Goal: Transaction & Acquisition: Purchase product/service

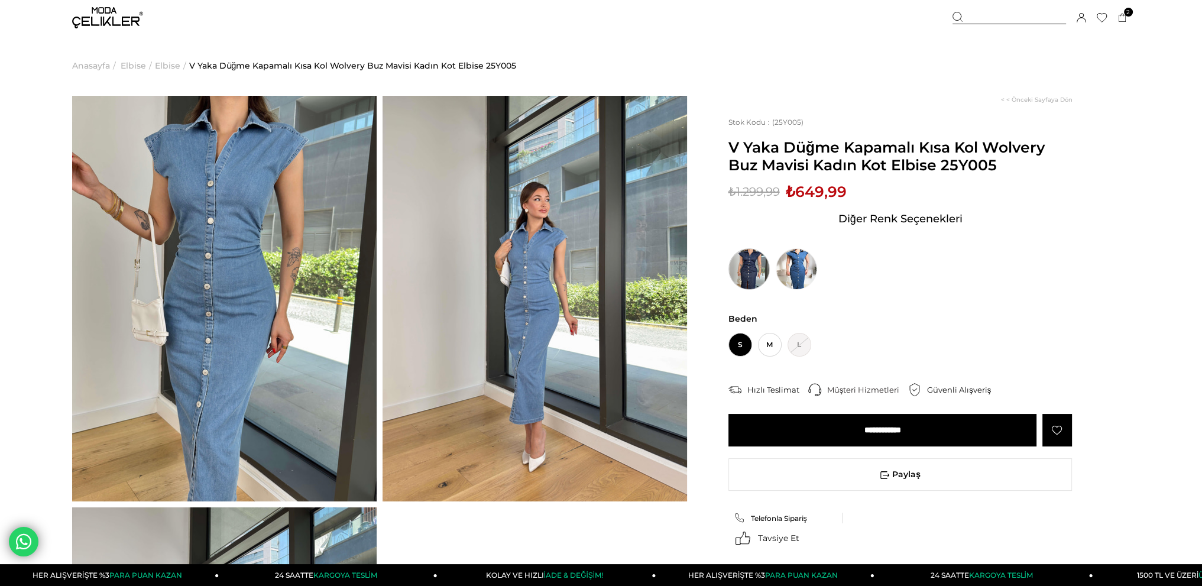
click at [755, 269] on img at bounding box center [748, 268] width 41 height 41
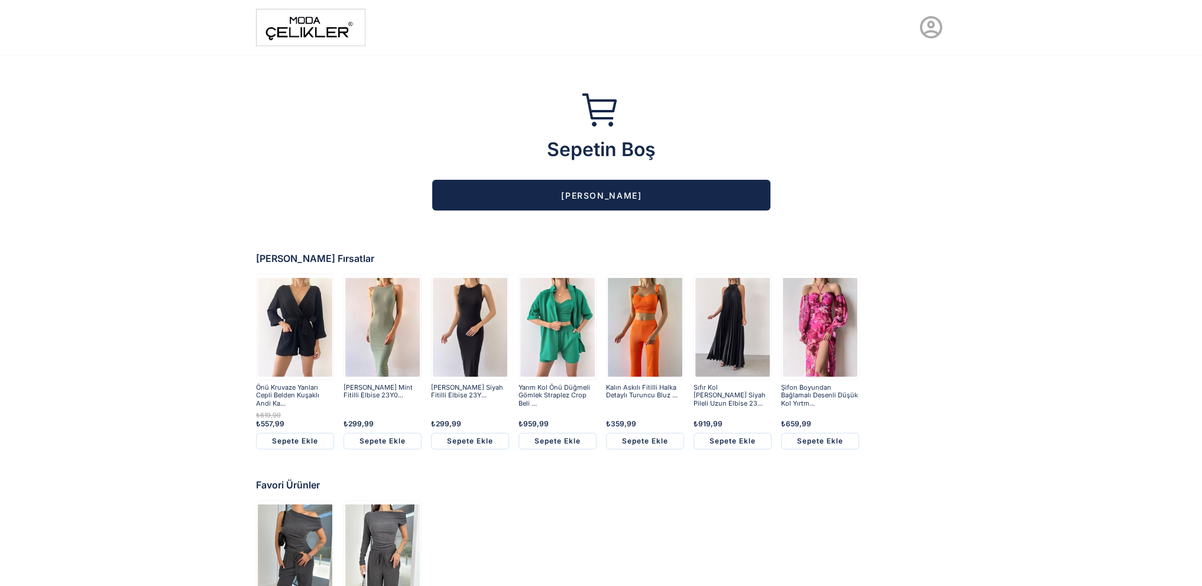
click at [305, 32] on img at bounding box center [310, 27] width 109 height 37
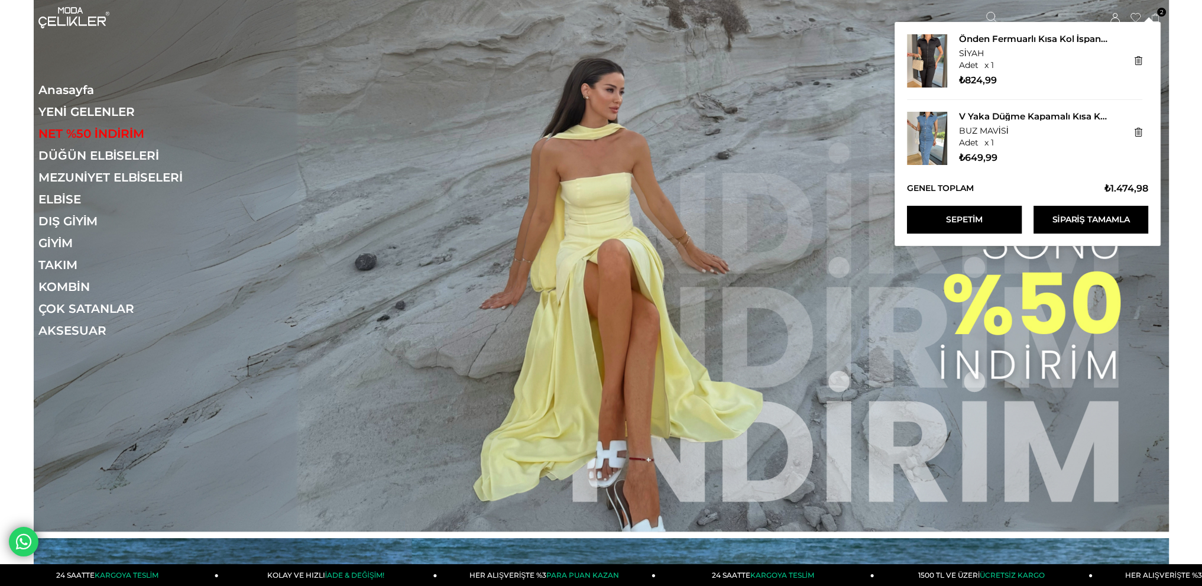
click at [975, 222] on link "Sepetim" at bounding box center [964, 220] width 115 height 28
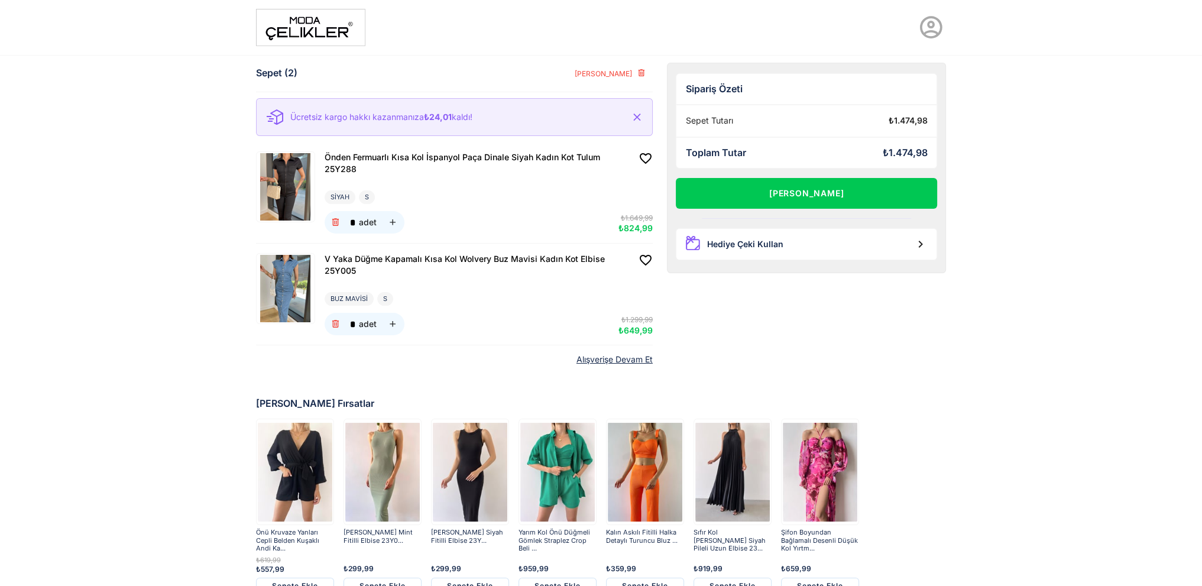
click at [316, 31] on img at bounding box center [310, 27] width 109 height 37
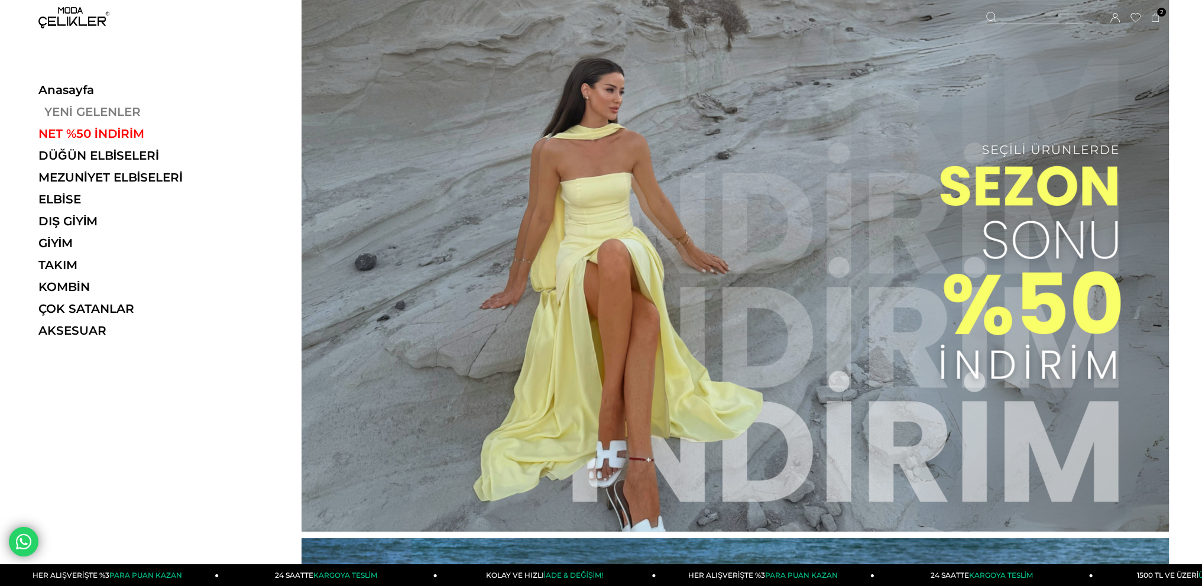
click at [82, 109] on link "YENİ GELENLER" at bounding box center [119, 112] width 163 height 14
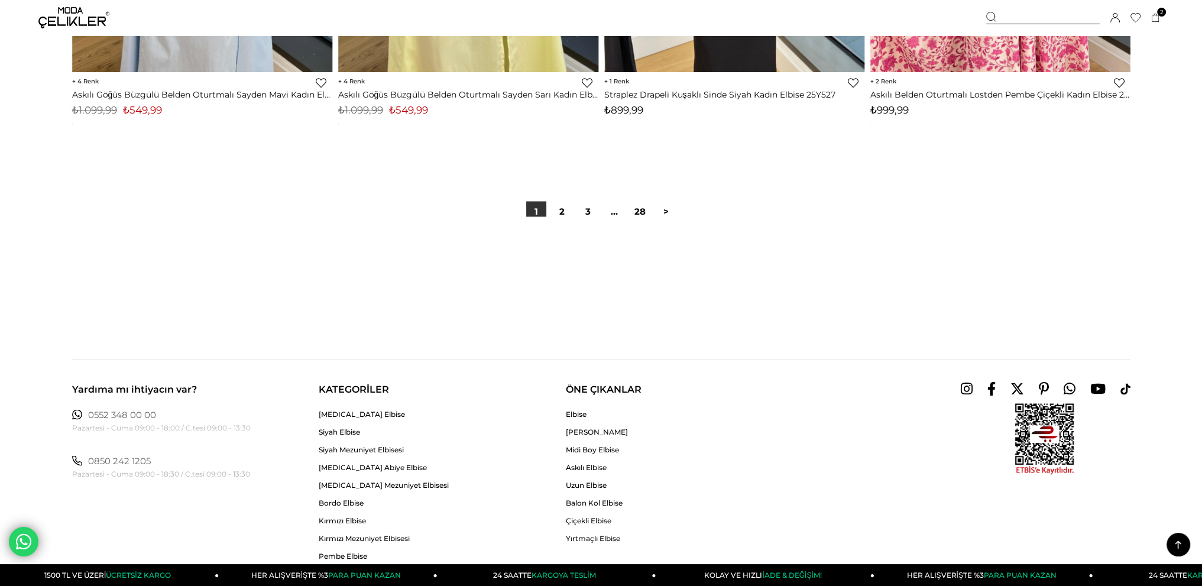
scroll to position [8868, 0]
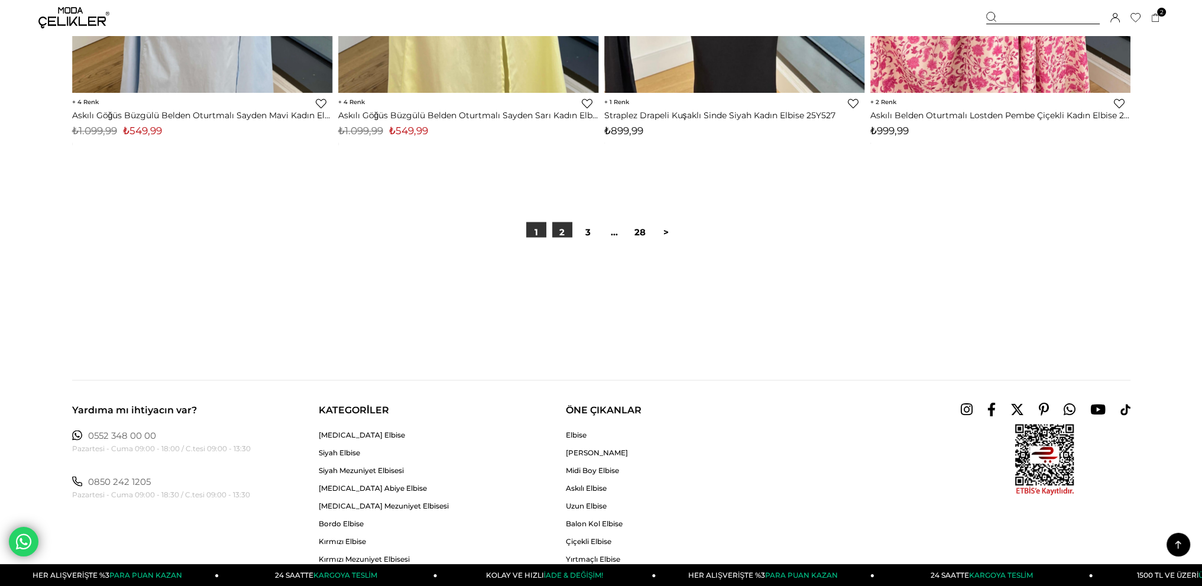
click at [563, 232] on link "2" at bounding box center [562, 232] width 20 height 20
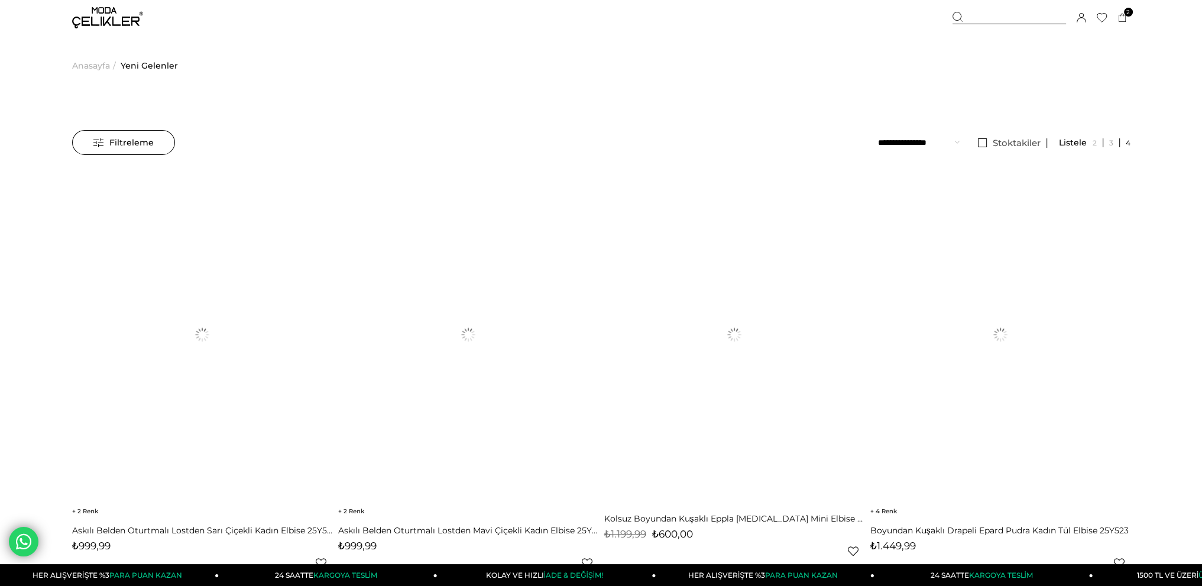
click at [86, 18] on img at bounding box center [107, 17] width 71 height 21
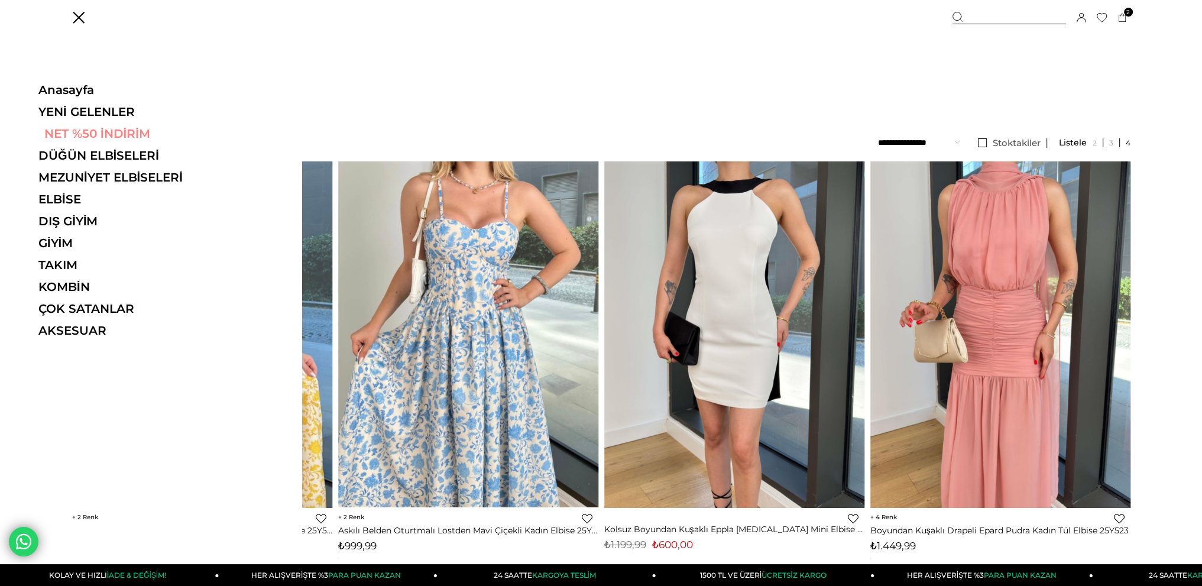
click at [101, 130] on link "NET %50 İNDİRİM" at bounding box center [119, 134] width 163 height 14
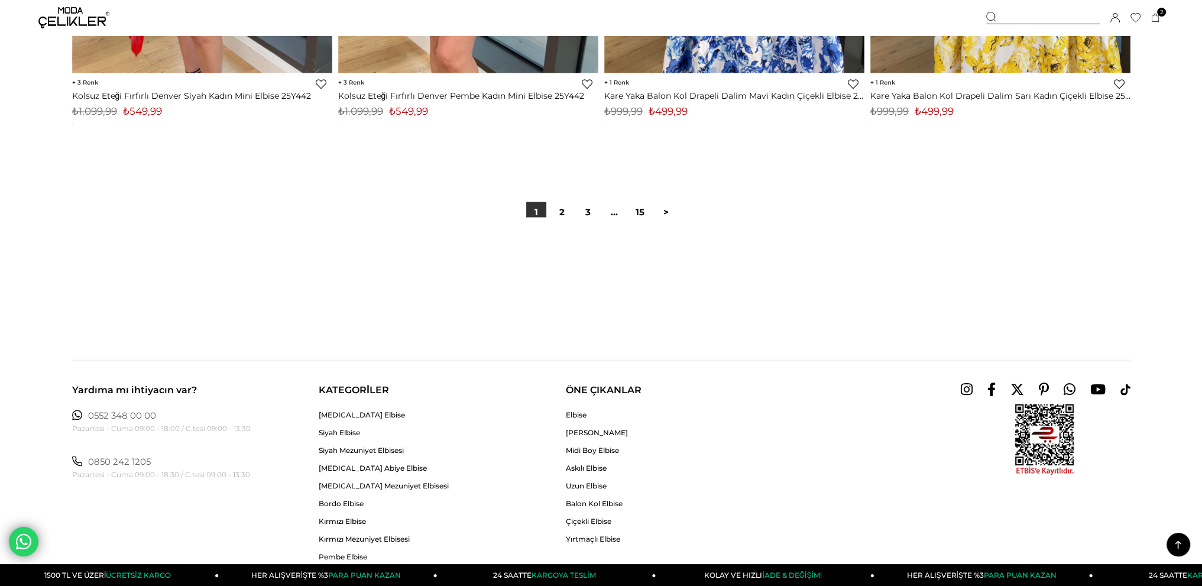
scroll to position [8927, 0]
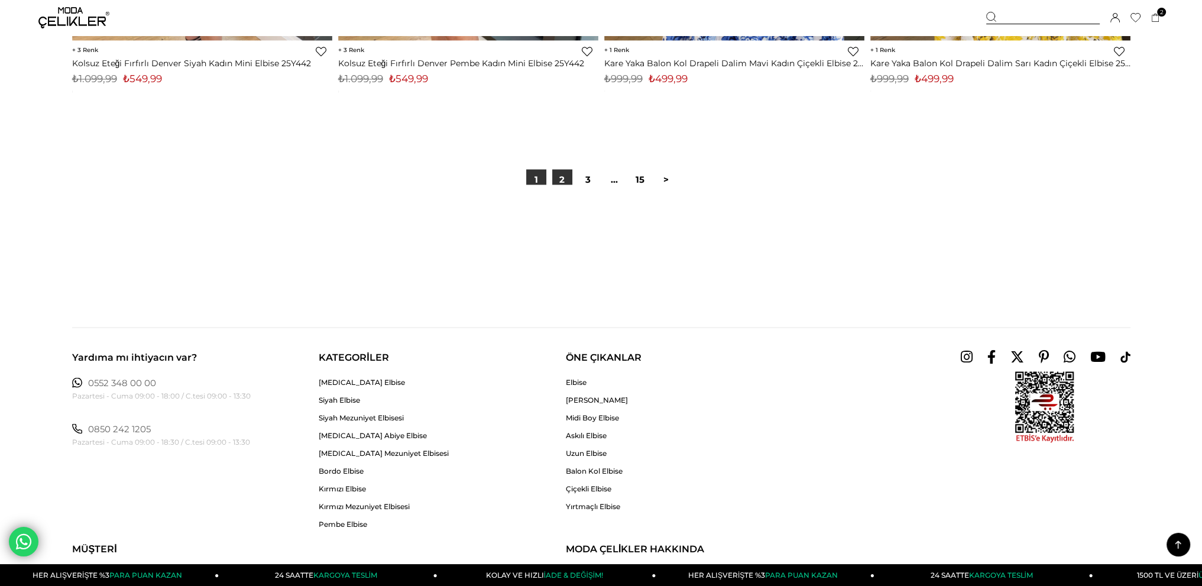
click at [563, 180] on link "2" at bounding box center [562, 179] width 20 height 20
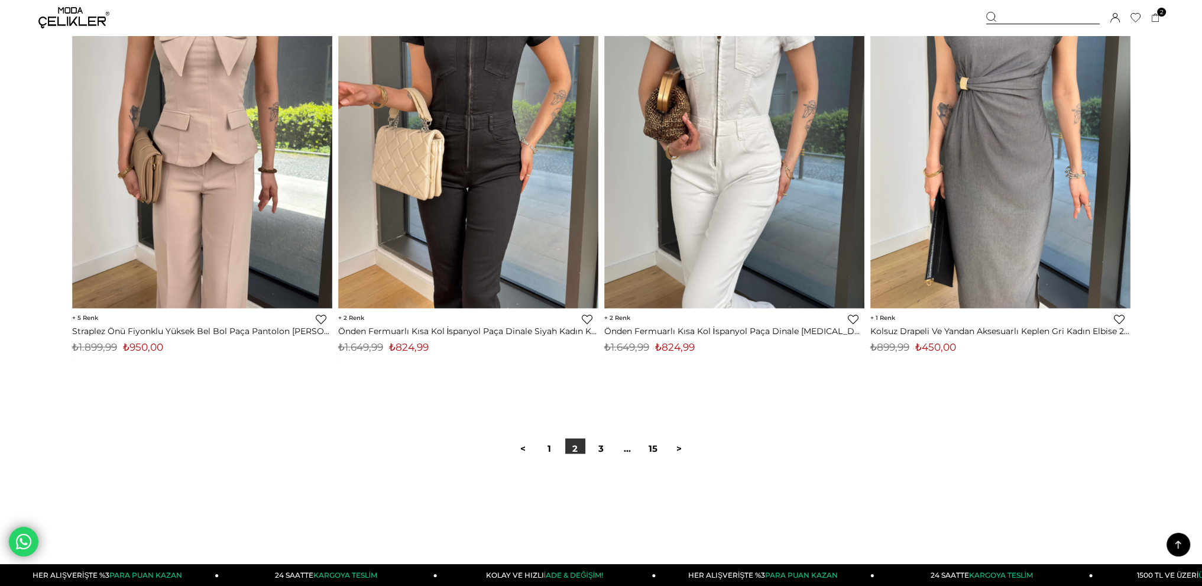
scroll to position [8868, 0]
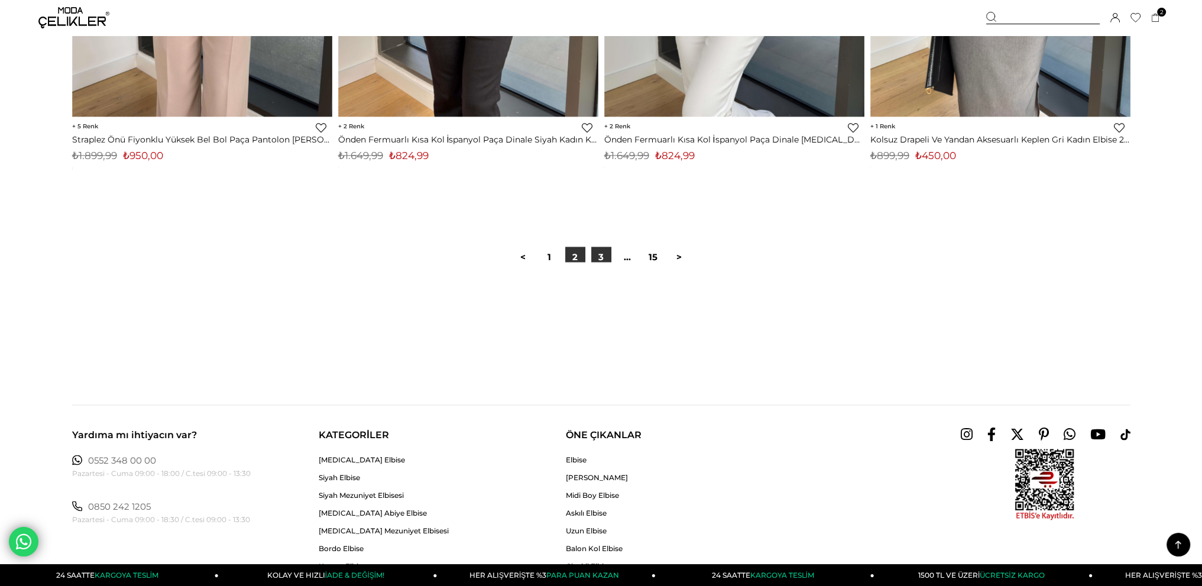
click at [598, 256] on link "3" at bounding box center [601, 257] width 20 height 20
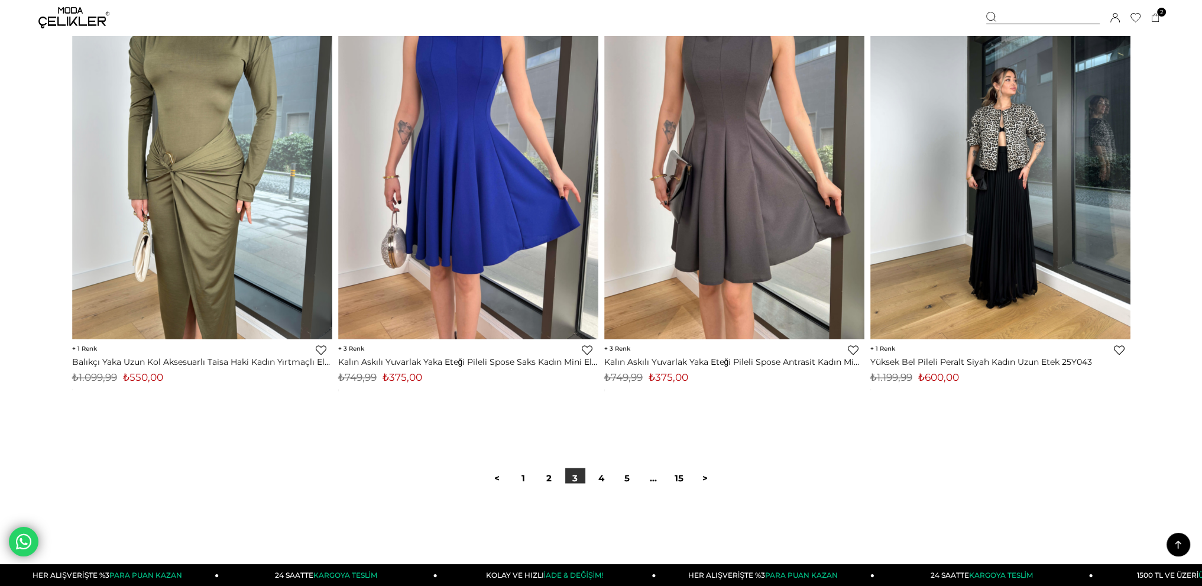
scroll to position [8868, 0]
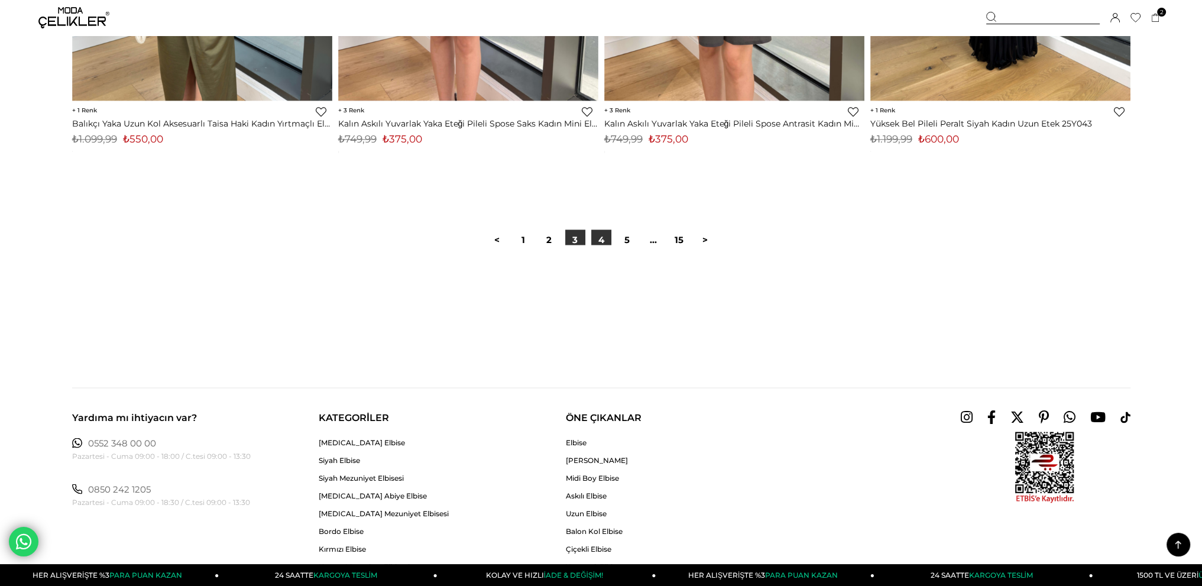
click at [605, 240] on link "4" at bounding box center [601, 239] width 20 height 20
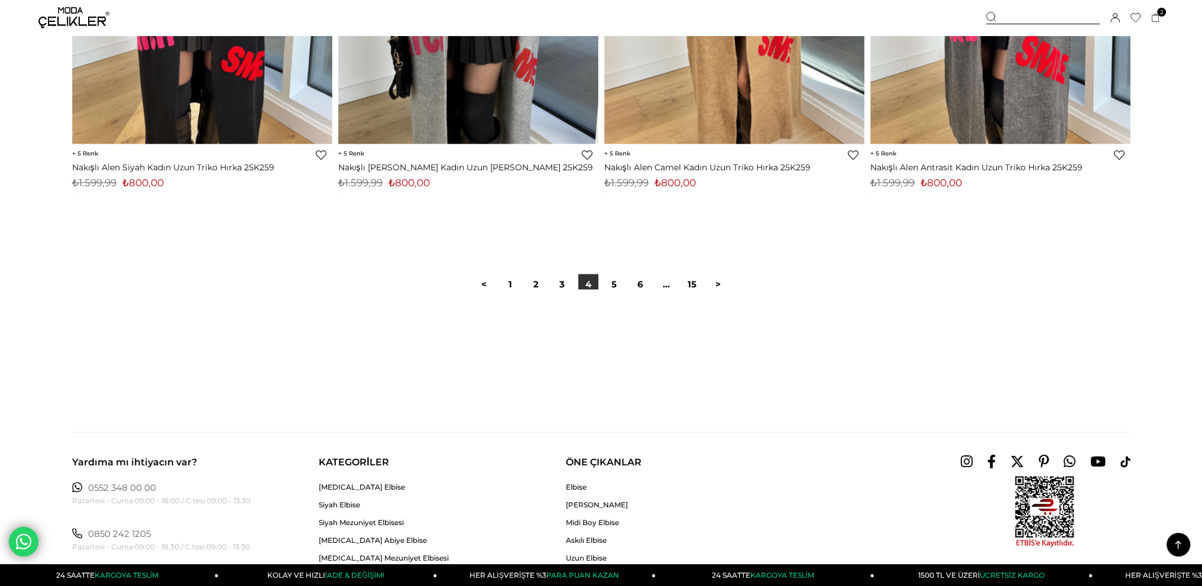
scroll to position [8868, 0]
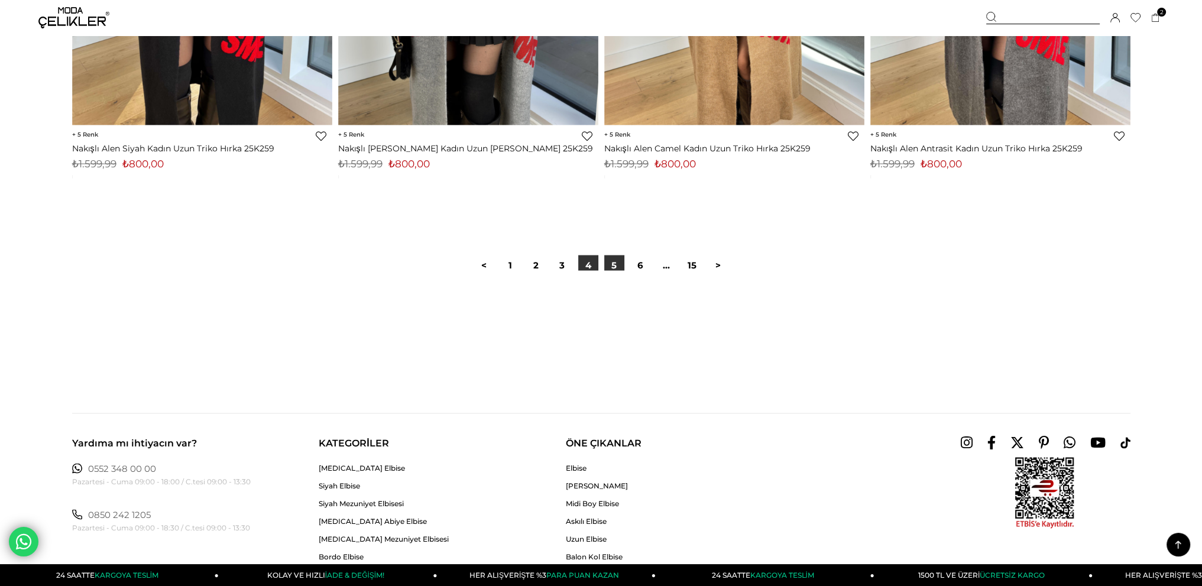
click at [610, 267] on link "5" at bounding box center [614, 265] width 20 height 20
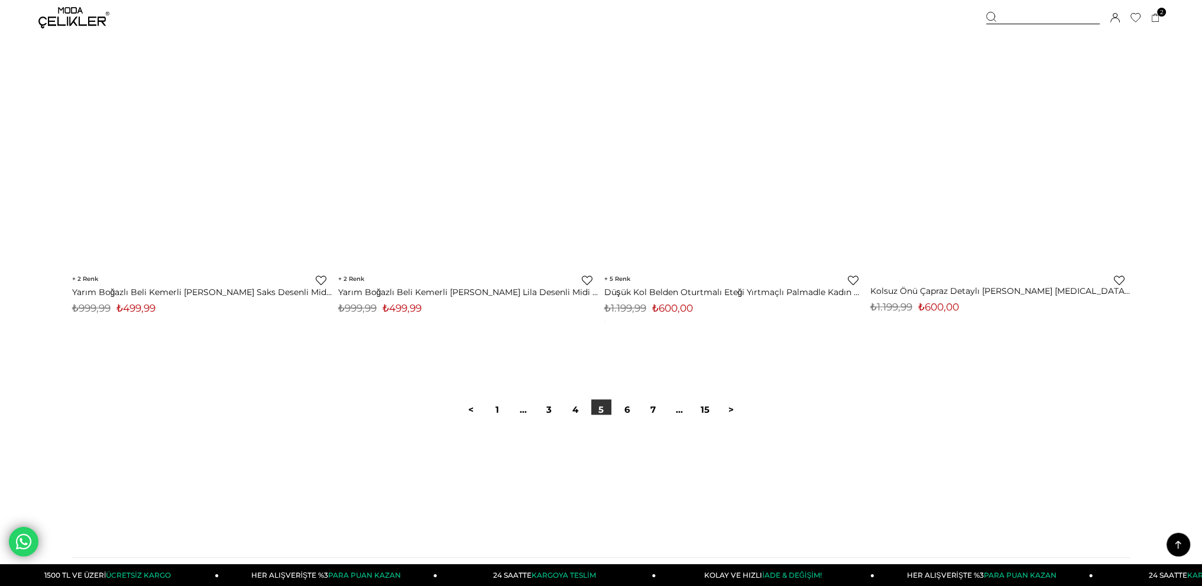
scroll to position [8809, 0]
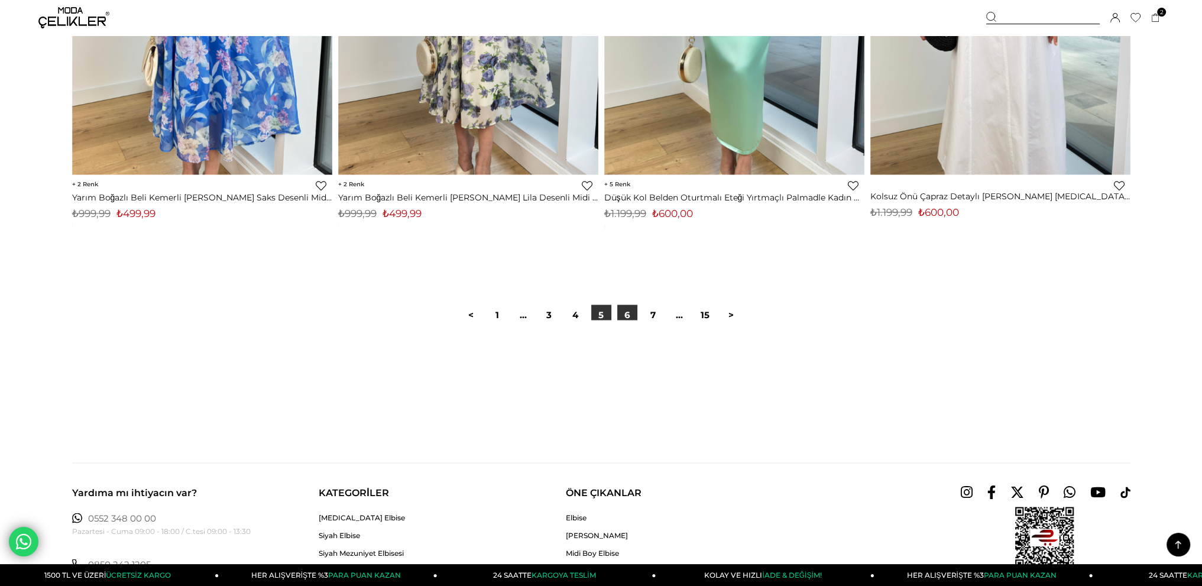
click at [627, 315] on link "6" at bounding box center [627, 314] width 20 height 20
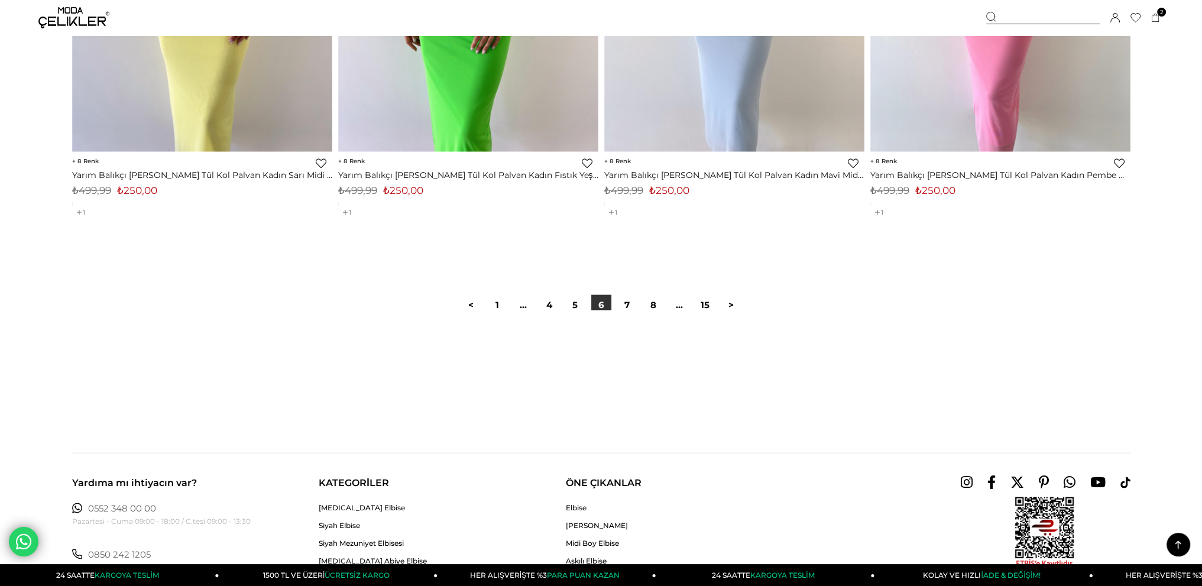
scroll to position [8868, 0]
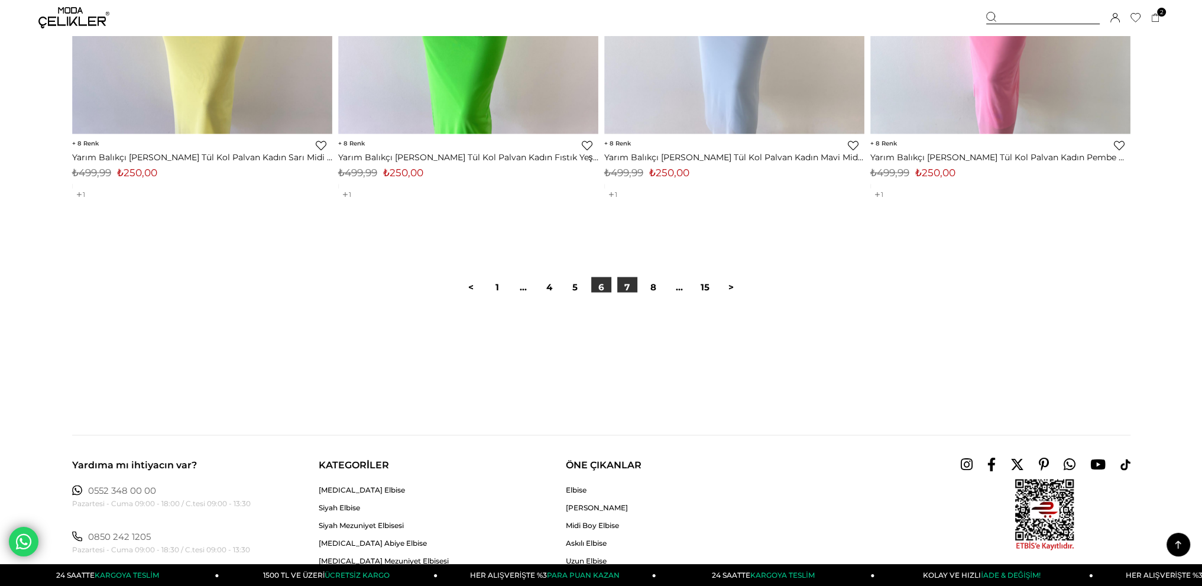
click at [627, 286] on link "7" at bounding box center [627, 287] width 20 height 20
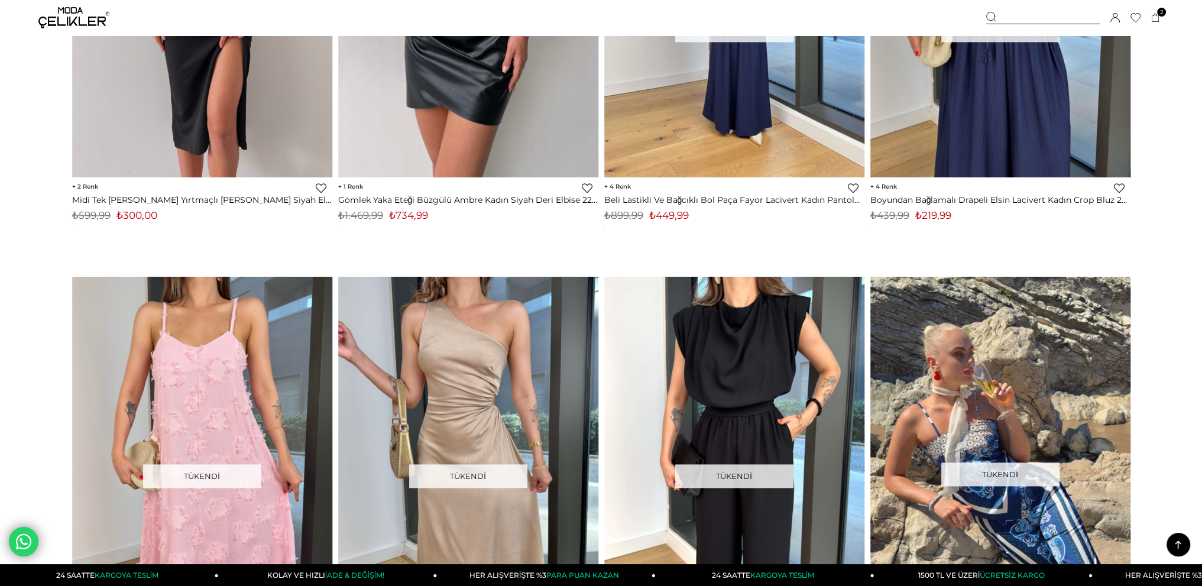
scroll to position [2306, 0]
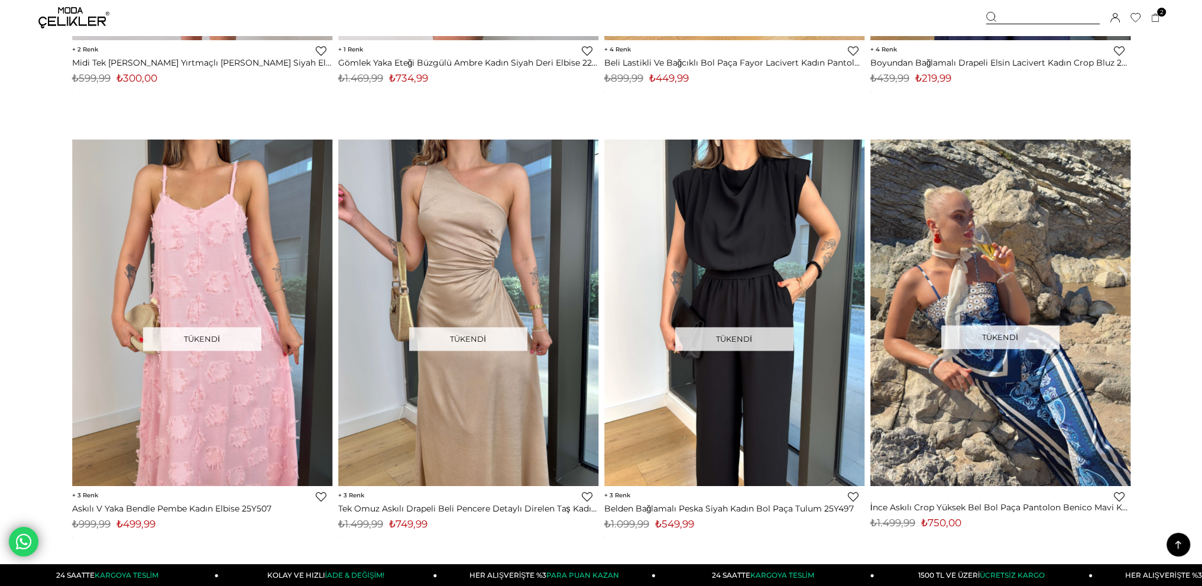
click at [1185, 554] on div at bounding box center [1178, 545] width 24 height 24
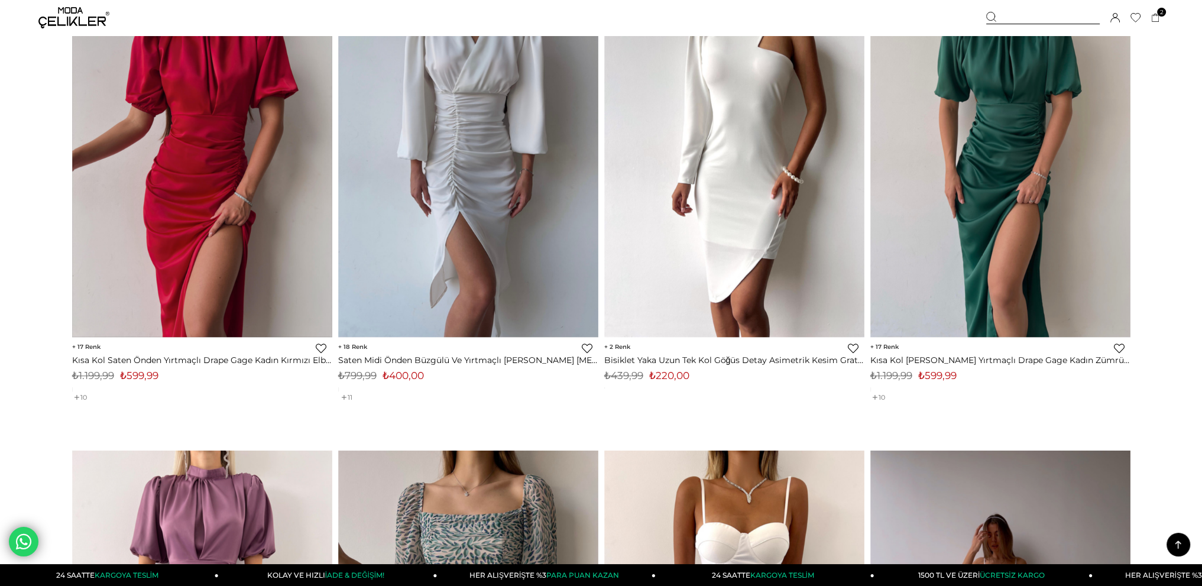
scroll to position [0, 0]
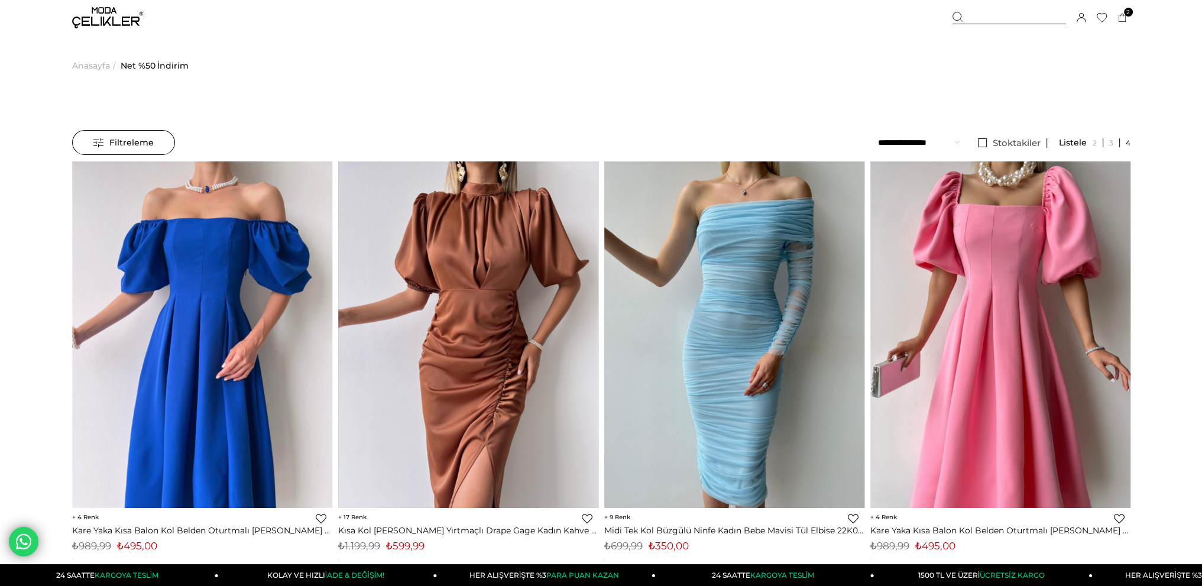
click at [103, 16] on img at bounding box center [107, 17] width 71 height 21
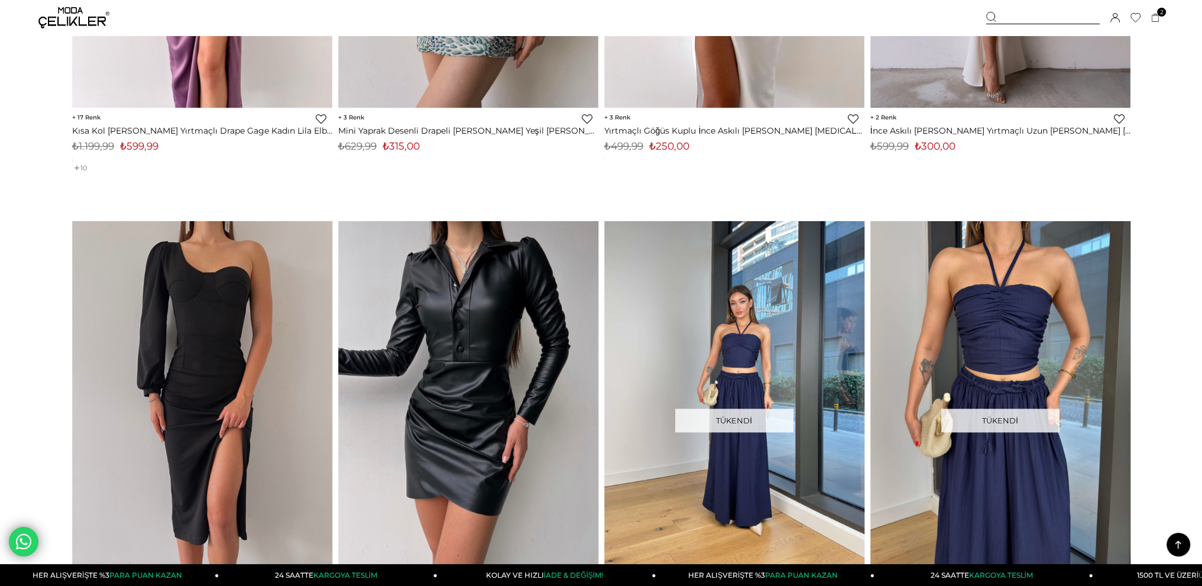
scroll to position [1655, 0]
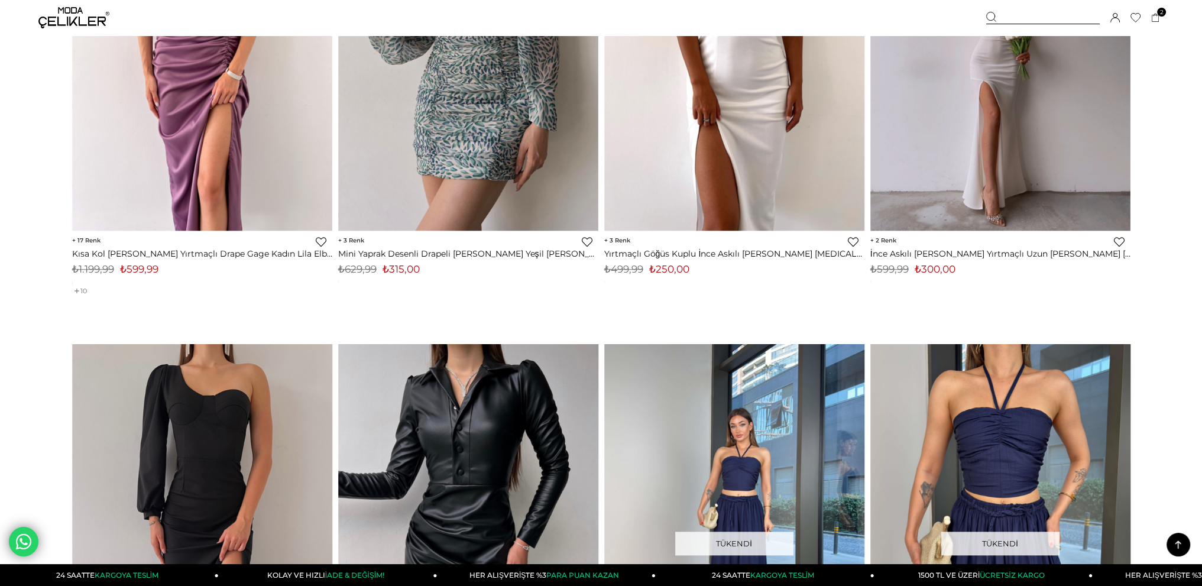
click at [69, 21] on img at bounding box center [73, 17] width 71 height 21
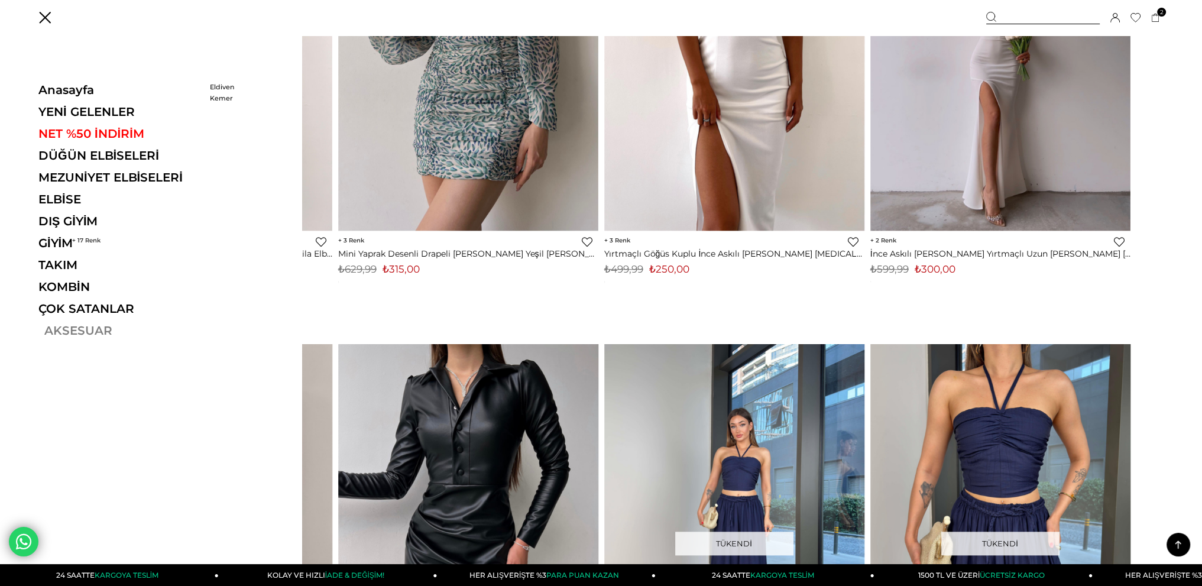
click at [79, 330] on link "AKSESUAR" at bounding box center [119, 330] width 163 height 14
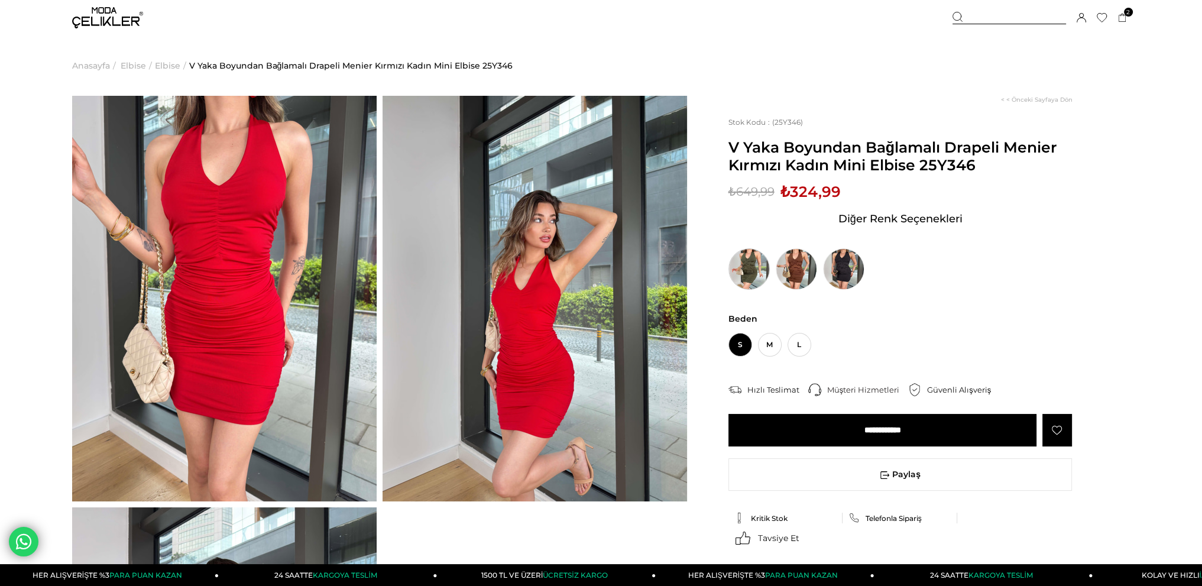
click at [745, 270] on img at bounding box center [748, 268] width 41 height 41
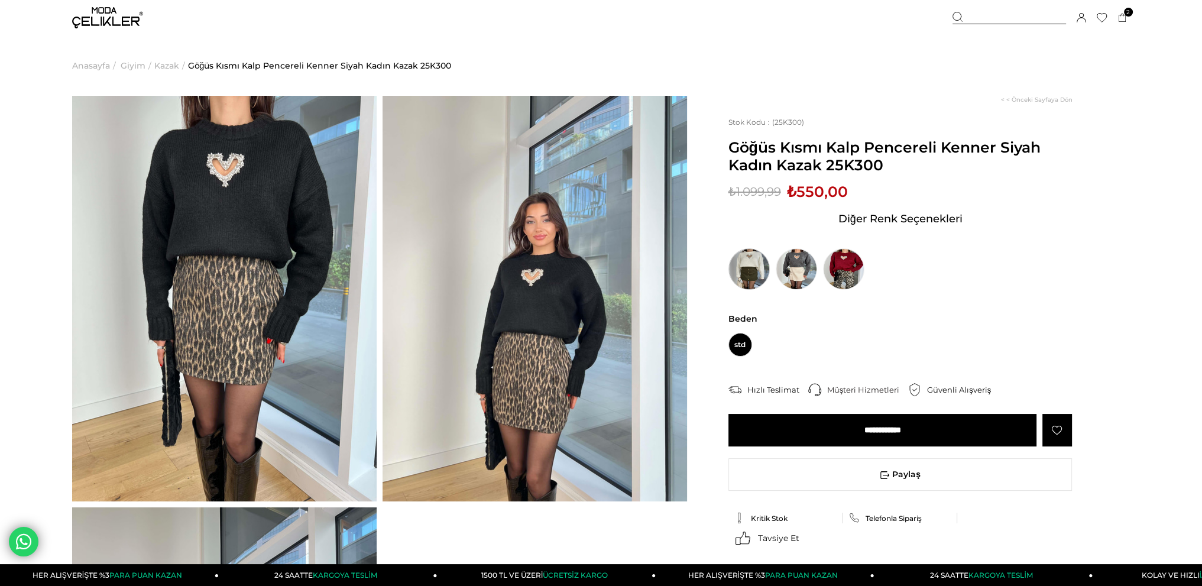
click at [749, 275] on img at bounding box center [748, 268] width 41 height 41
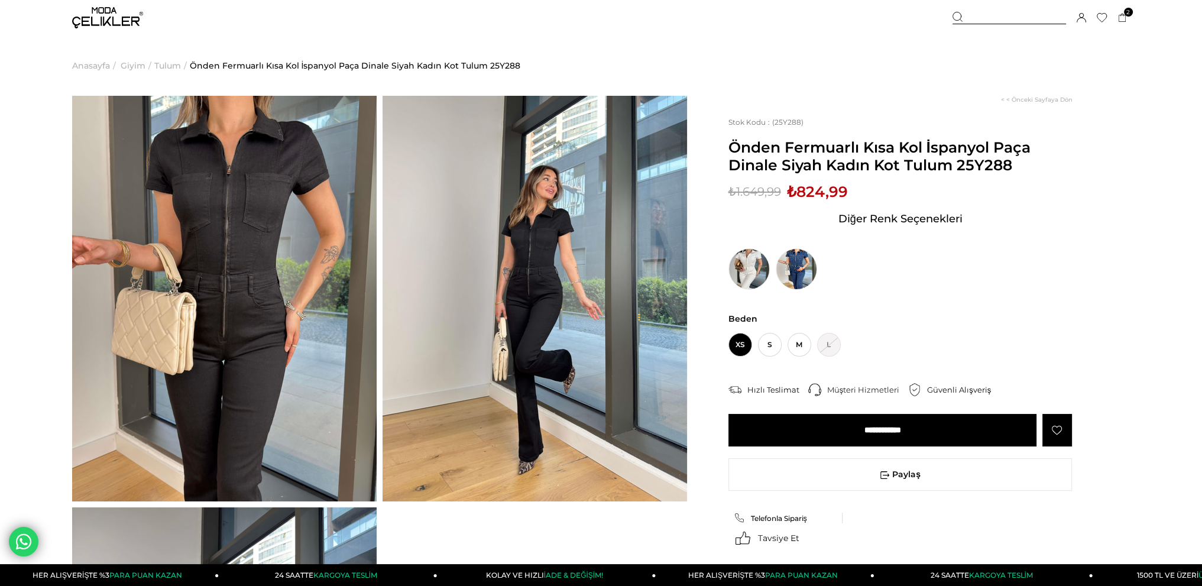
scroll to position [59, 0]
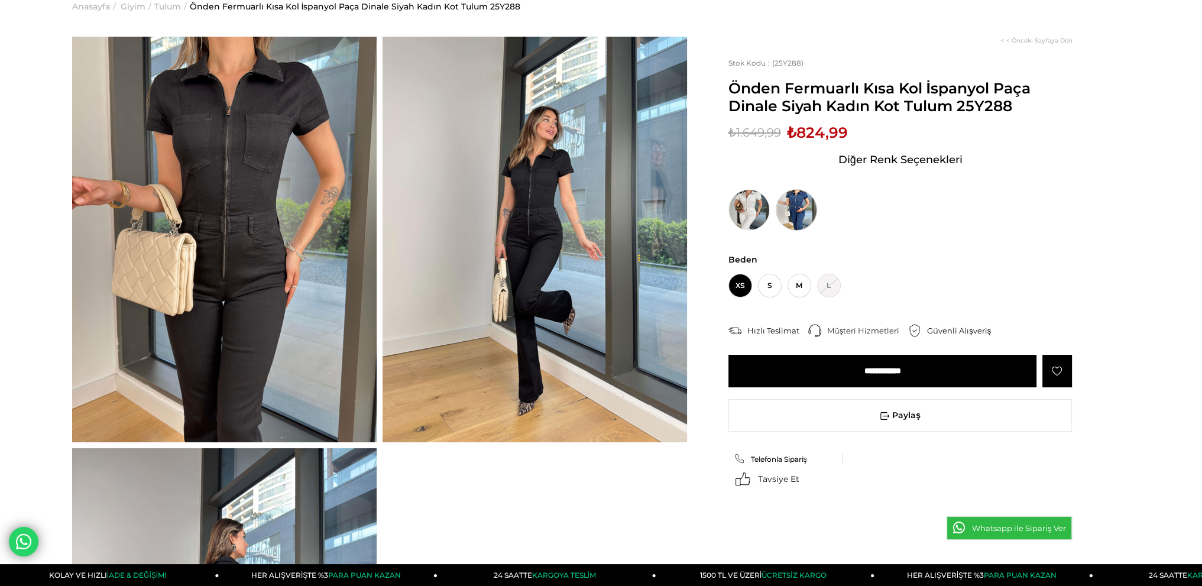
click at [797, 208] on img at bounding box center [796, 209] width 41 height 41
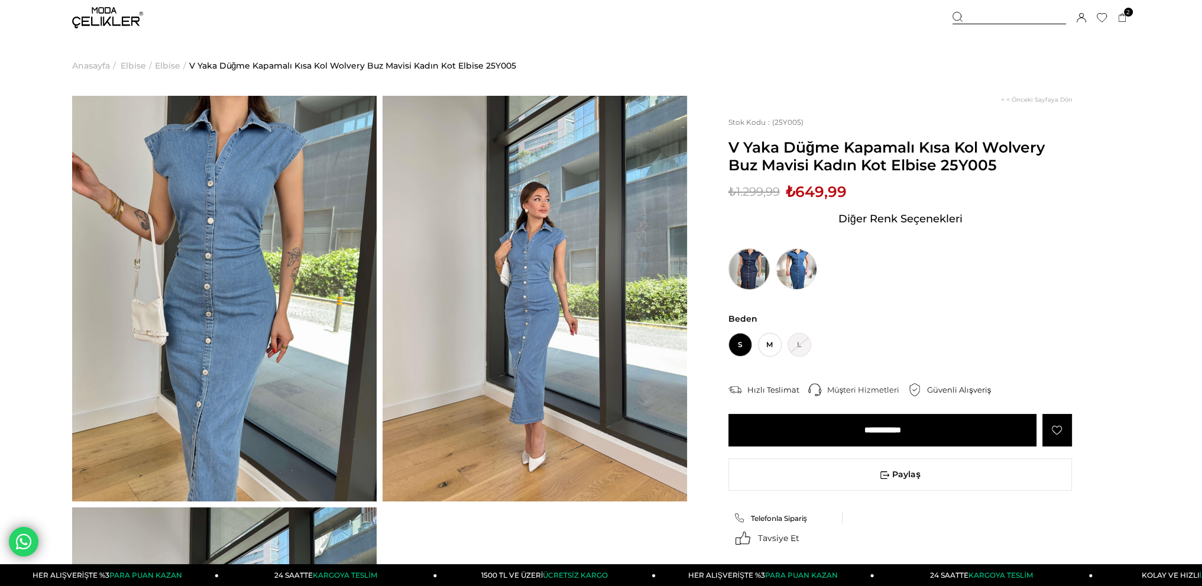
click at [745, 269] on img at bounding box center [748, 268] width 41 height 41
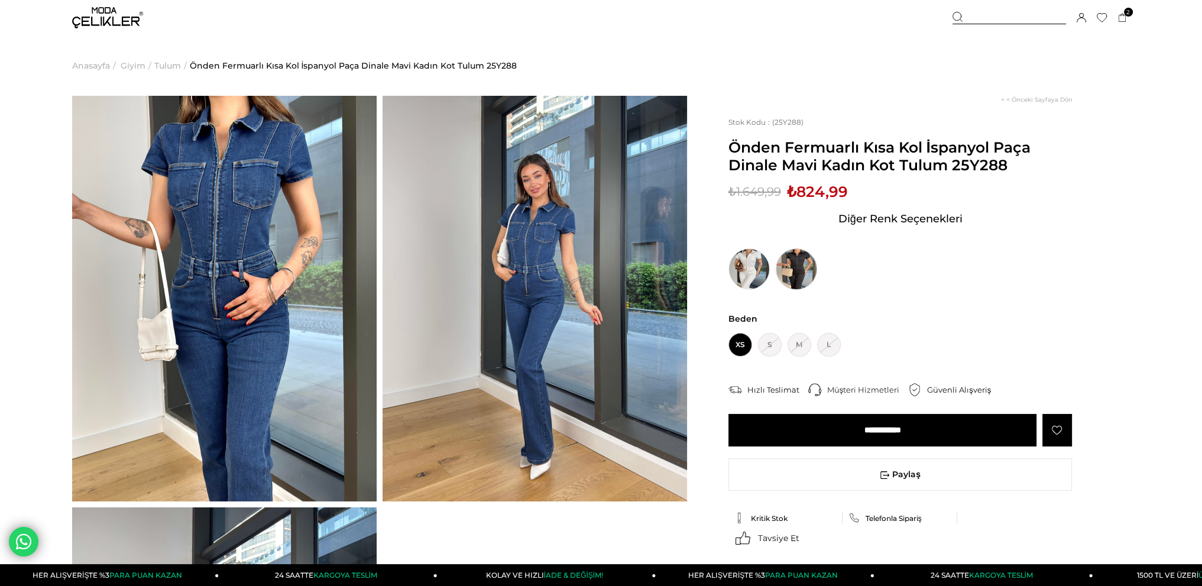
click at [793, 270] on img at bounding box center [796, 268] width 41 height 41
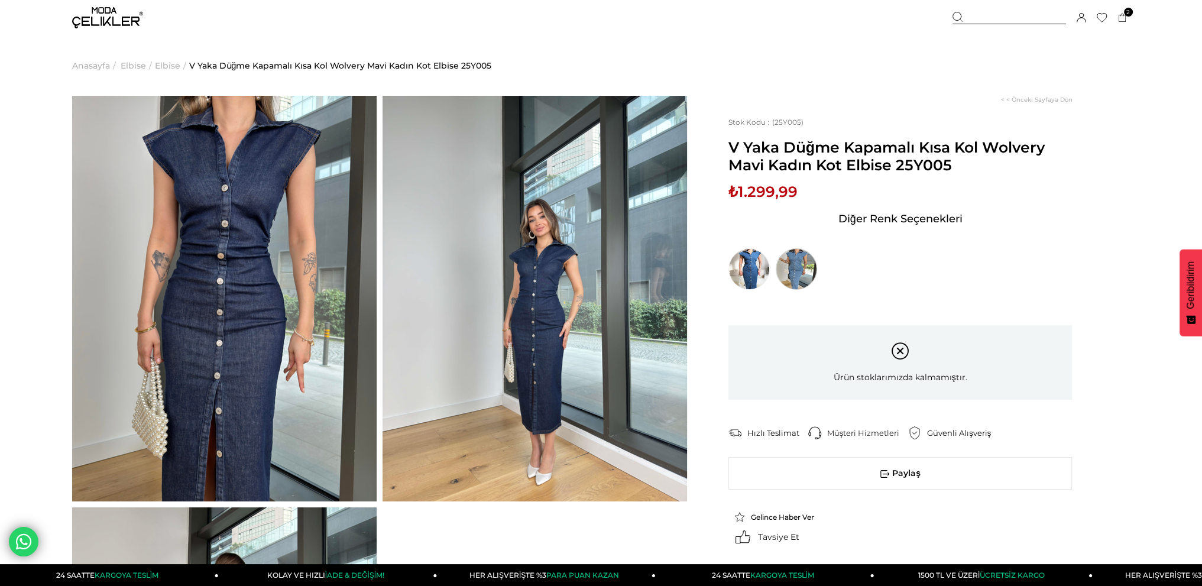
click at [786, 262] on img at bounding box center [796, 268] width 41 height 41
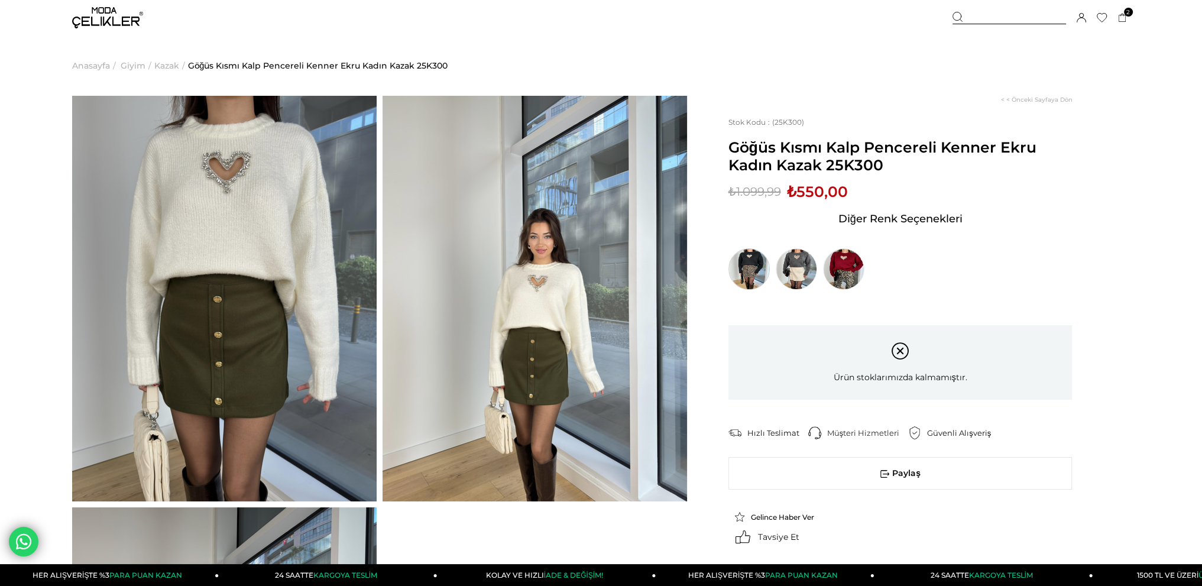
click at [736, 261] on img at bounding box center [748, 268] width 41 height 41
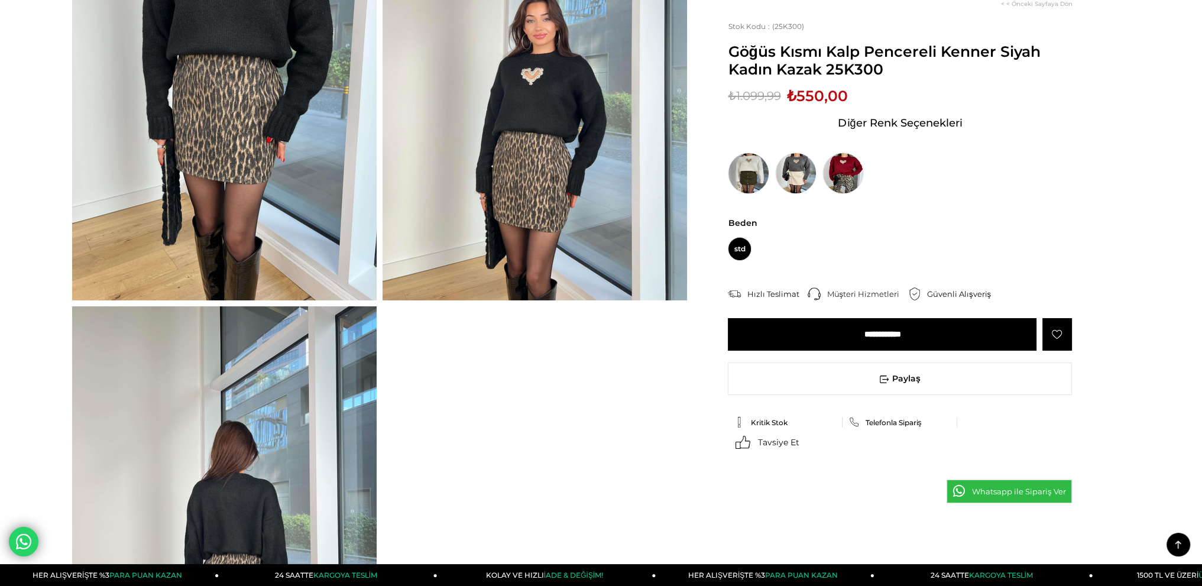
scroll to position [177, 0]
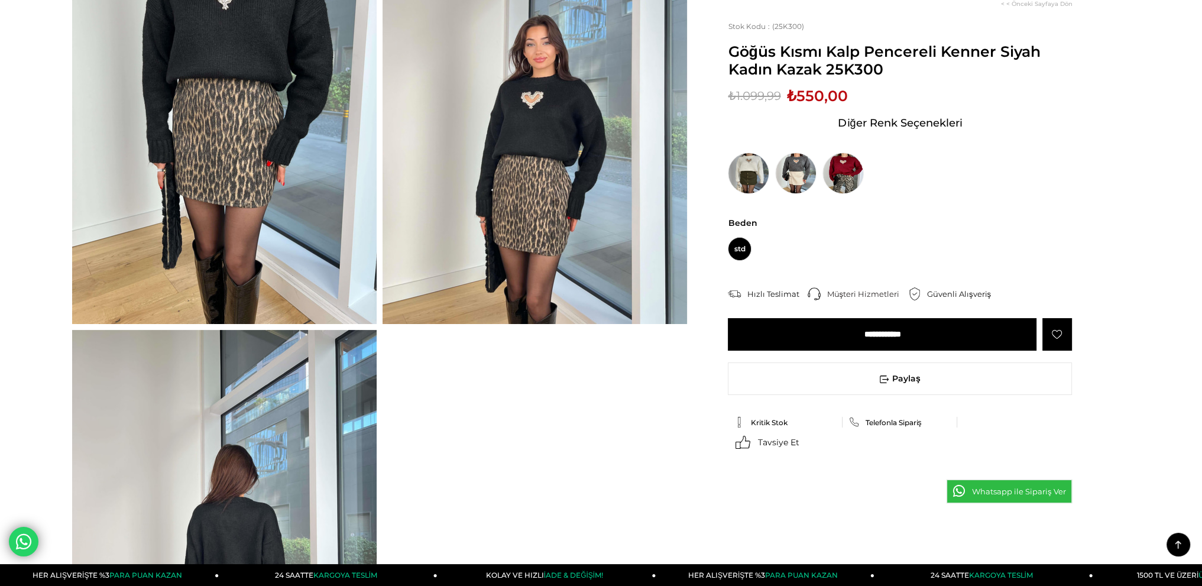
click at [911, 330] on input "**********" at bounding box center [882, 334] width 309 height 33
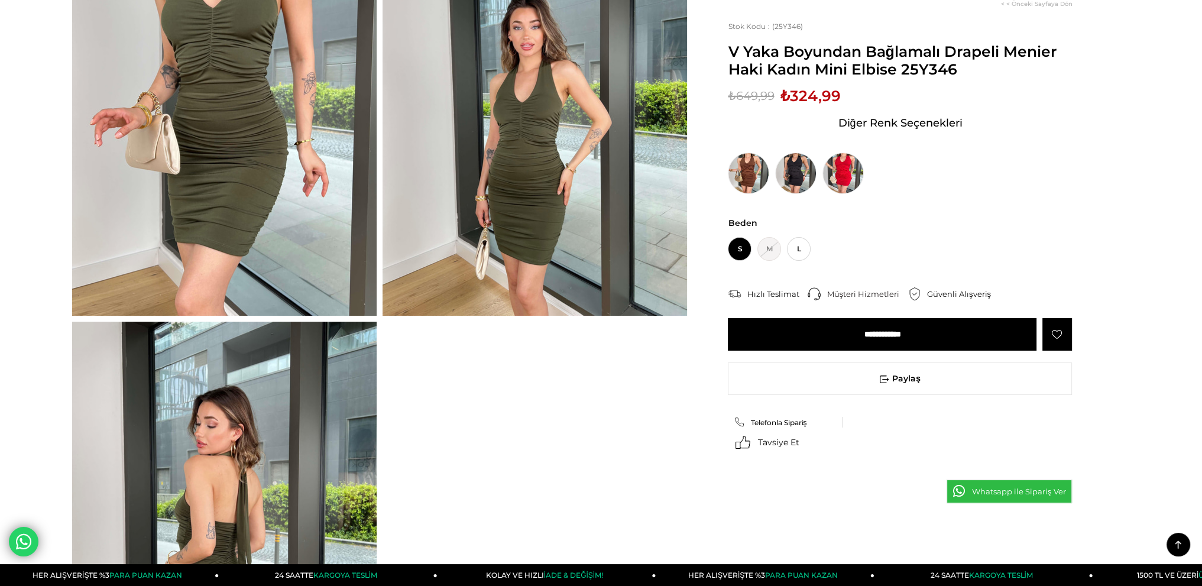
scroll to position [59, 0]
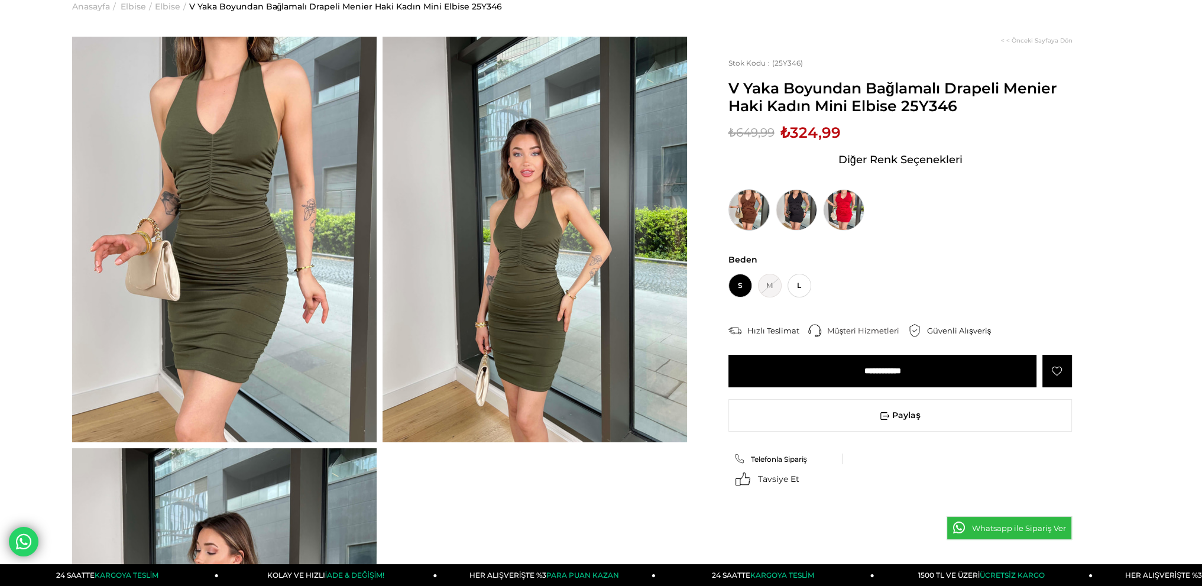
click at [738, 213] on img at bounding box center [748, 209] width 41 height 41
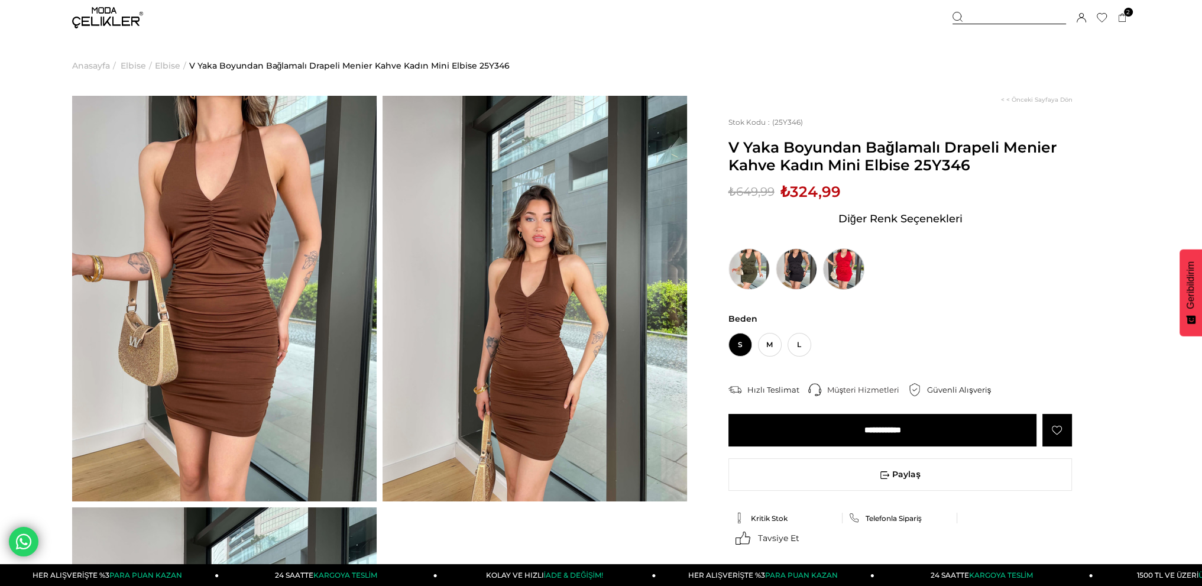
click at [851, 267] on img at bounding box center [843, 268] width 41 height 41
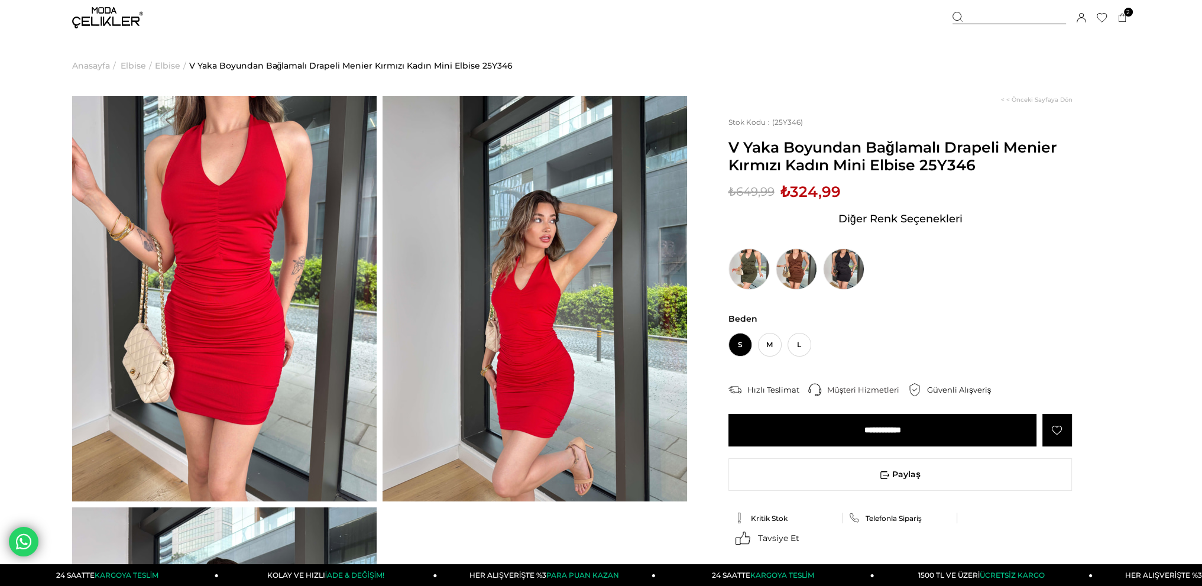
click at [907, 434] on input "**********" at bounding box center [882, 430] width 309 height 33
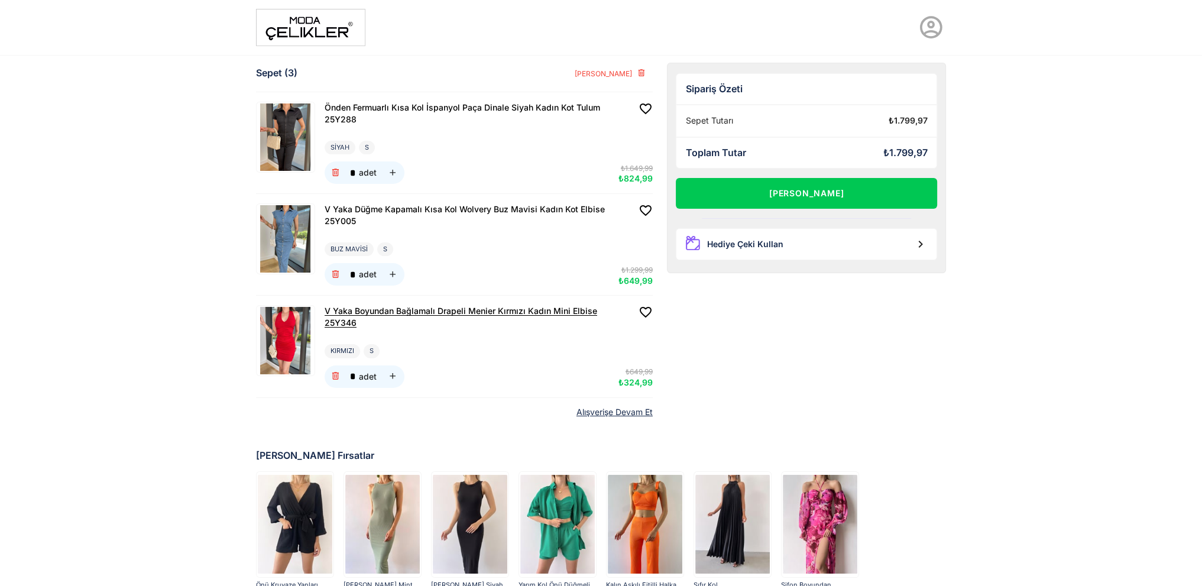
click at [345, 313] on span "V Yaka Boyundan Bağlamalı Drapeli Menier Kırmızı Kadın Mini Elbise 25Y346" at bounding box center [461, 317] width 273 height 22
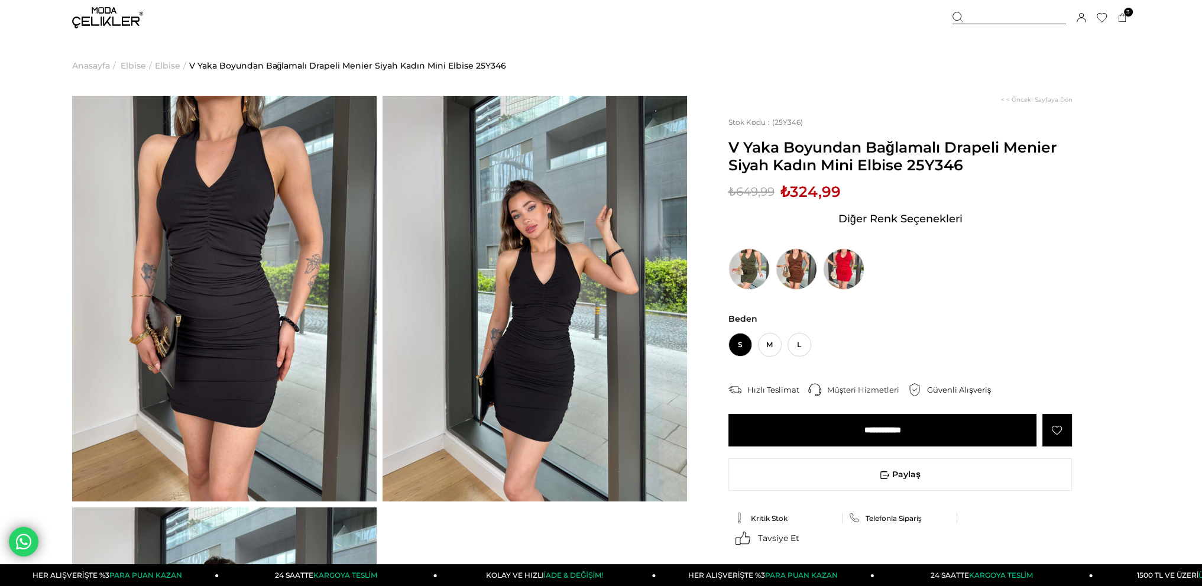
click at [884, 432] on input "**********" at bounding box center [882, 430] width 309 height 33
click at [913, 423] on input "**********" at bounding box center [882, 430] width 309 height 33
click at [902, 428] on input "**********" at bounding box center [882, 430] width 309 height 33
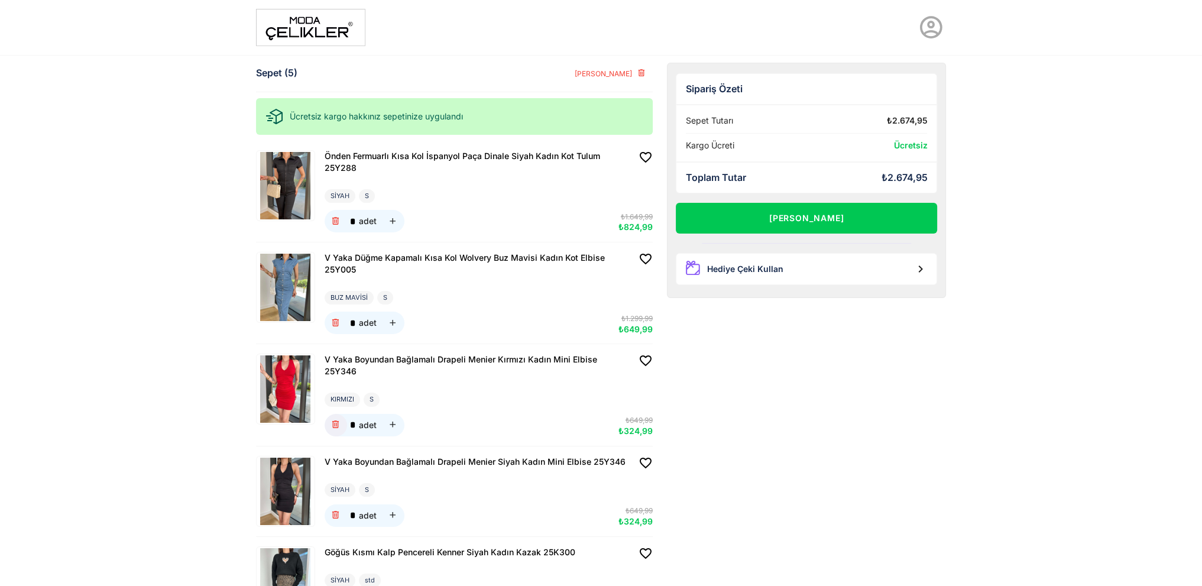
click at [335, 420] on icon "button" at bounding box center [335, 425] width 10 height 10
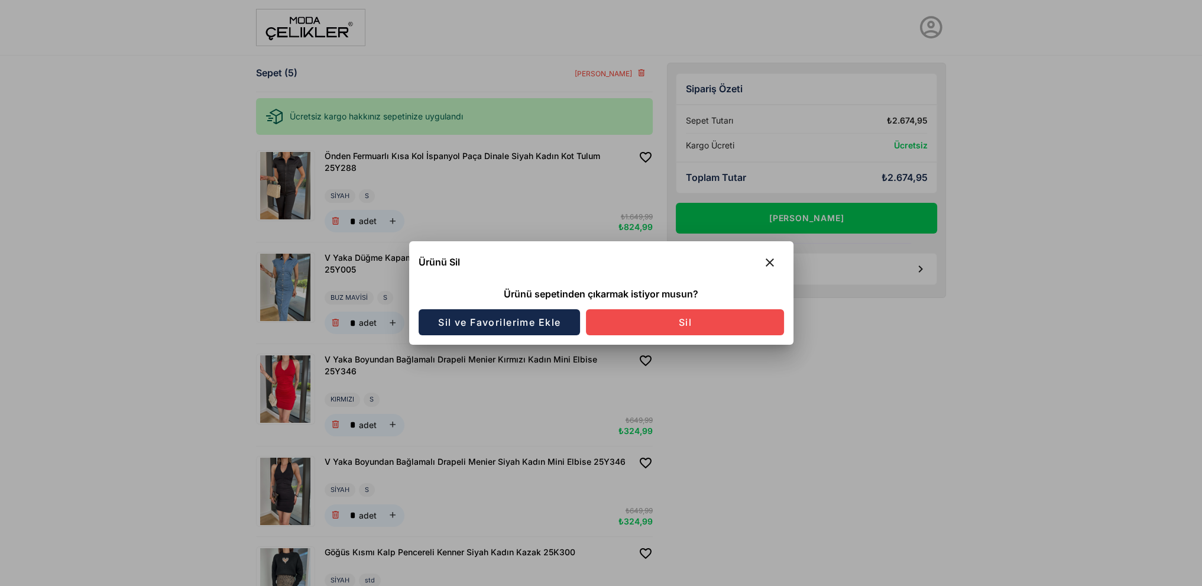
click at [688, 323] on span "Sil" at bounding box center [685, 322] width 14 height 12
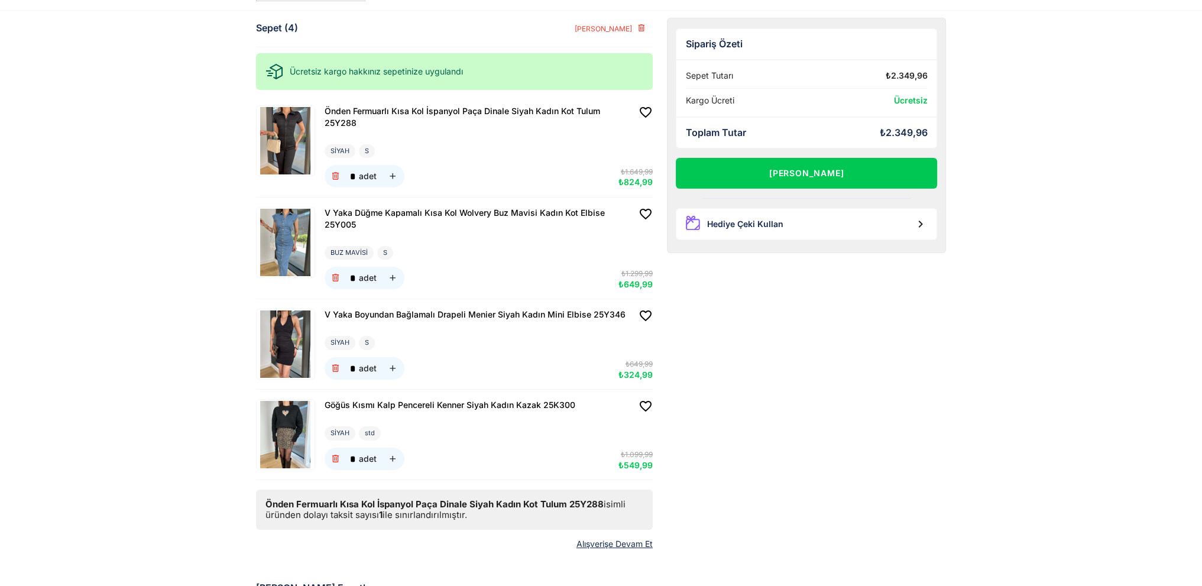
scroll to position [59, 0]
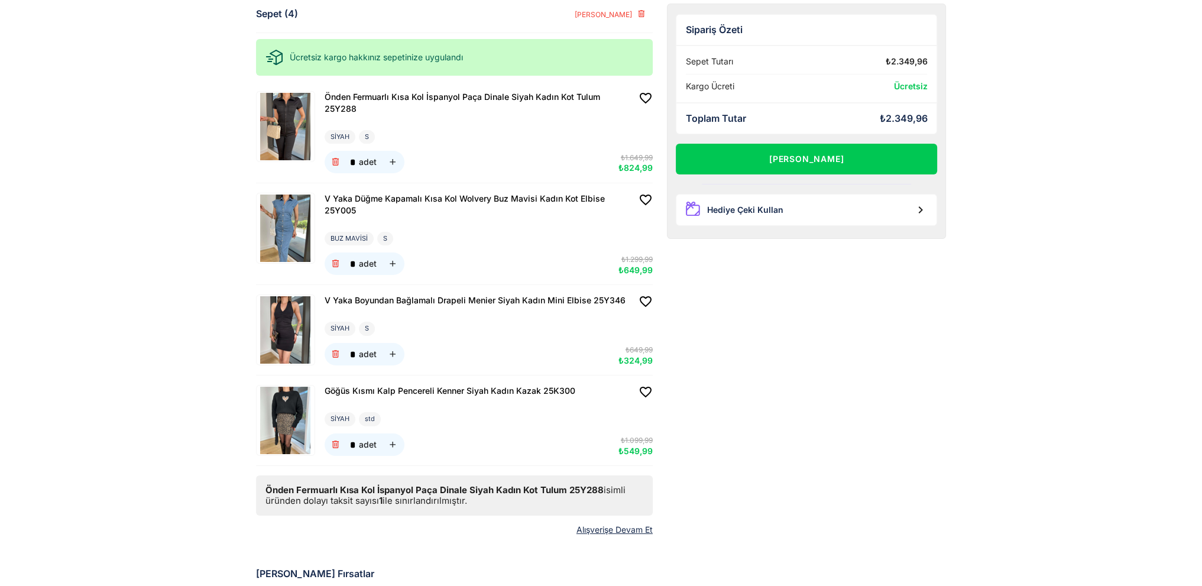
click at [1079, 312] on div "Sepet (4) Sepeti Temizle Ücretsiz kargo hakkınız sepetinize uygulandı Önden Fer…" at bounding box center [601, 482] width 1202 height 1083
click at [336, 444] on icon "button" at bounding box center [335, 445] width 10 height 10
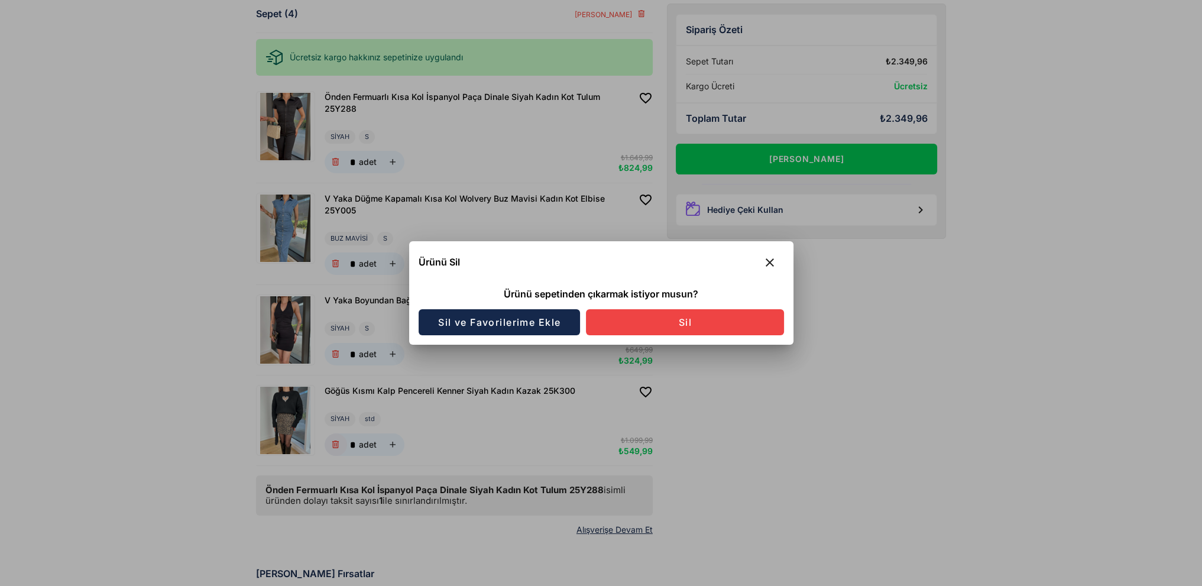
scroll to position [0, 0]
click at [720, 323] on button "Sil" at bounding box center [685, 322] width 198 height 26
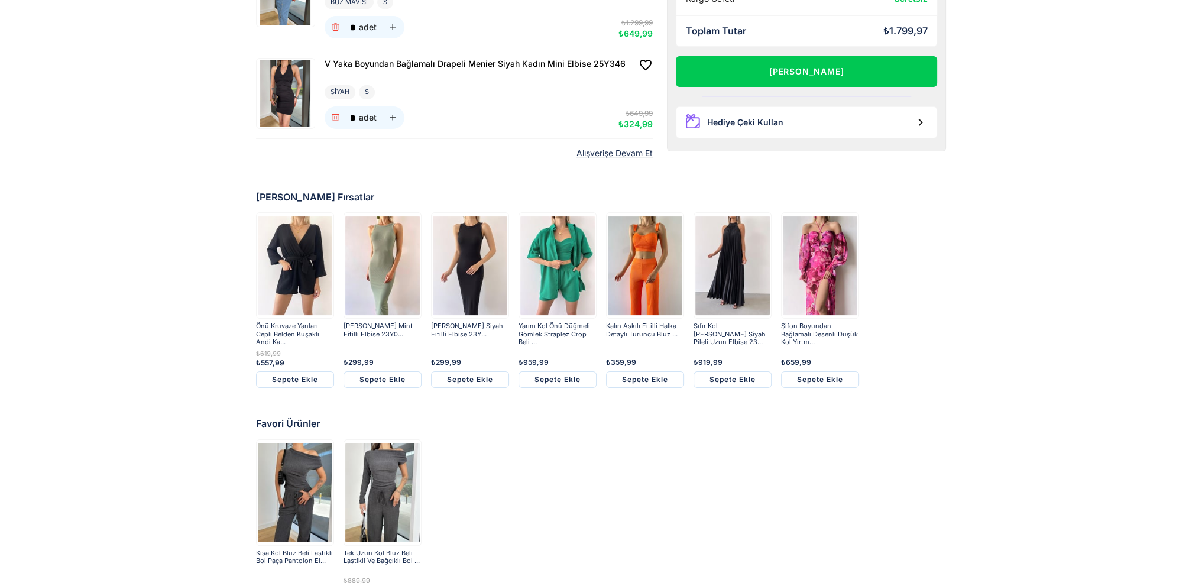
scroll to position [355, 0]
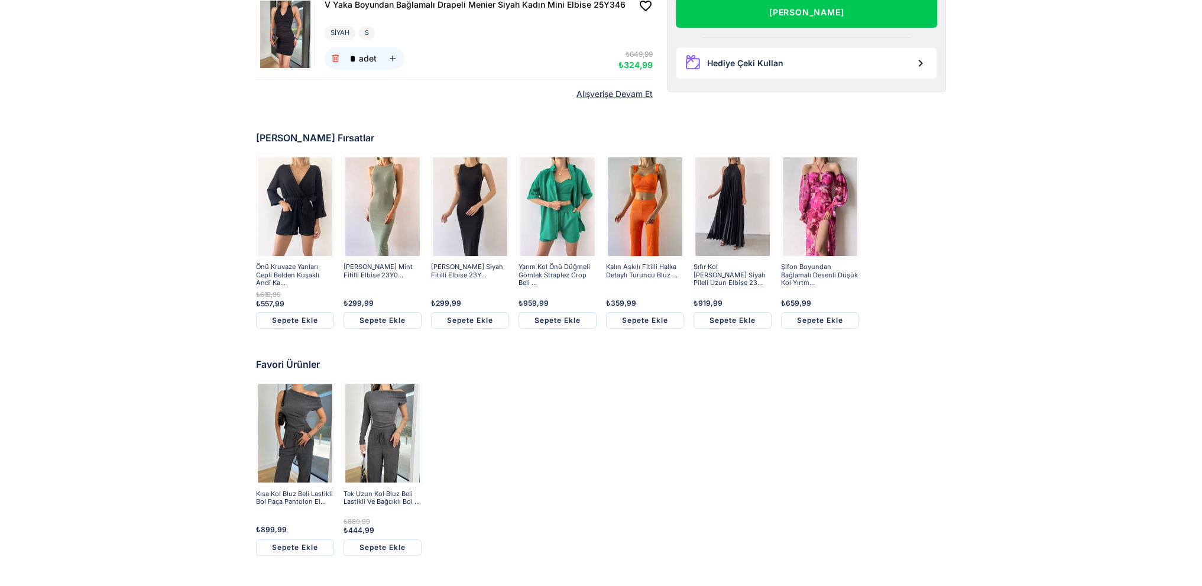
click at [411, 247] on img at bounding box center [382, 206] width 74 height 103
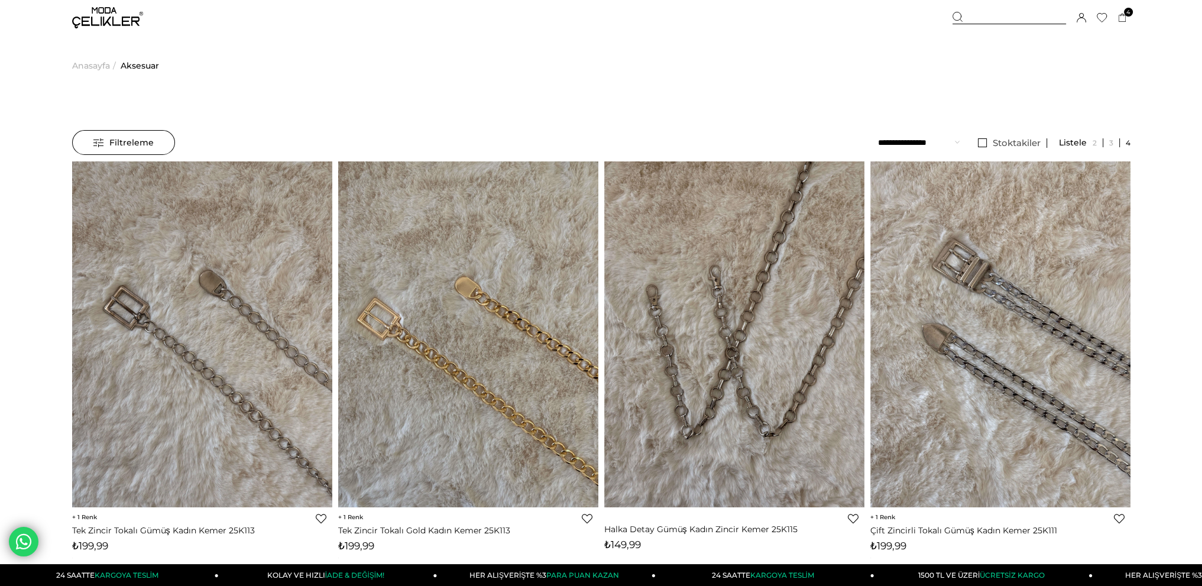
click at [113, 24] on img at bounding box center [107, 17] width 71 height 21
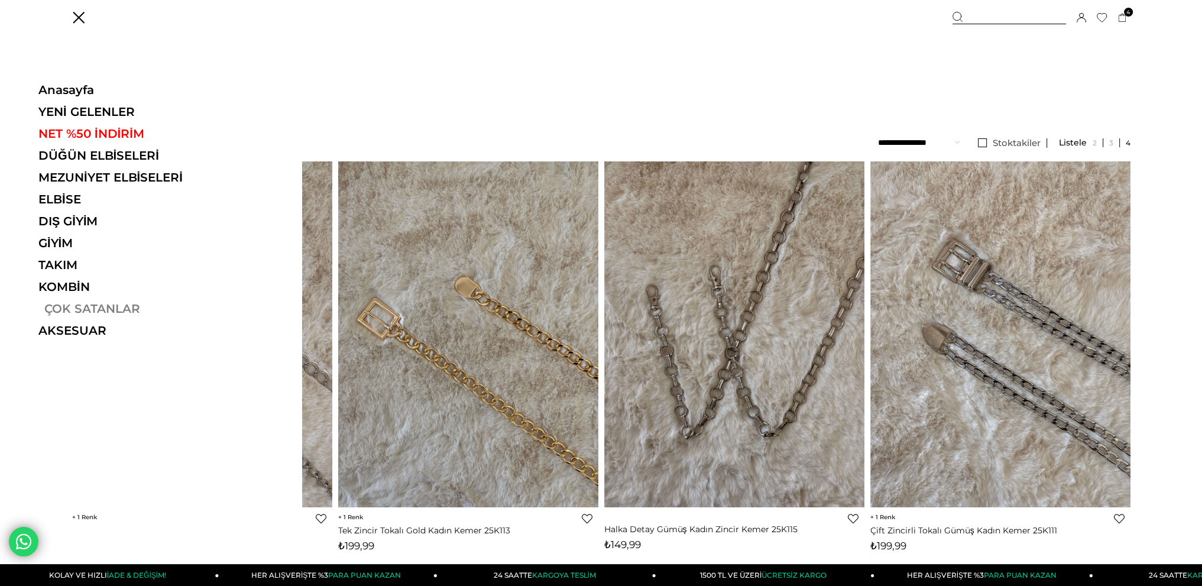
click at [78, 309] on link "ÇOK SATANLAR" at bounding box center [119, 309] width 163 height 14
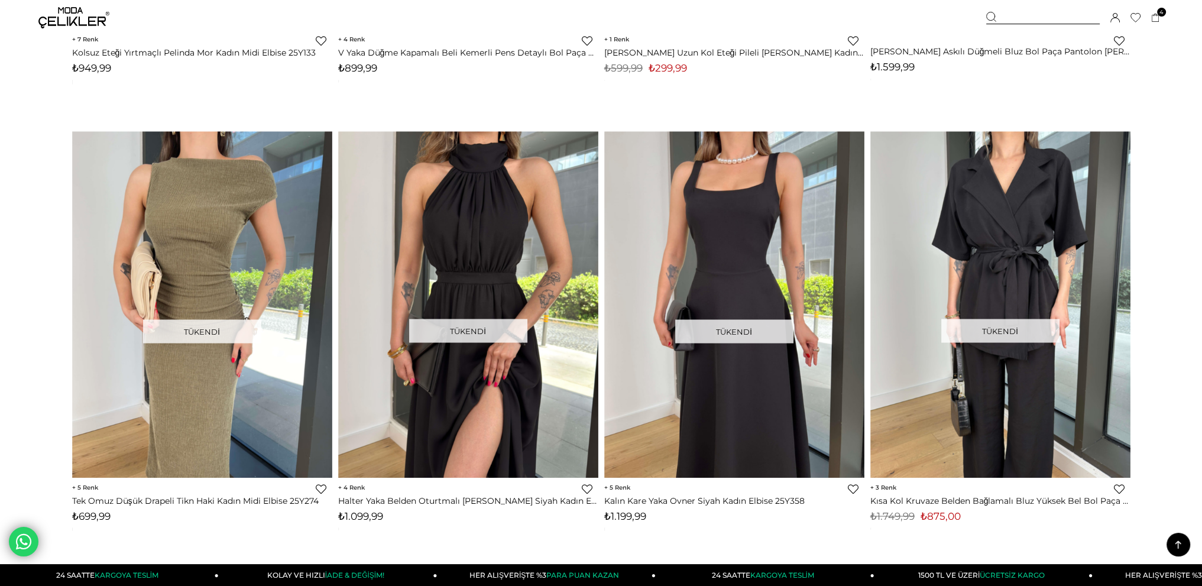
scroll to position [2660, 0]
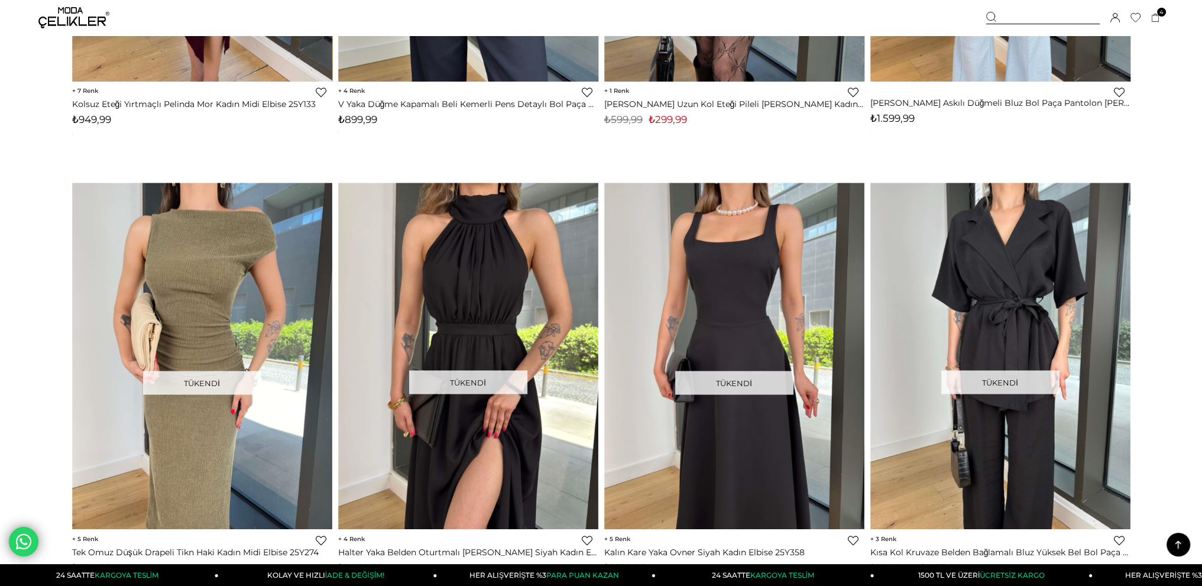
click at [51, 18] on img at bounding box center [73, 17] width 71 height 21
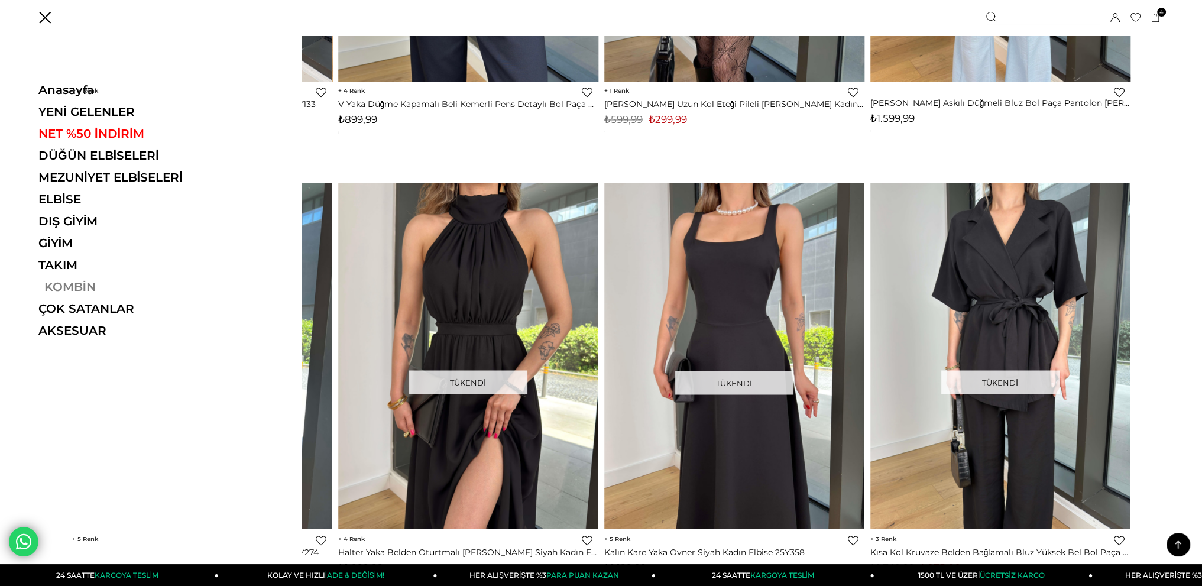
click at [70, 287] on link "KOMBİN" at bounding box center [119, 287] width 163 height 14
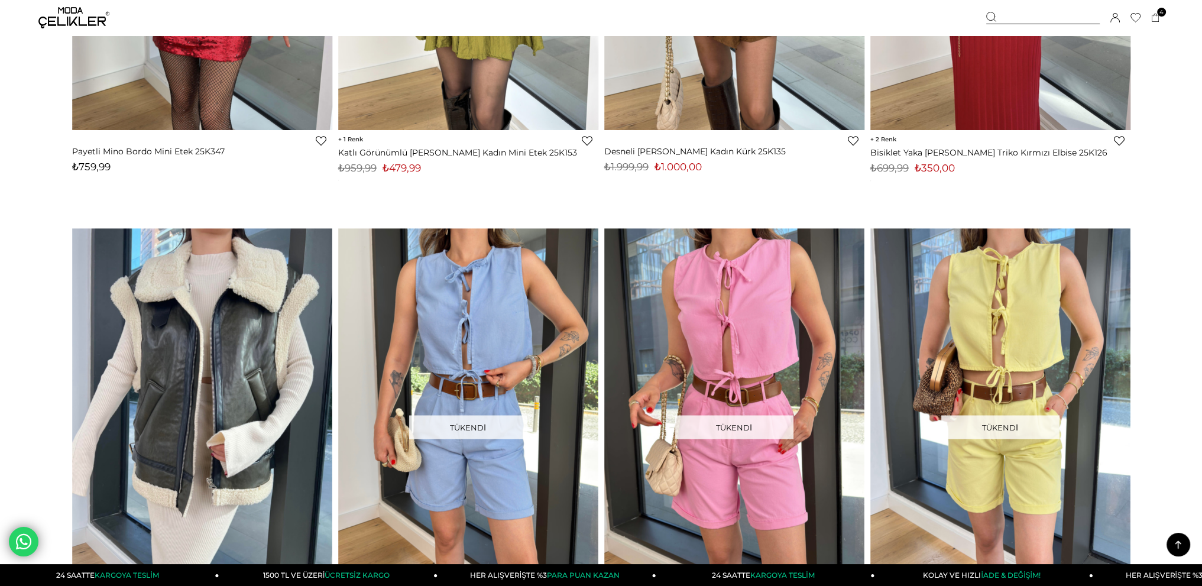
scroll to position [2660, 0]
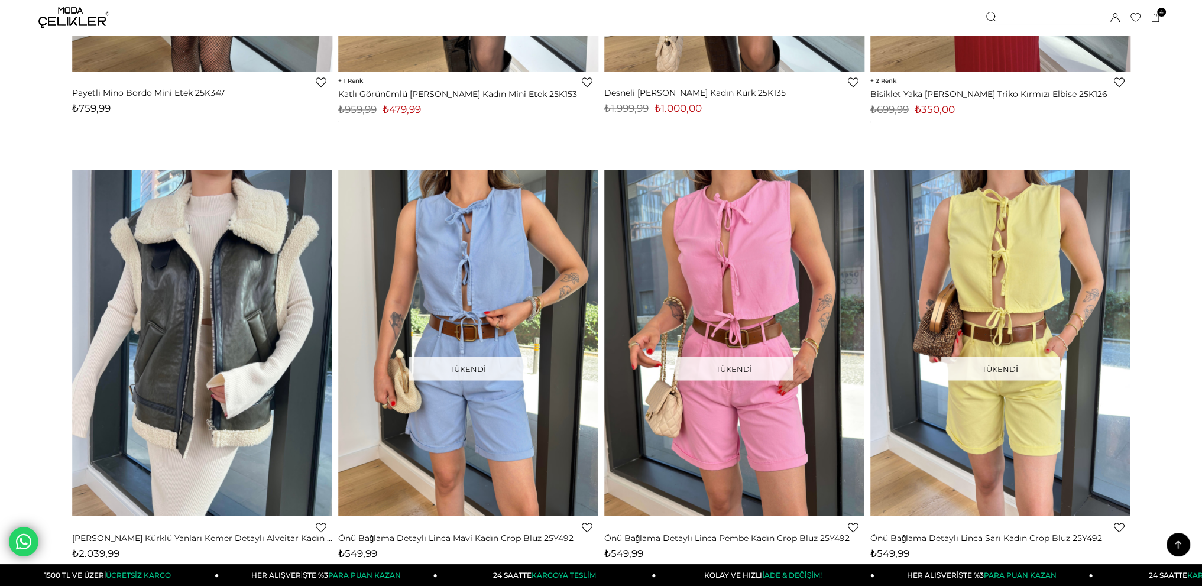
click at [64, 12] on img at bounding box center [73, 17] width 71 height 21
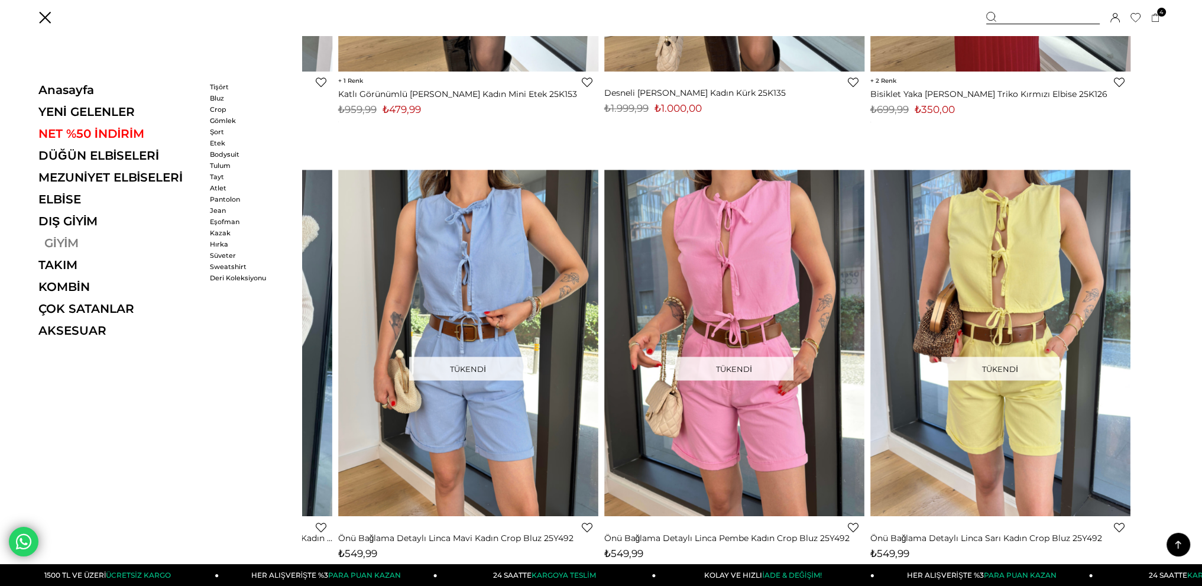
click at [60, 243] on link "GİYİM" at bounding box center [119, 243] width 163 height 14
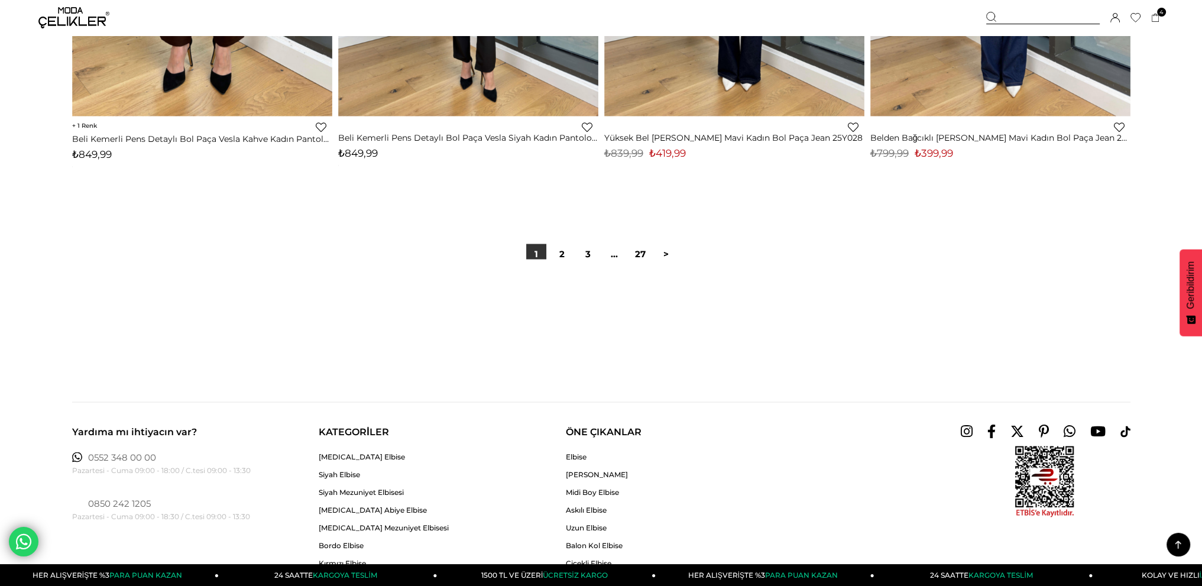
scroll to position [8868, 0]
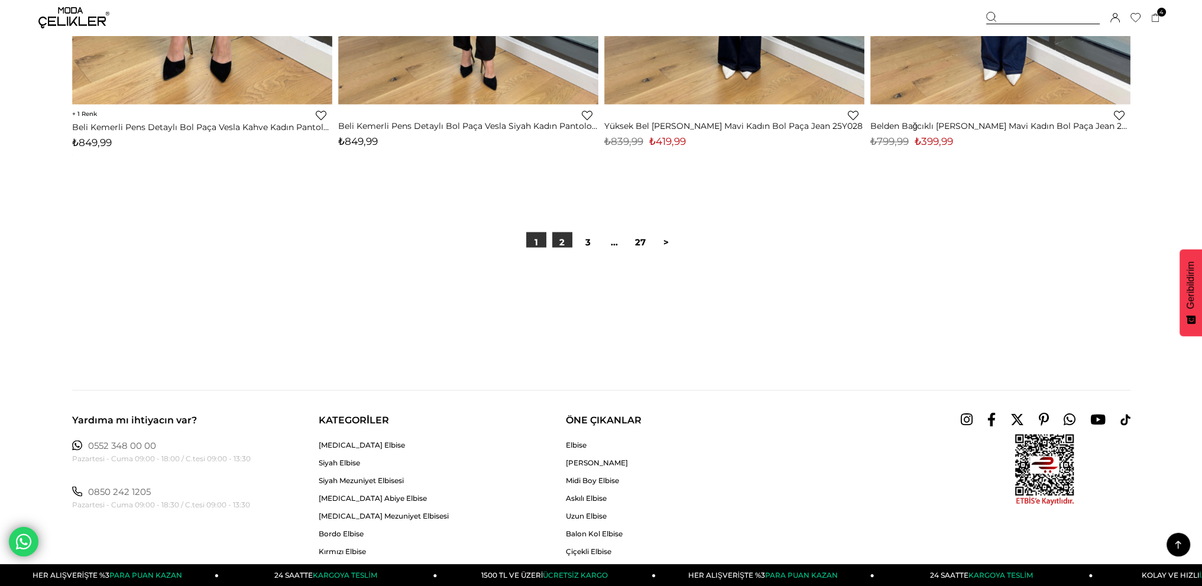
click at [562, 243] on link "2" at bounding box center [562, 242] width 20 height 20
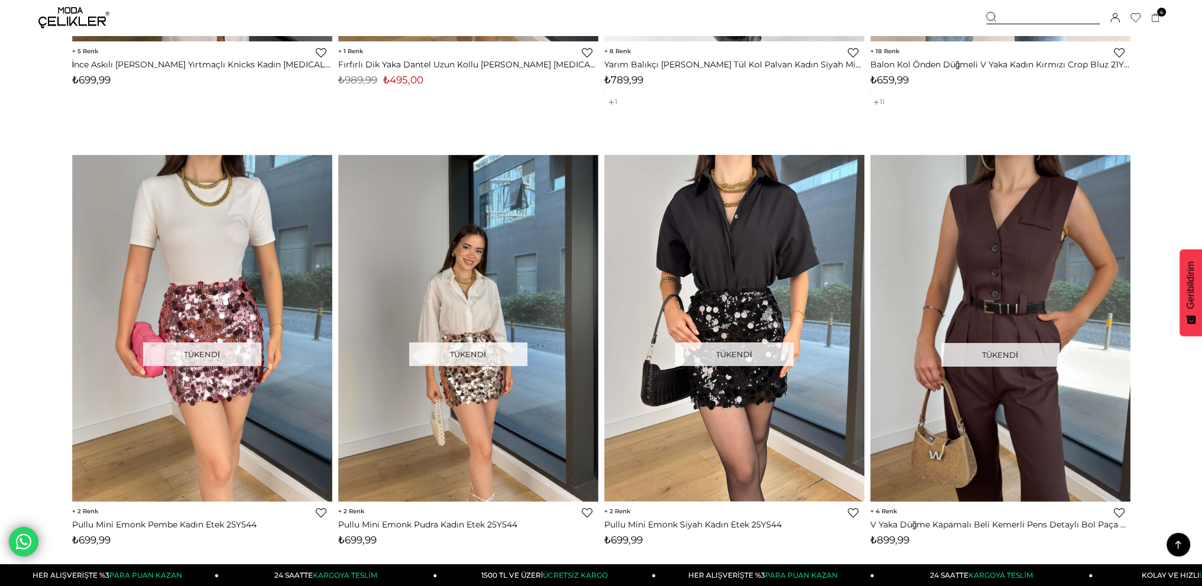
scroll to position [5912, 0]
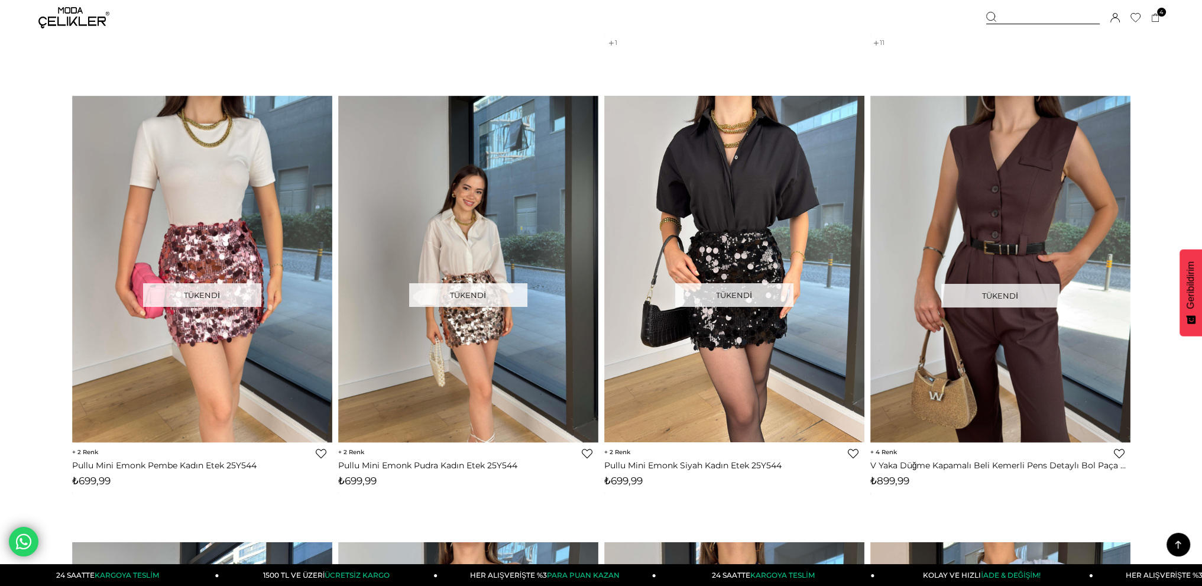
click at [67, 21] on img at bounding box center [73, 17] width 71 height 21
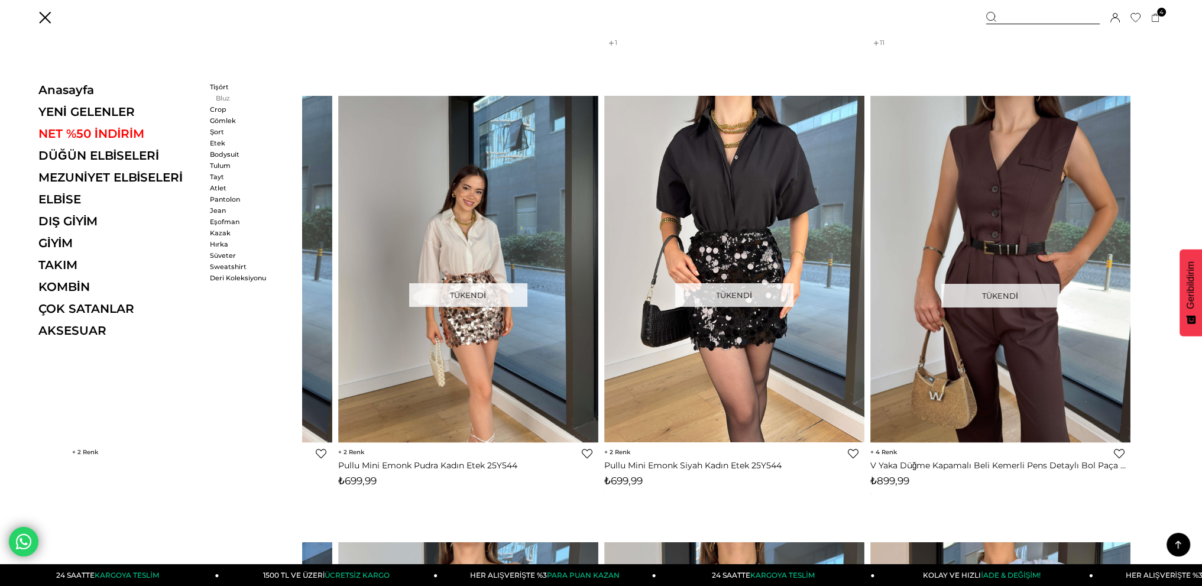
click at [220, 98] on link "Bluz" at bounding box center [244, 98] width 68 height 8
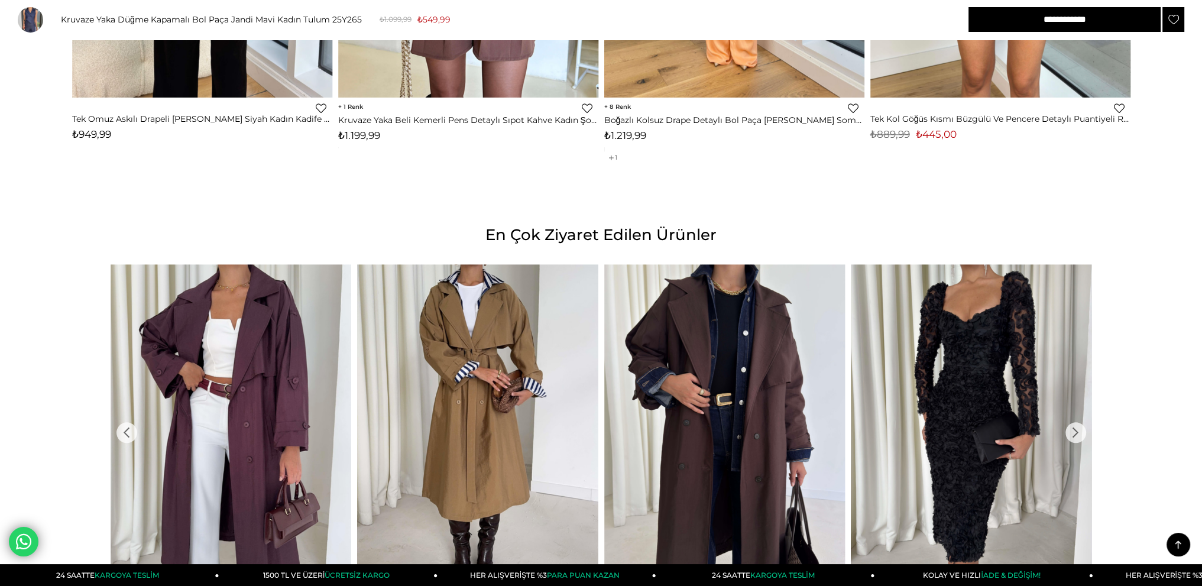
scroll to position [1774, 0]
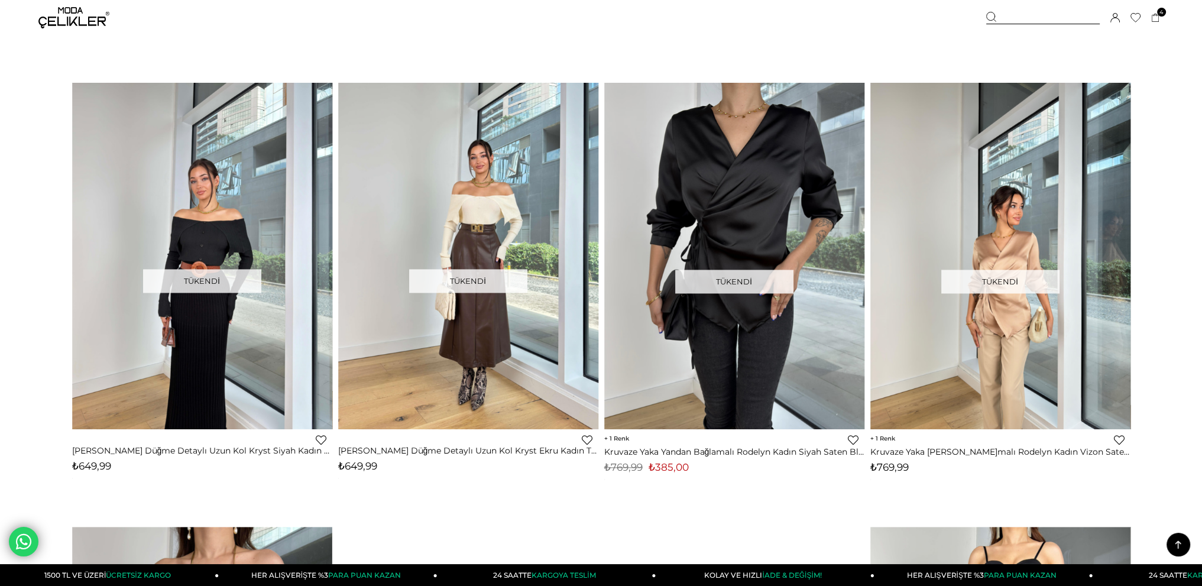
scroll to position [2010, 0]
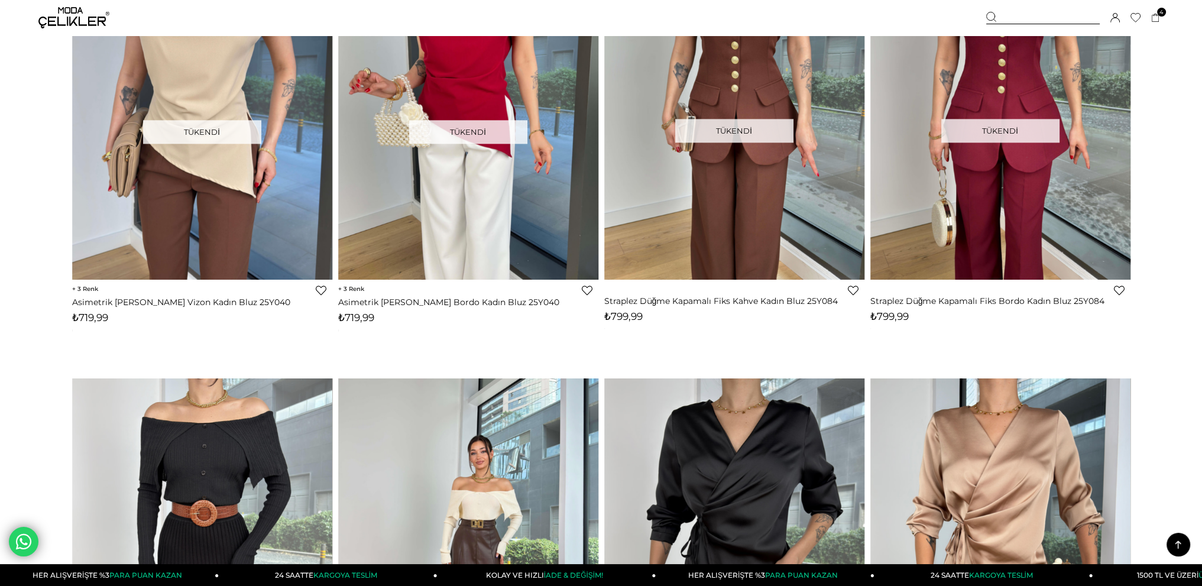
click at [67, 18] on img at bounding box center [73, 17] width 71 height 21
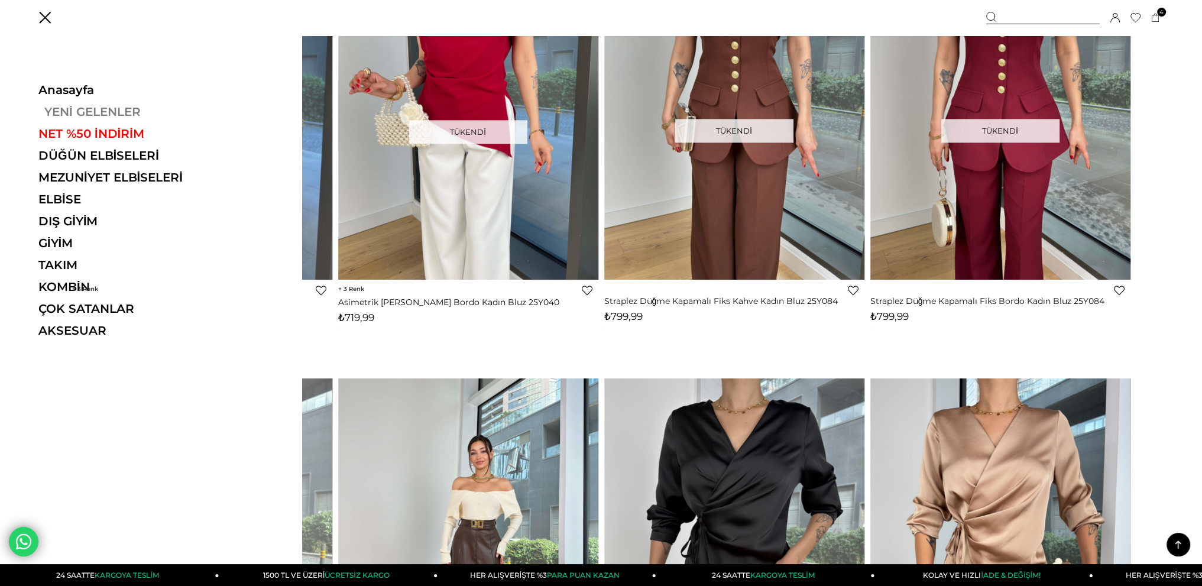
click at [78, 116] on link "YENİ GELENLER" at bounding box center [119, 112] width 163 height 14
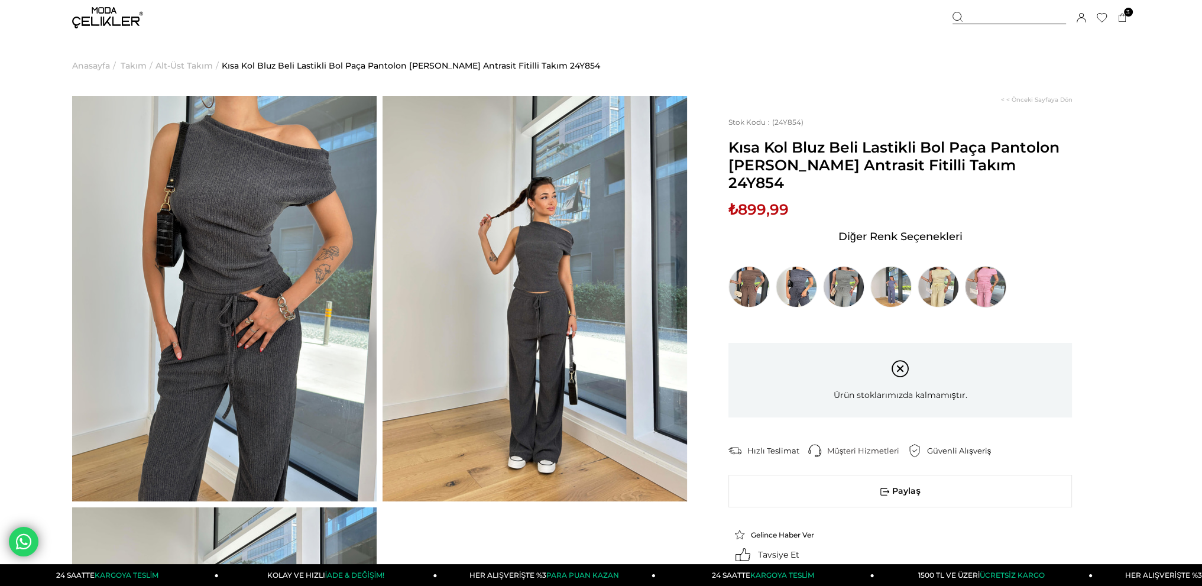
click at [984, 271] on img at bounding box center [985, 286] width 41 height 41
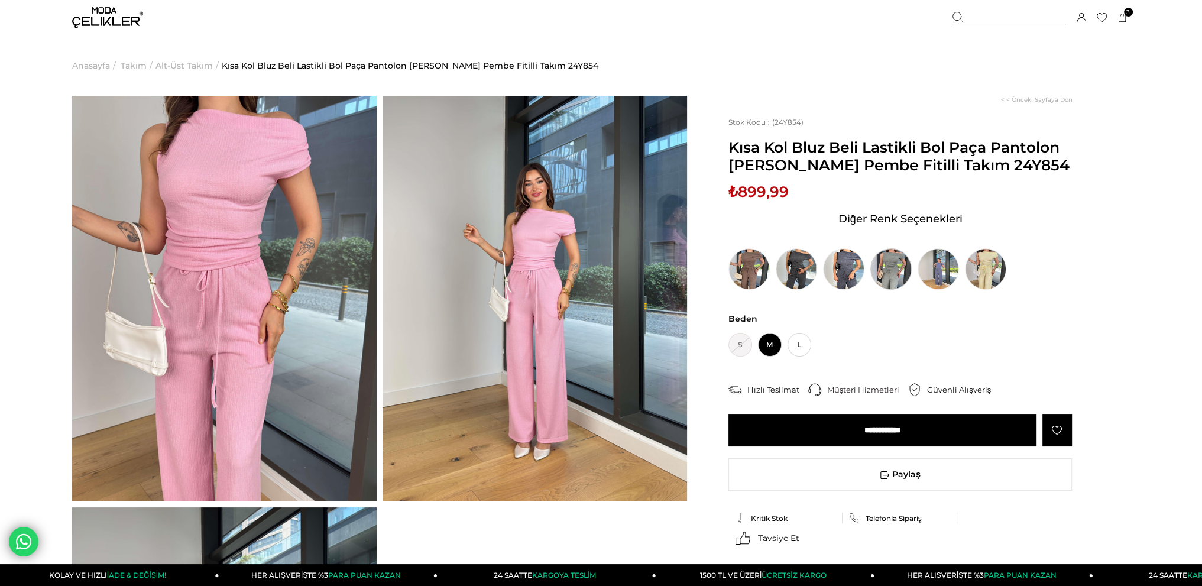
click at [890, 269] on img at bounding box center [890, 268] width 41 height 41
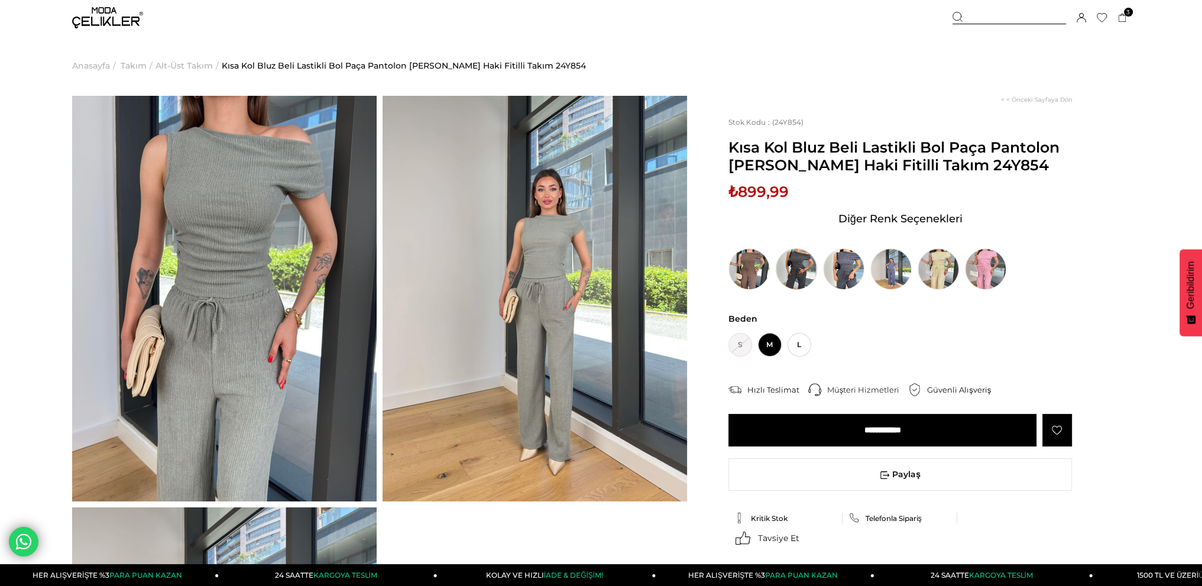
click at [800, 265] on img at bounding box center [796, 268] width 41 height 41
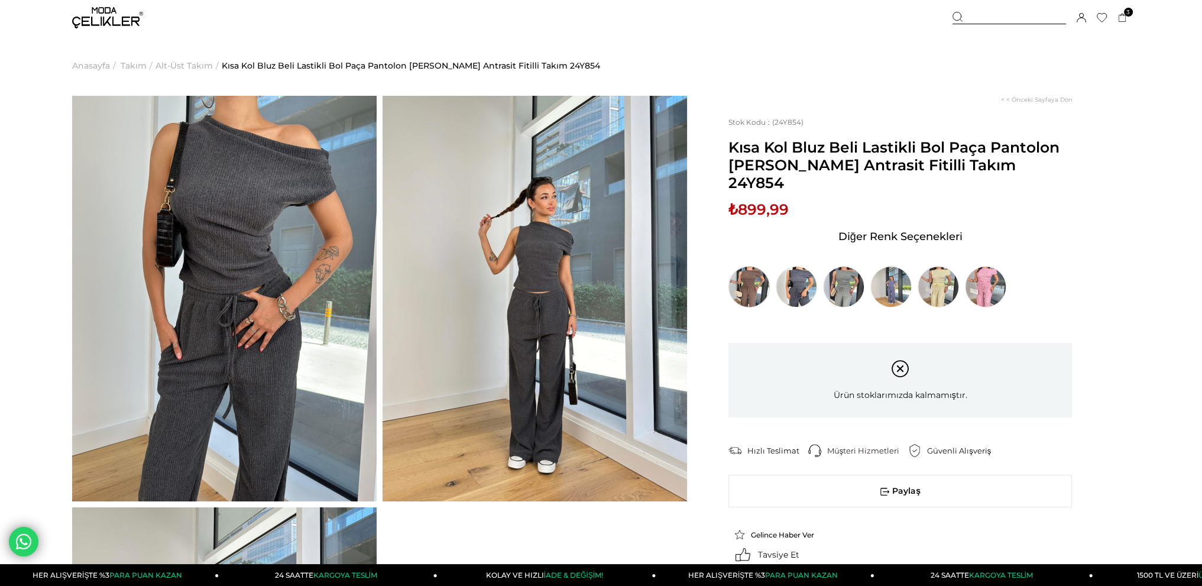
click at [752, 270] on img at bounding box center [748, 286] width 41 height 41
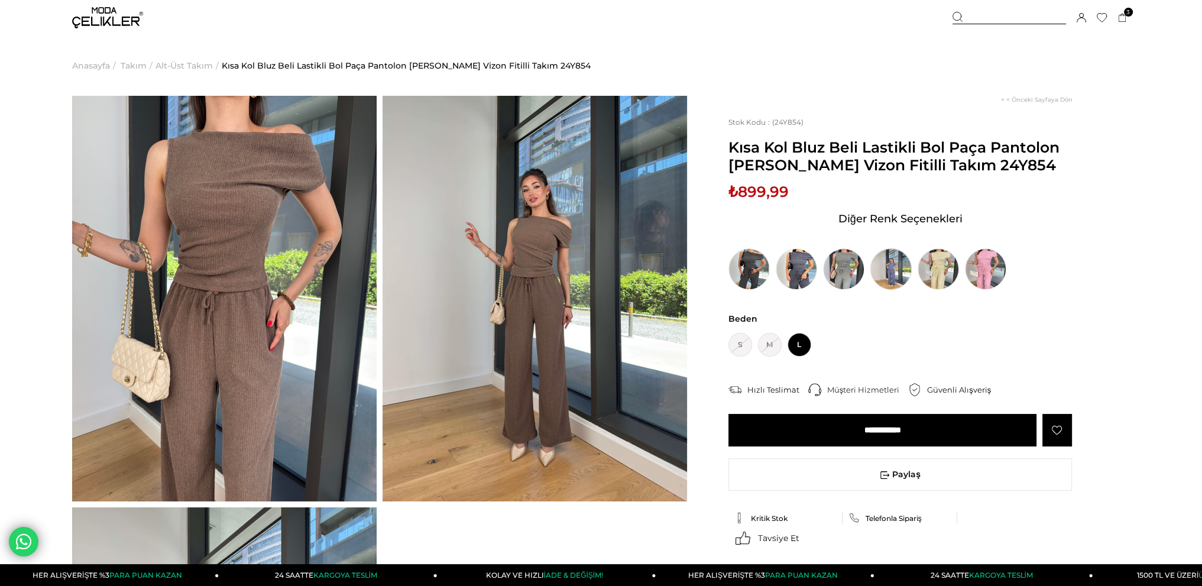
click at [894, 267] on img at bounding box center [890, 268] width 41 height 41
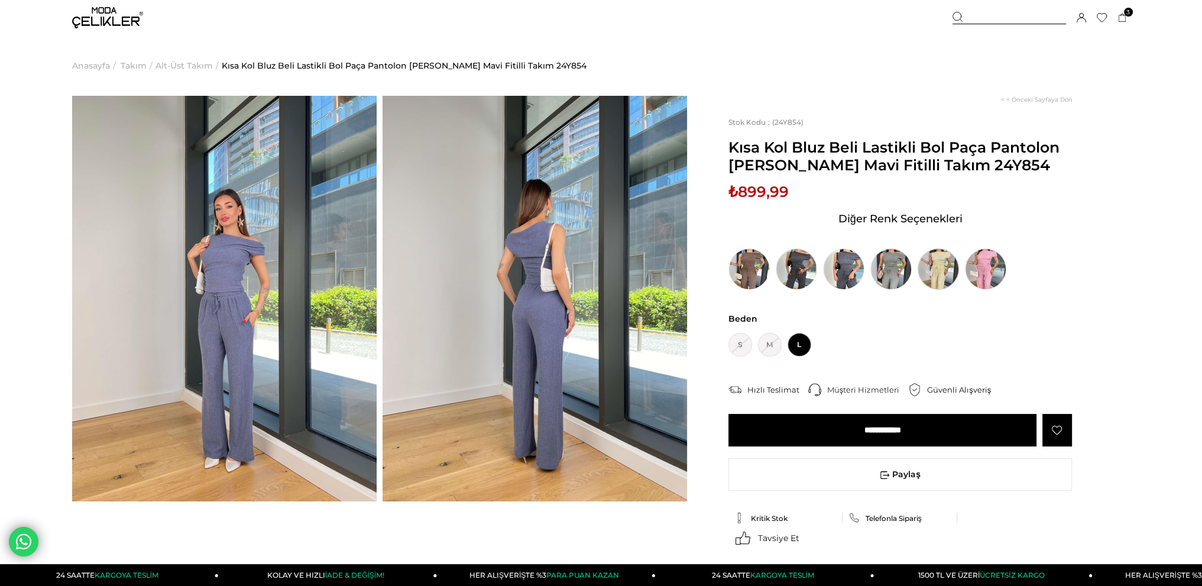
click at [931, 268] on img at bounding box center [938, 268] width 41 height 41
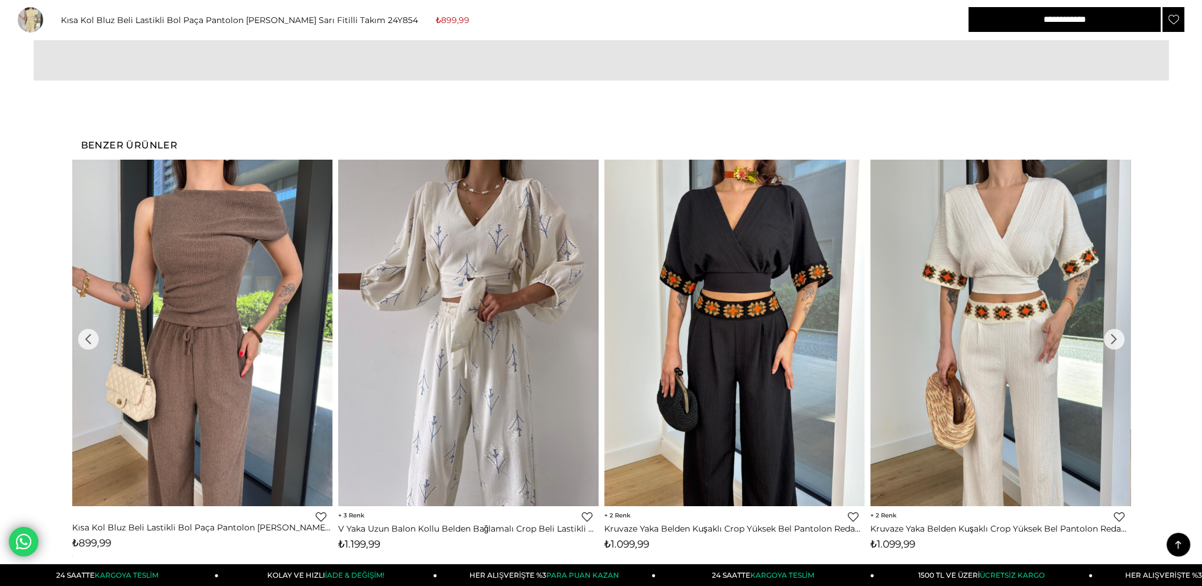
scroll to position [1005, 0]
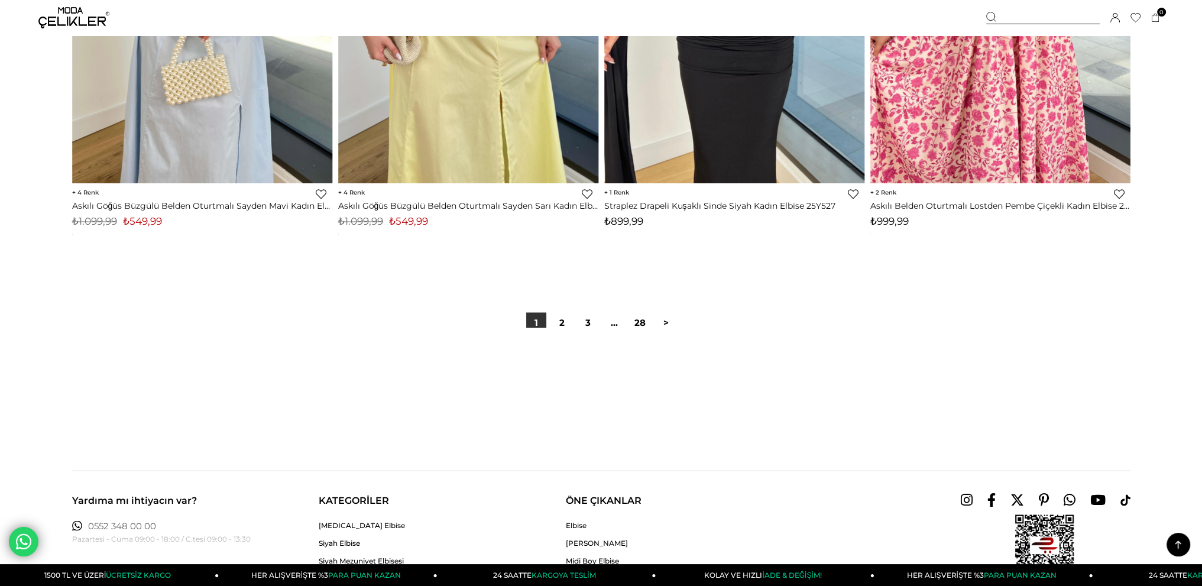
scroll to position [8809, 0]
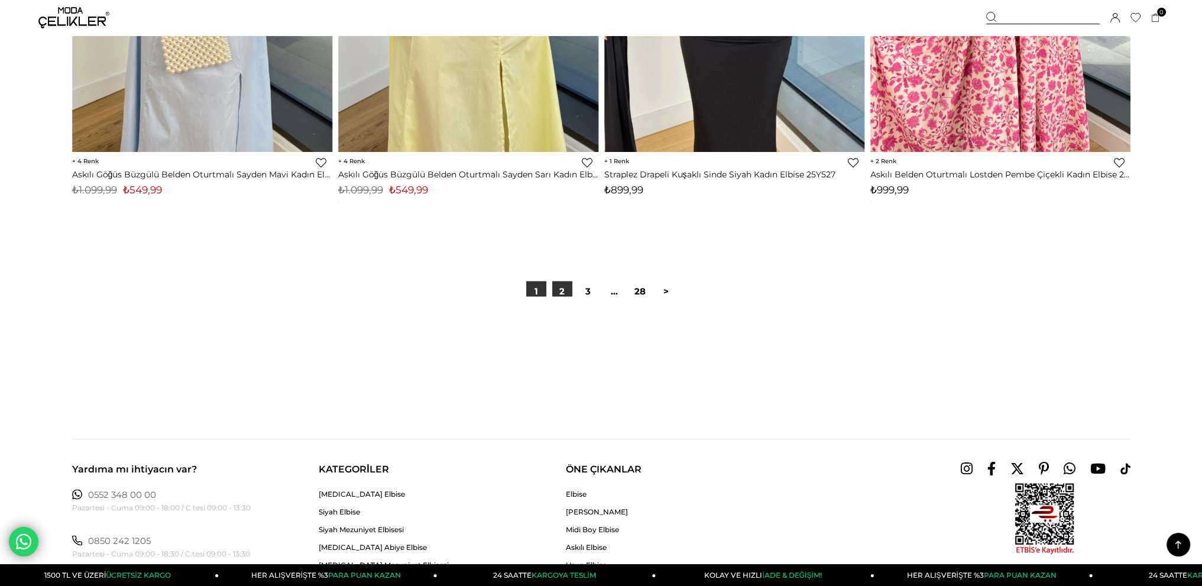
click at [562, 292] on link "2" at bounding box center [562, 291] width 20 height 20
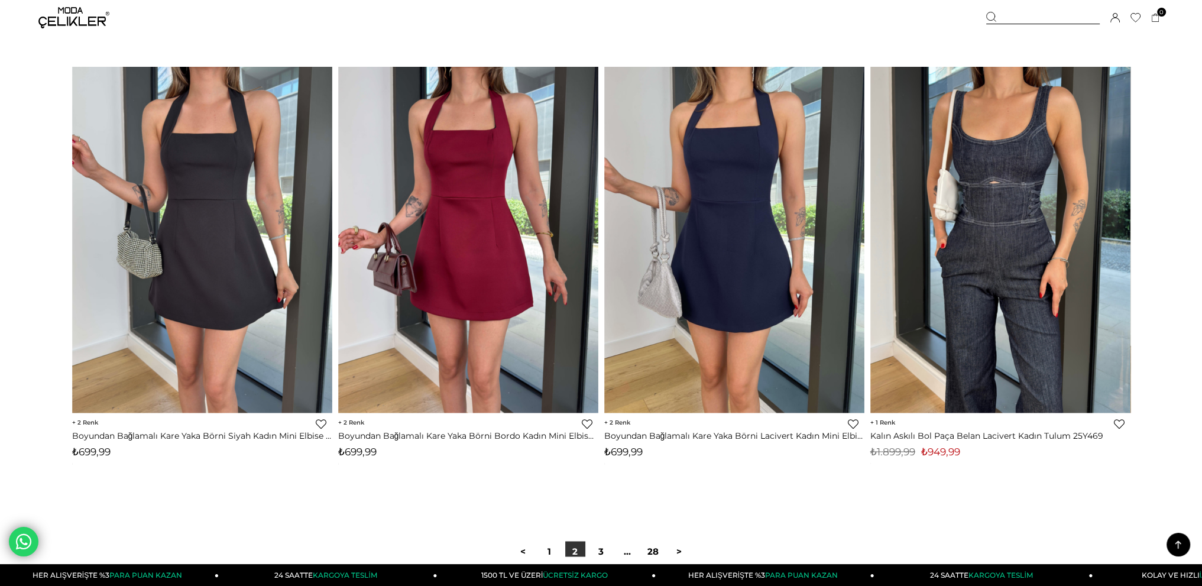
scroll to position [8868, 0]
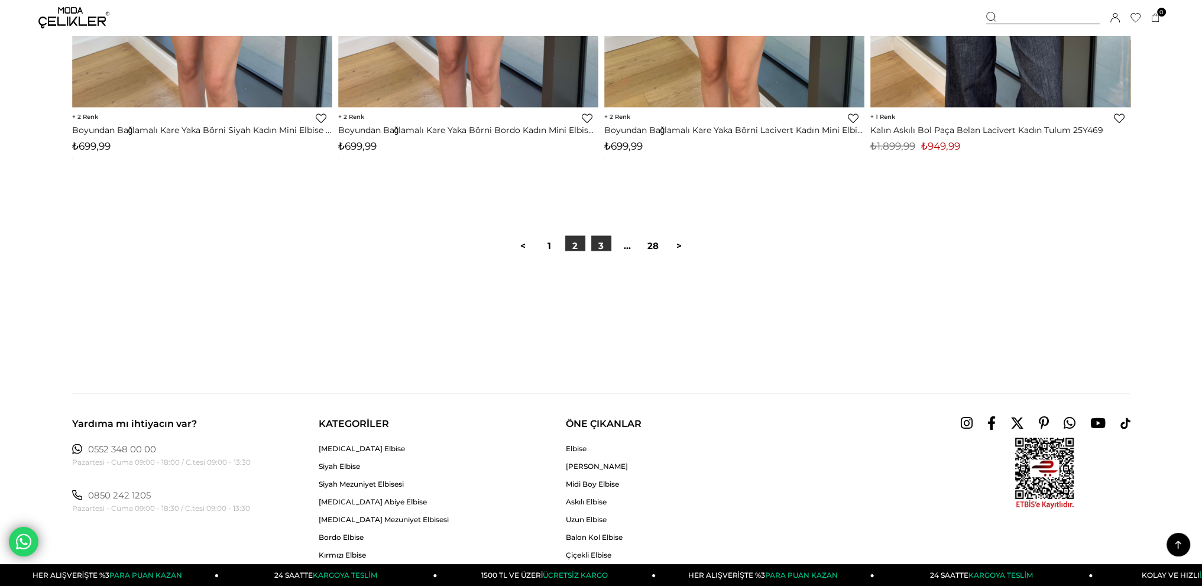
click at [604, 244] on link "3" at bounding box center [601, 245] width 20 height 20
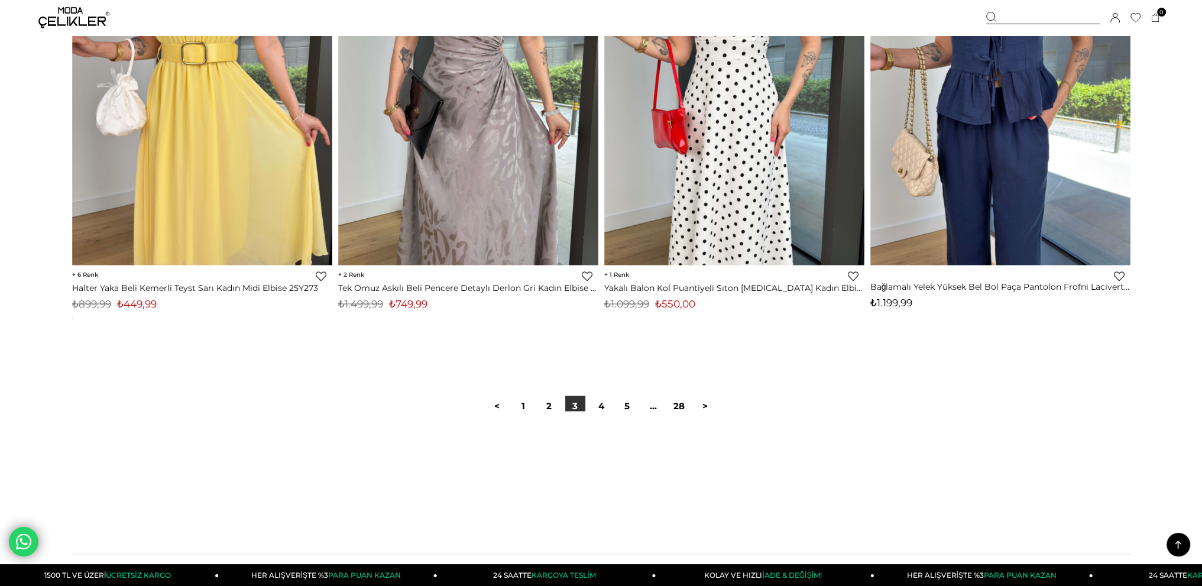
scroll to position [8868, 0]
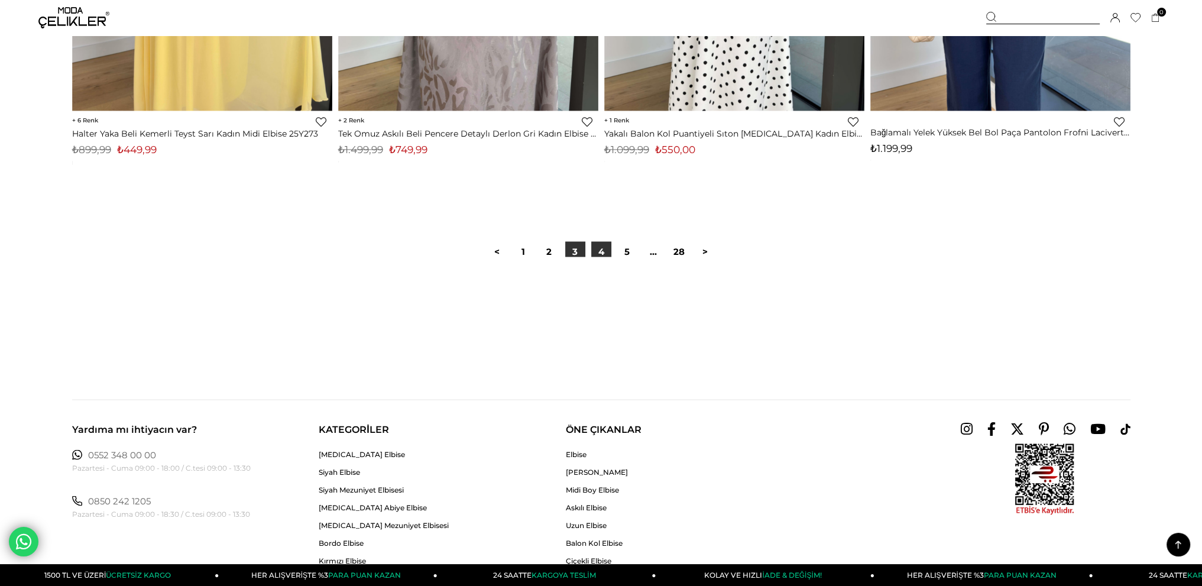
click at [599, 252] on link "4" at bounding box center [601, 251] width 20 height 20
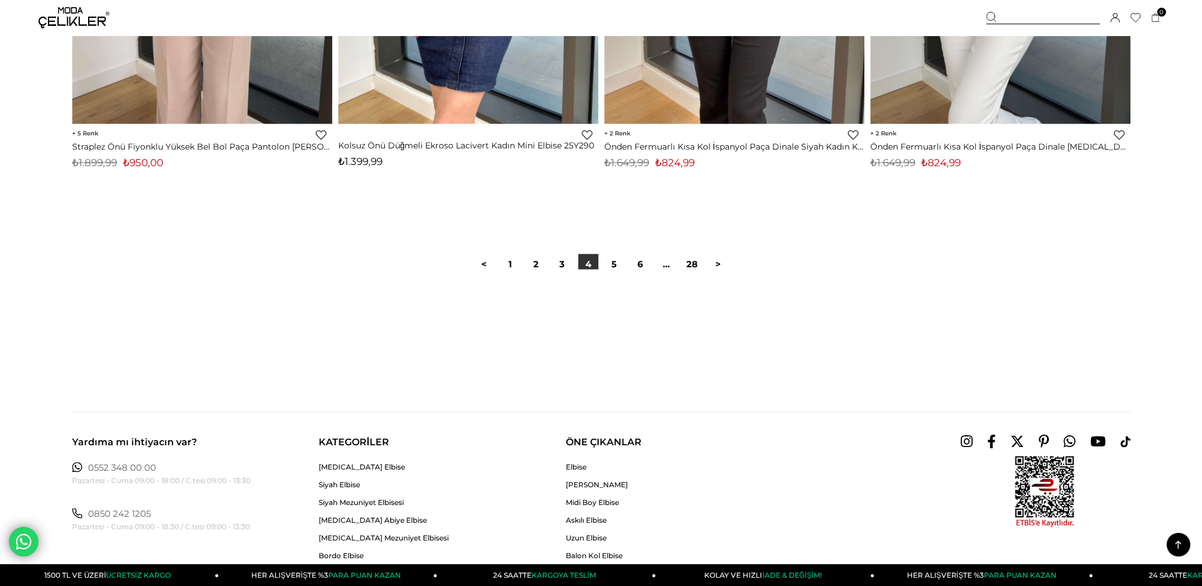
scroll to position [8868, 0]
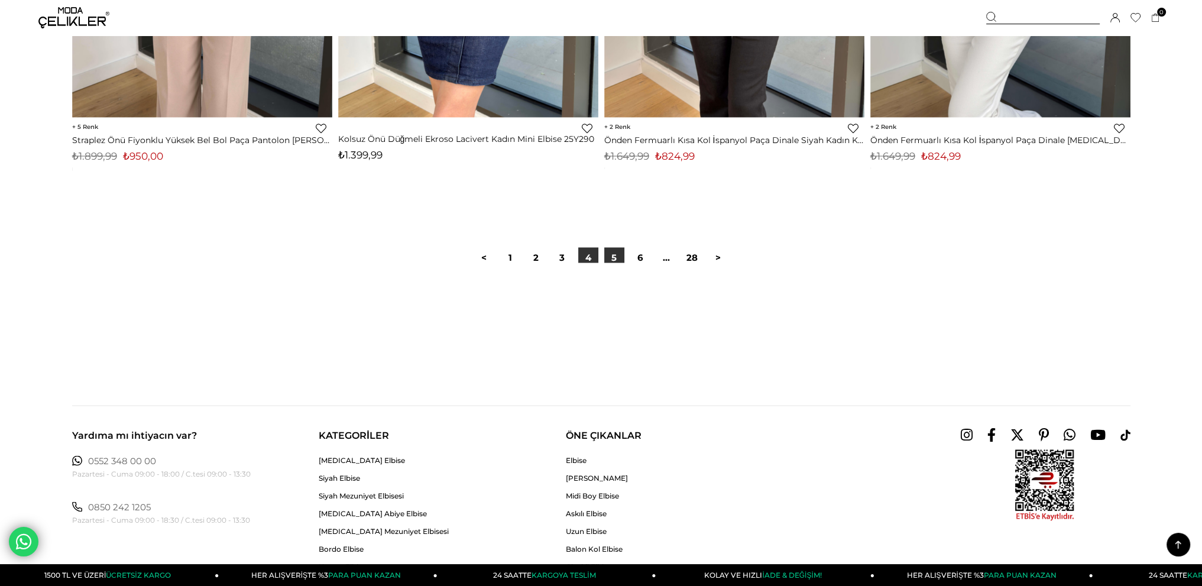
click at [612, 255] on link "5" at bounding box center [614, 257] width 20 height 20
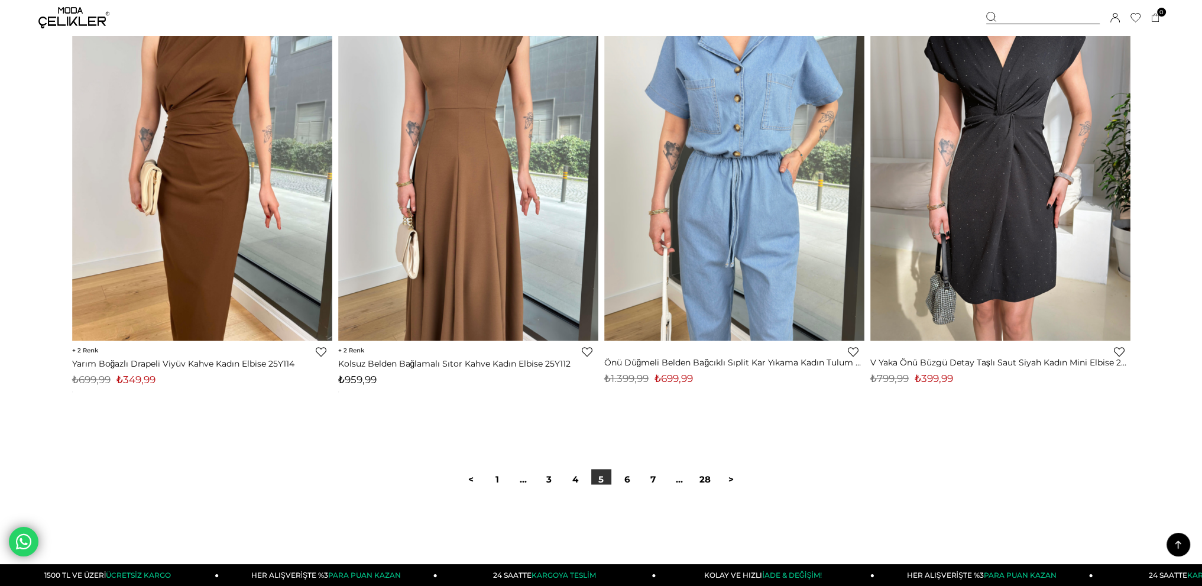
scroll to position [8927, 0]
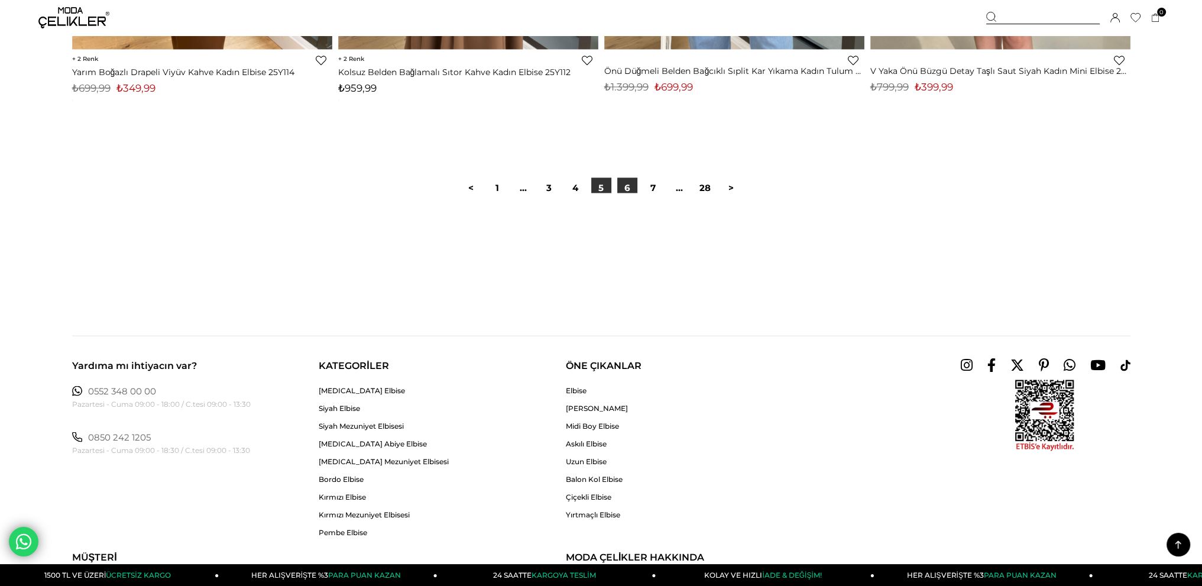
click at [624, 187] on link "6" at bounding box center [627, 187] width 20 height 20
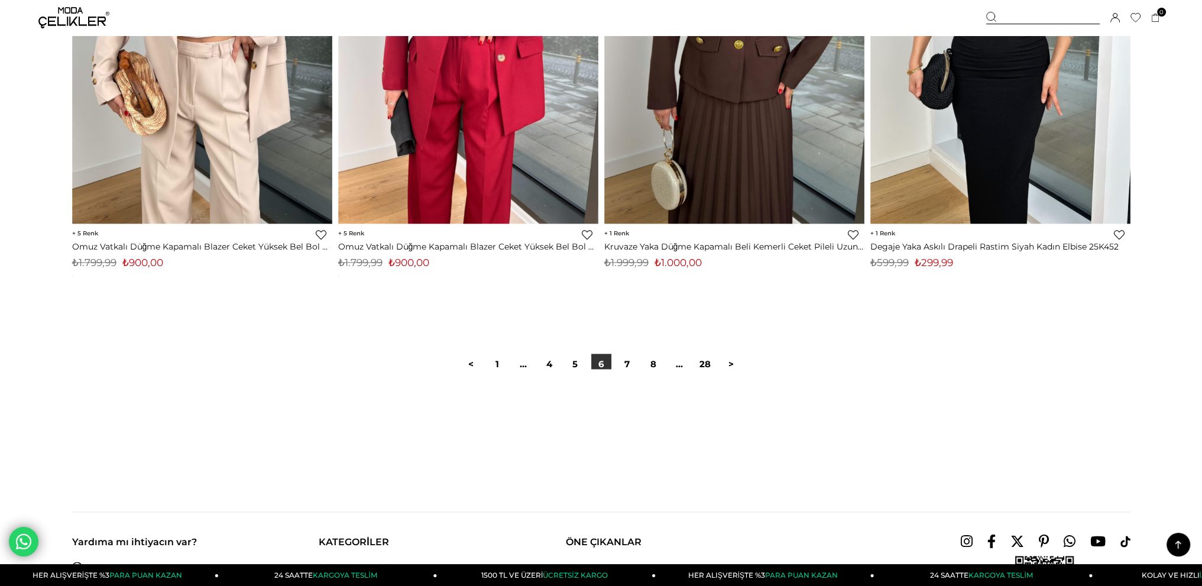
scroll to position [8868, 0]
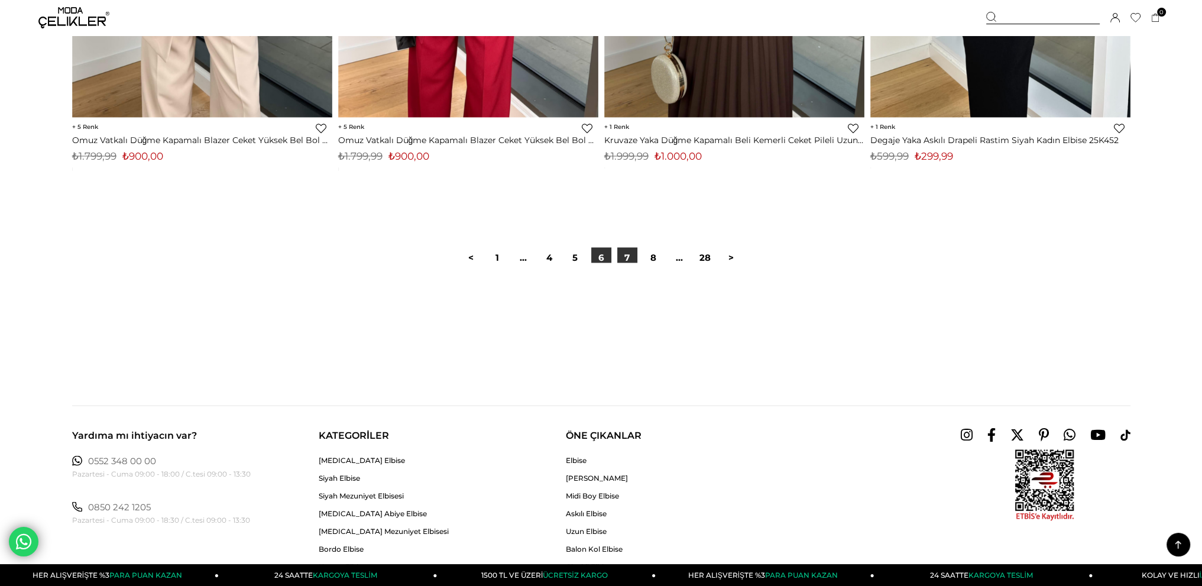
click at [627, 257] on link "7" at bounding box center [627, 257] width 20 height 20
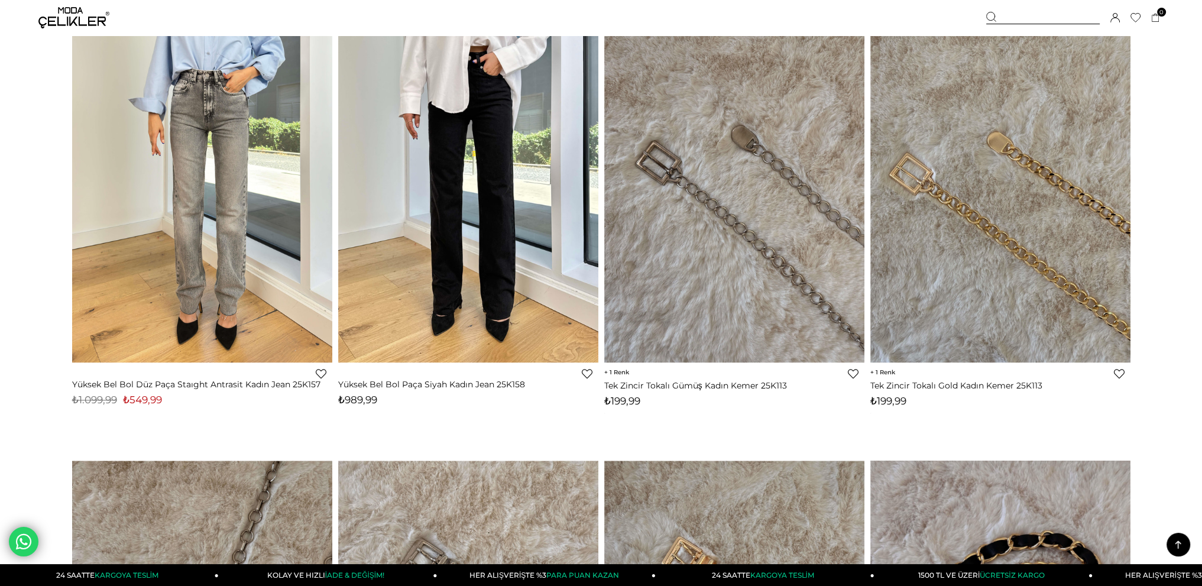
scroll to position [8040, 0]
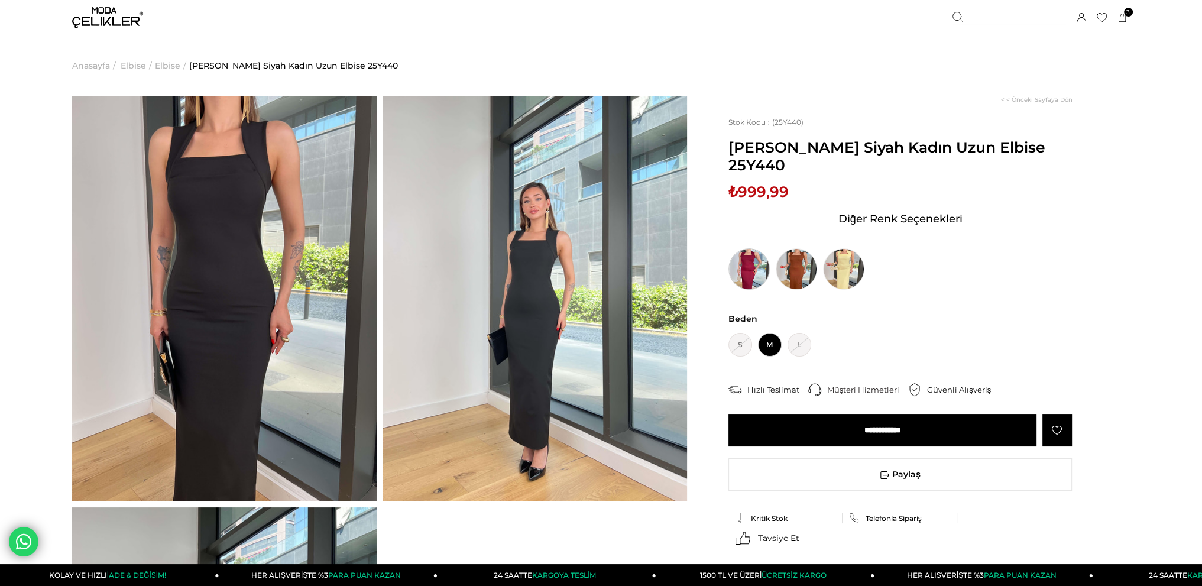
click at [750, 277] on img at bounding box center [748, 268] width 41 height 41
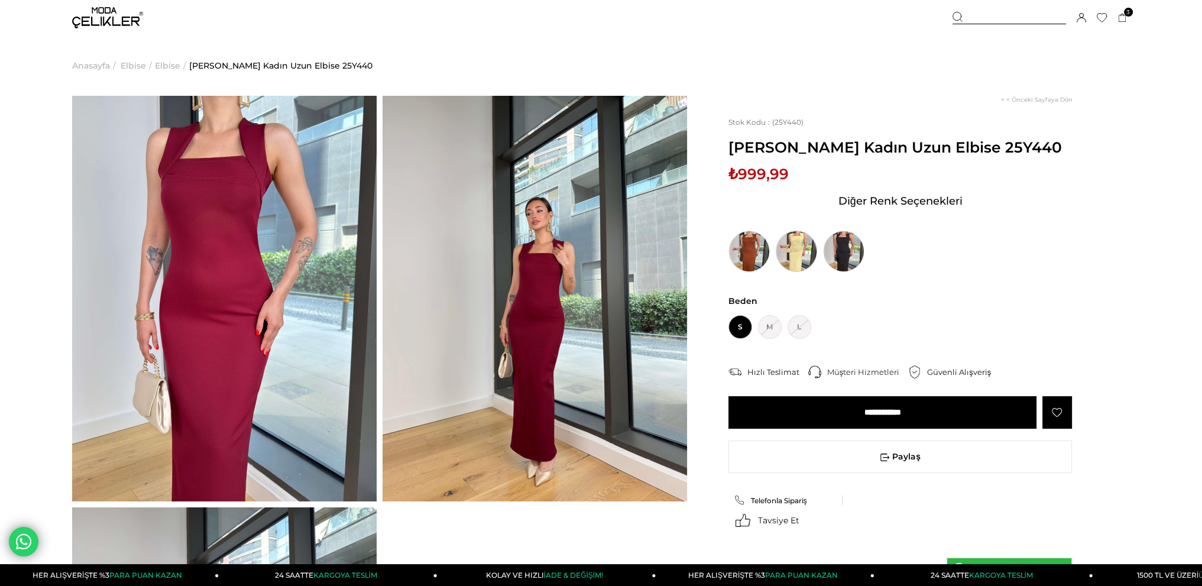
click at [791, 268] on img at bounding box center [796, 251] width 41 height 41
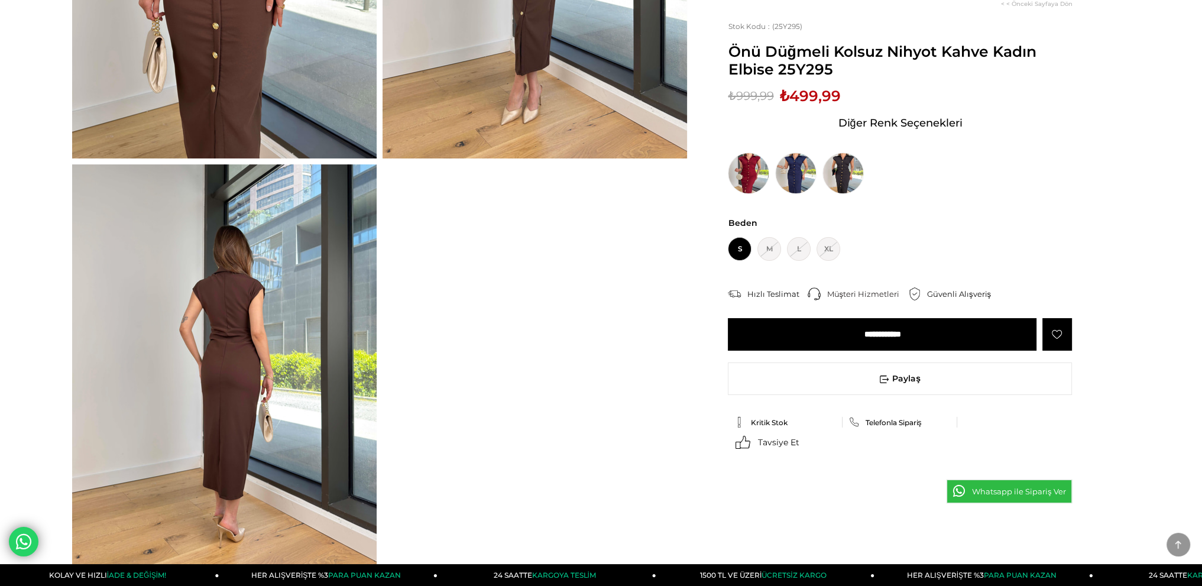
scroll to position [355, 0]
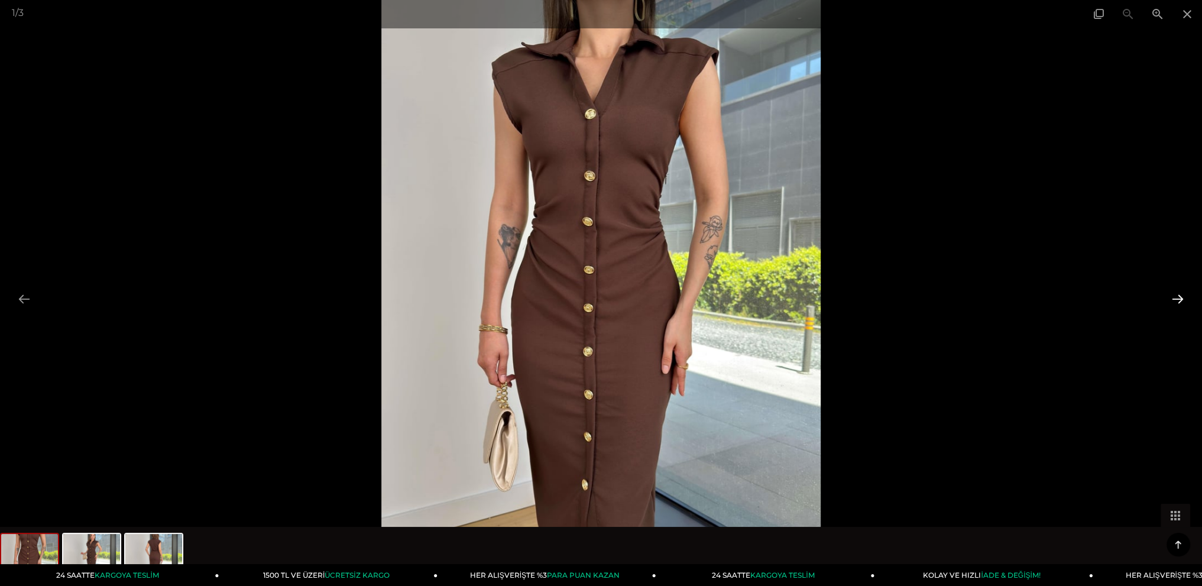
click at [1178, 297] on button at bounding box center [1177, 298] width 25 height 23
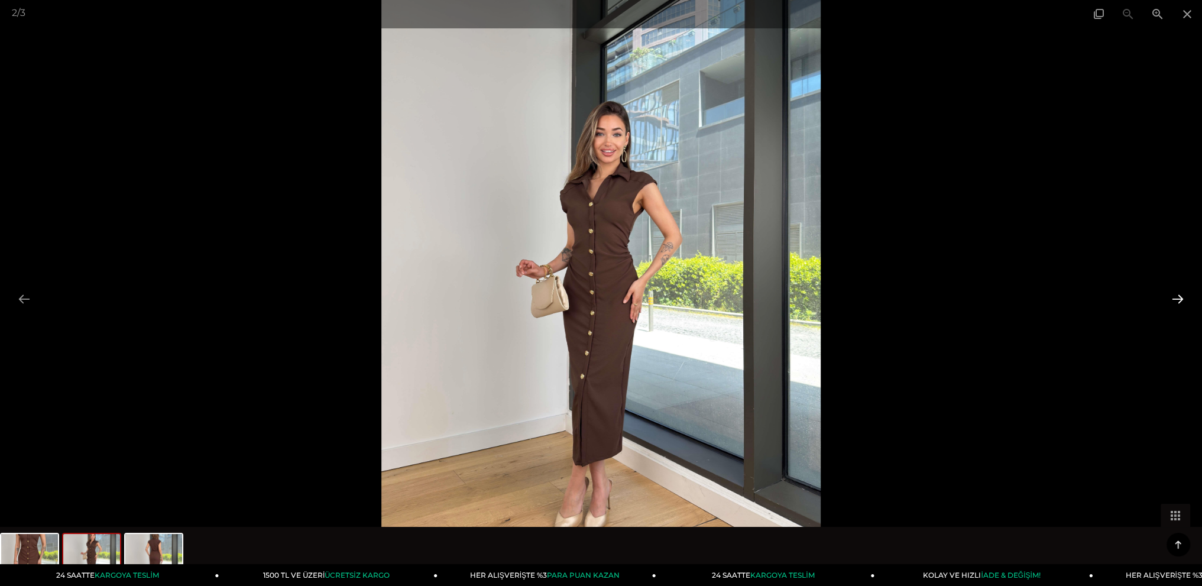
click at [1178, 297] on button at bounding box center [1177, 298] width 25 height 23
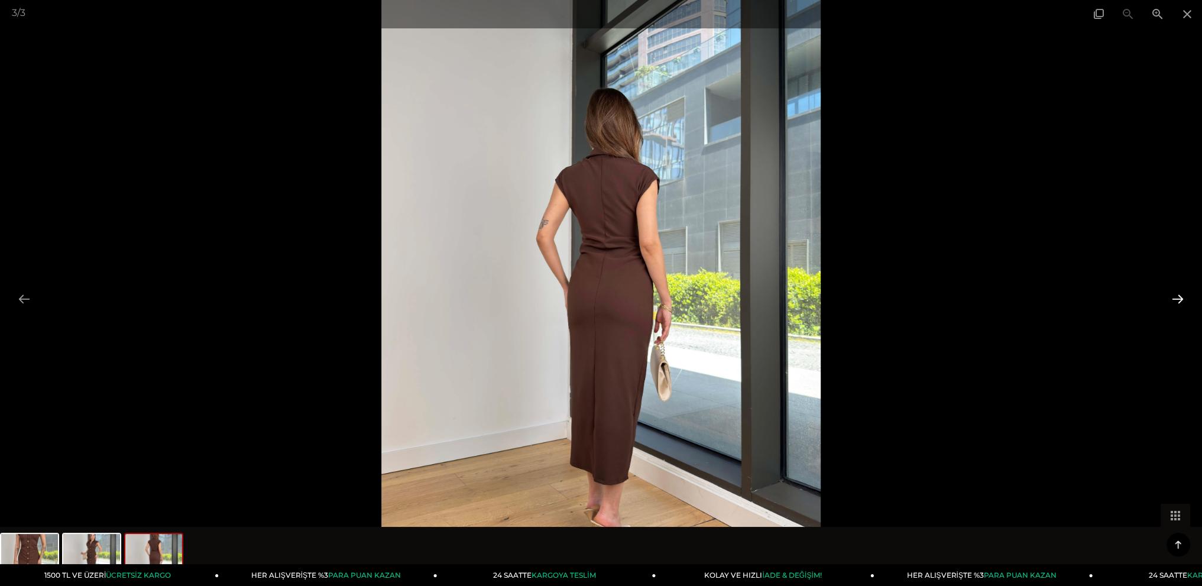
click at [1178, 297] on button at bounding box center [1177, 298] width 25 height 23
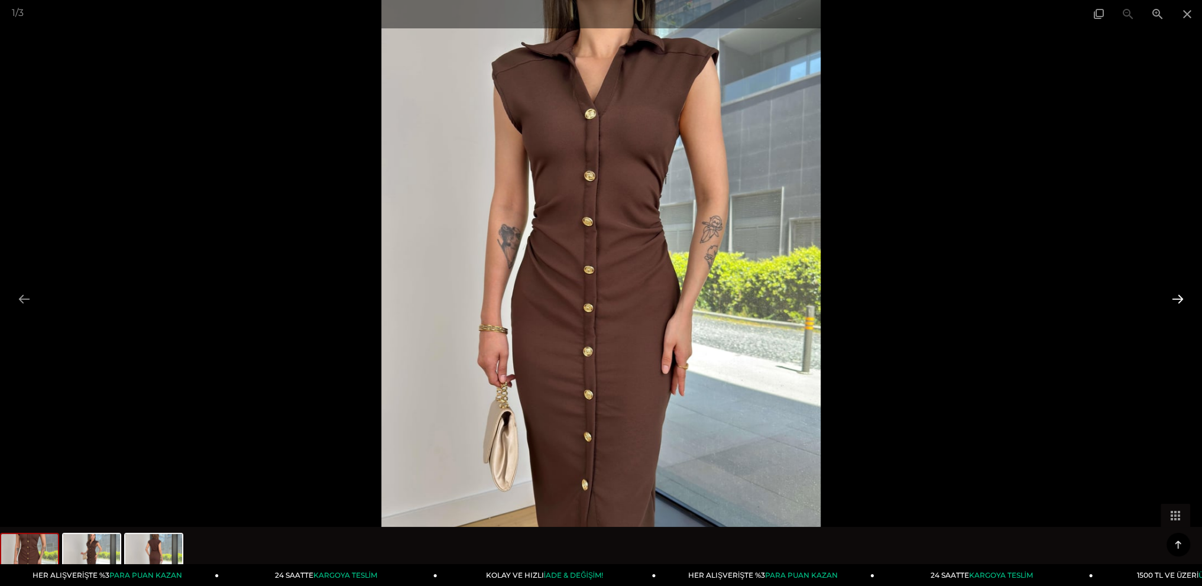
click at [1175, 297] on button at bounding box center [1177, 298] width 25 height 23
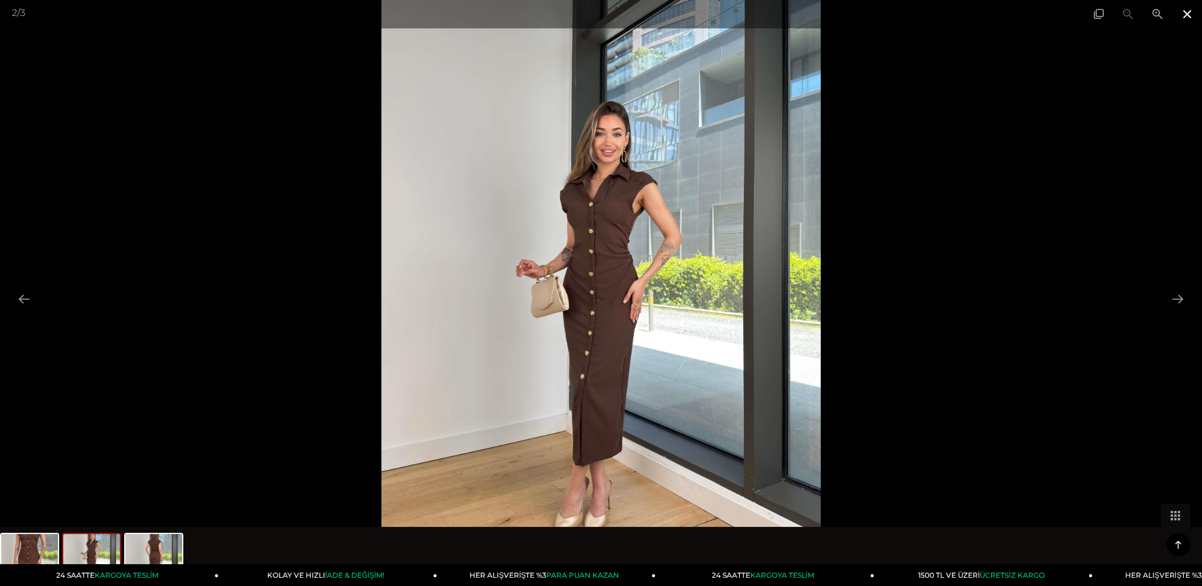
click at [1187, 15] on span at bounding box center [1187, 14] width 30 height 28
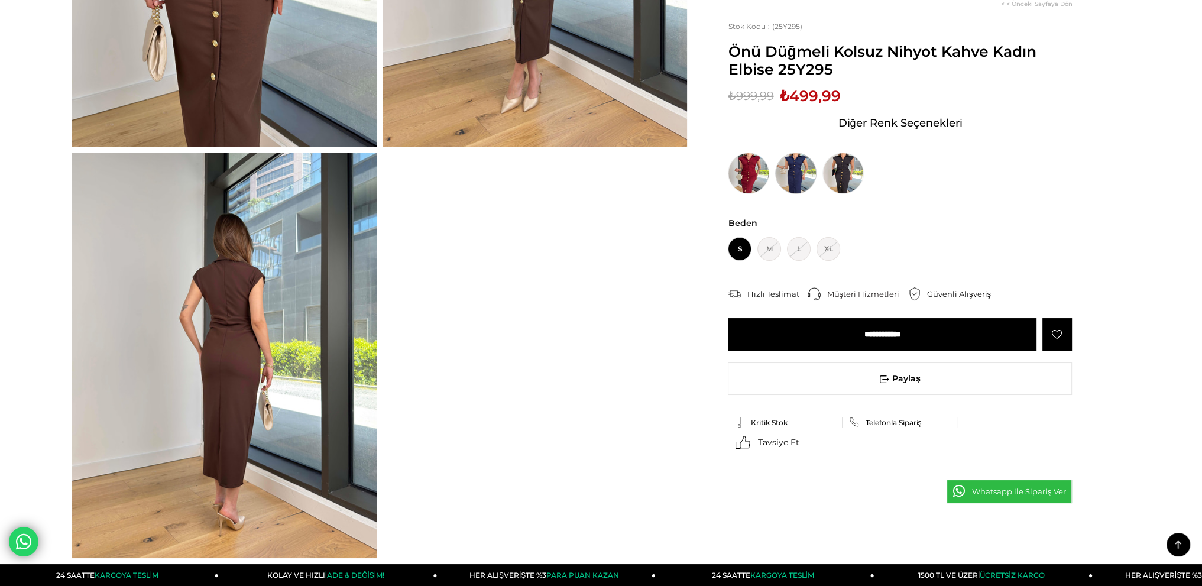
click at [788, 180] on img at bounding box center [795, 173] width 41 height 41
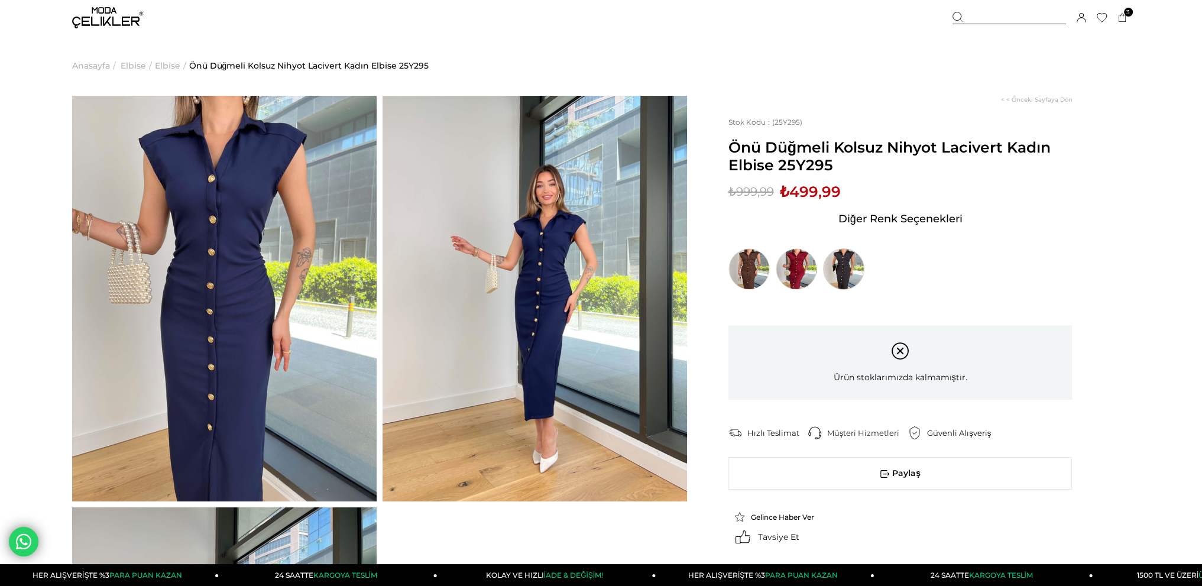
click at [848, 265] on img at bounding box center [843, 268] width 41 height 41
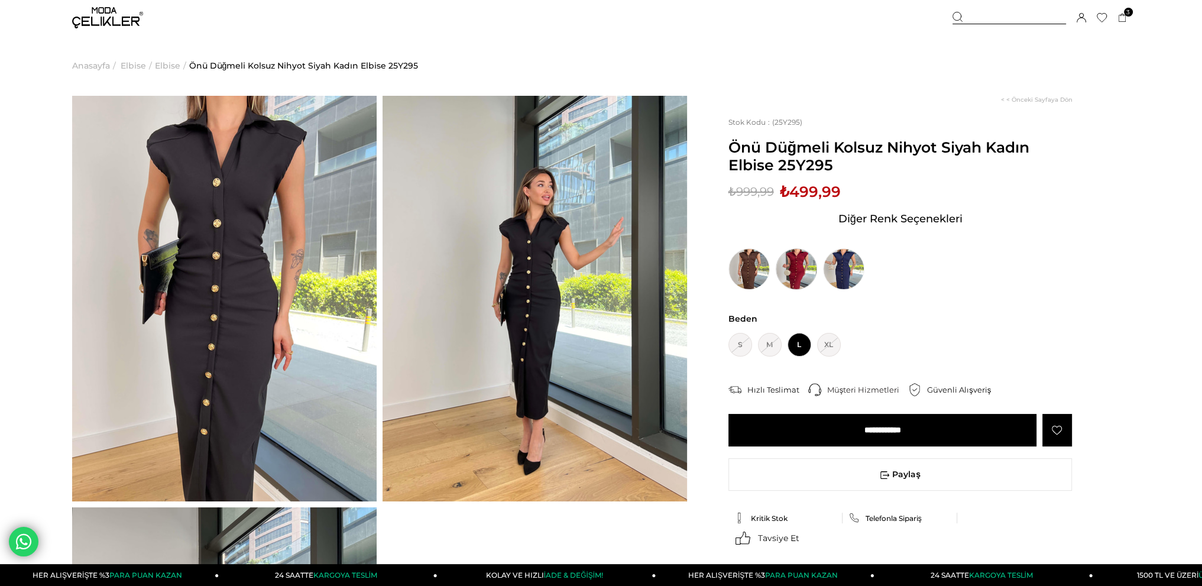
click at [797, 273] on img at bounding box center [796, 268] width 41 height 41
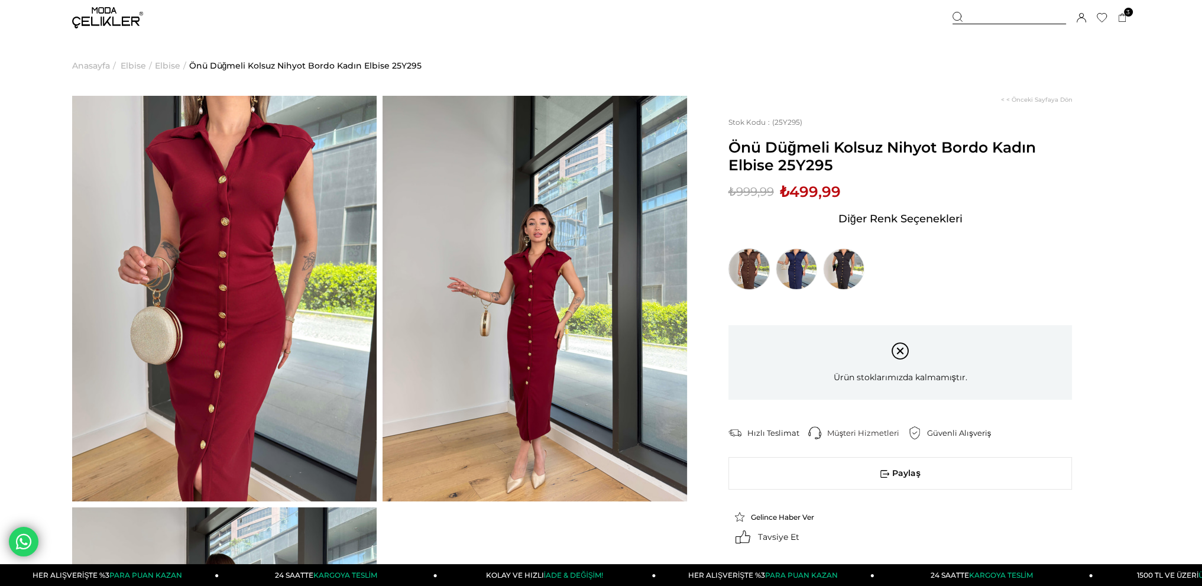
click at [752, 260] on img at bounding box center [748, 268] width 41 height 41
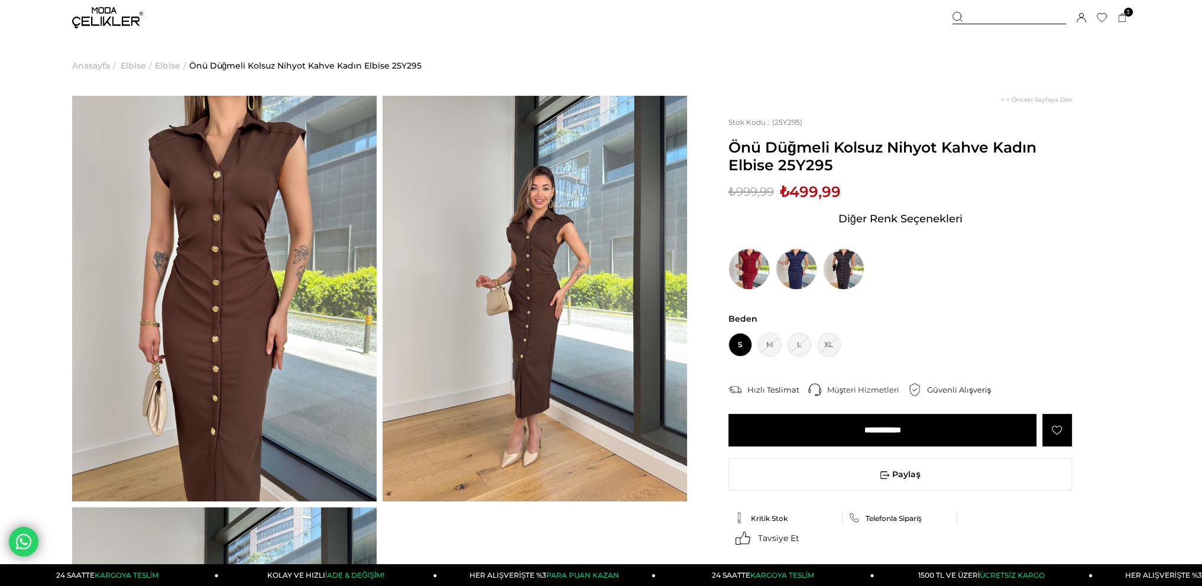
click at [884, 439] on input "**********" at bounding box center [882, 430] width 309 height 33
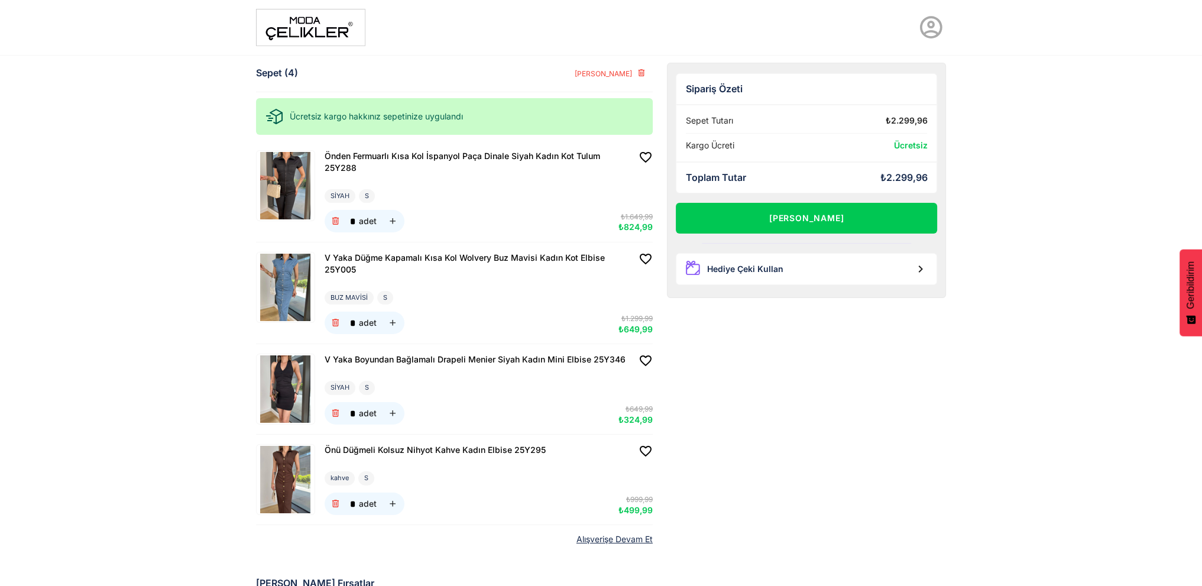
scroll to position [59, 0]
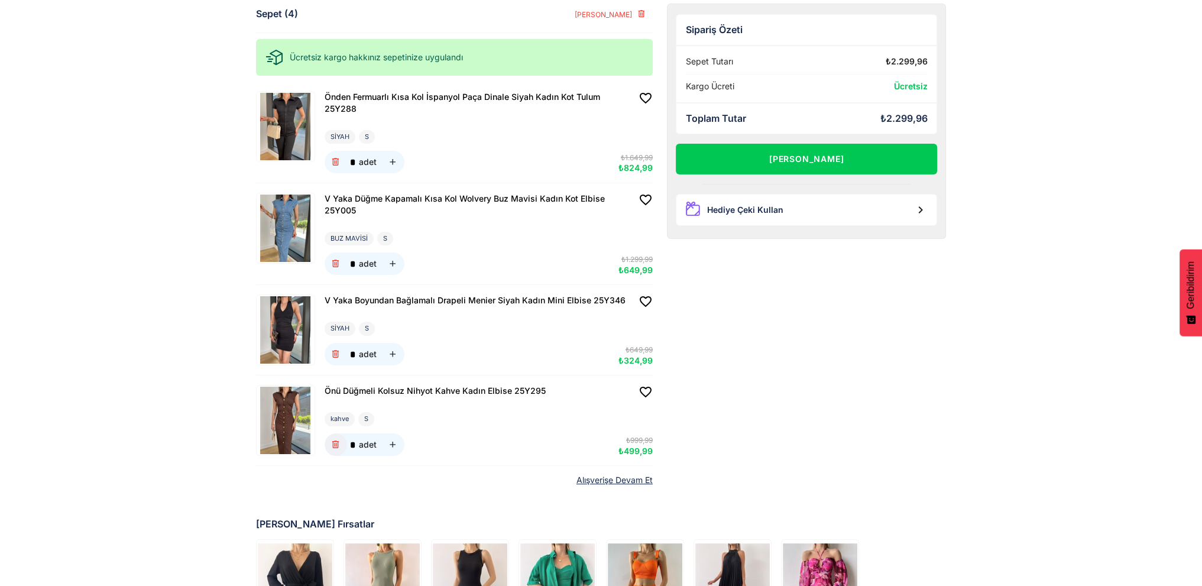
click at [331, 445] on icon "button" at bounding box center [335, 445] width 10 height 10
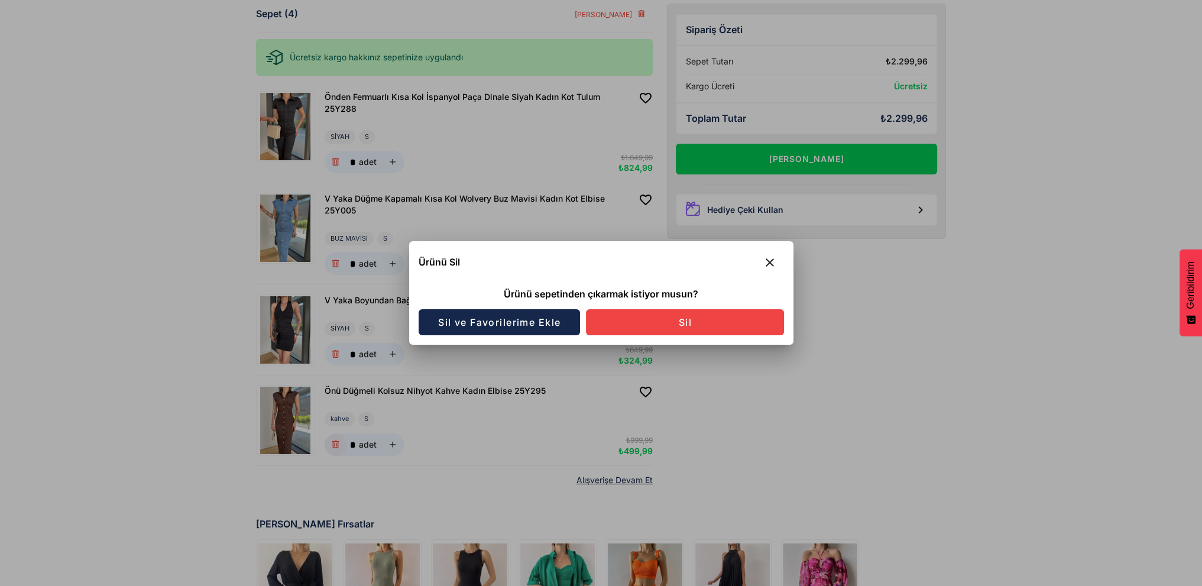
scroll to position [0, 0]
click at [669, 313] on button "Sil" at bounding box center [685, 322] width 198 height 26
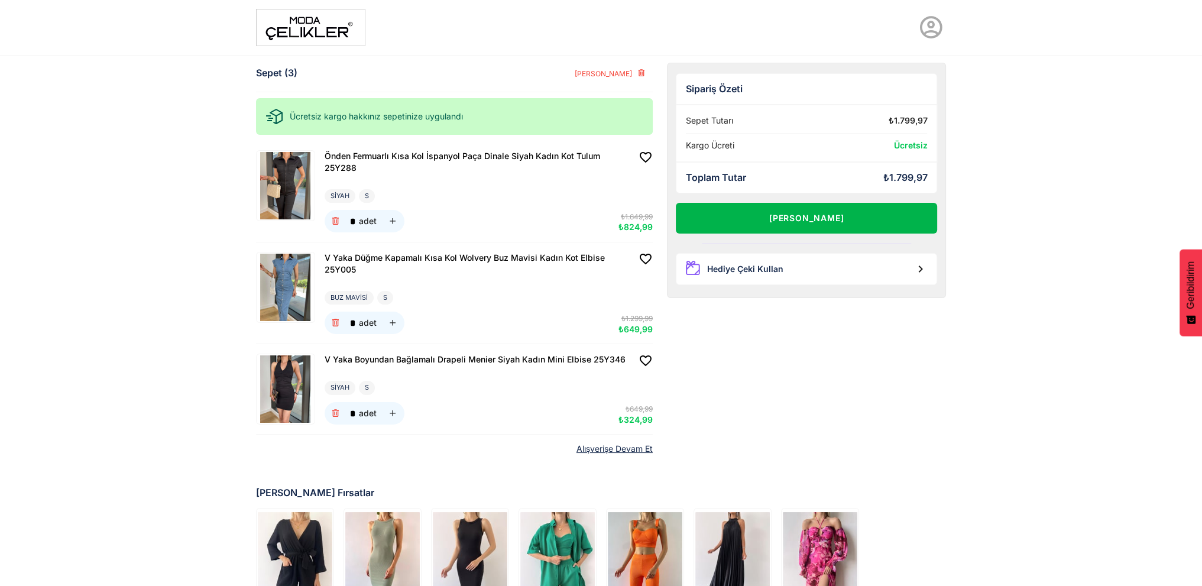
click at [798, 221] on button "Alışverişi Tamamla" at bounding box center [807, 218] width 262 height 31
click at [846, 211] on button "Alışverişi Tamamla" at bounding box center [807, 218] width 262 height 31
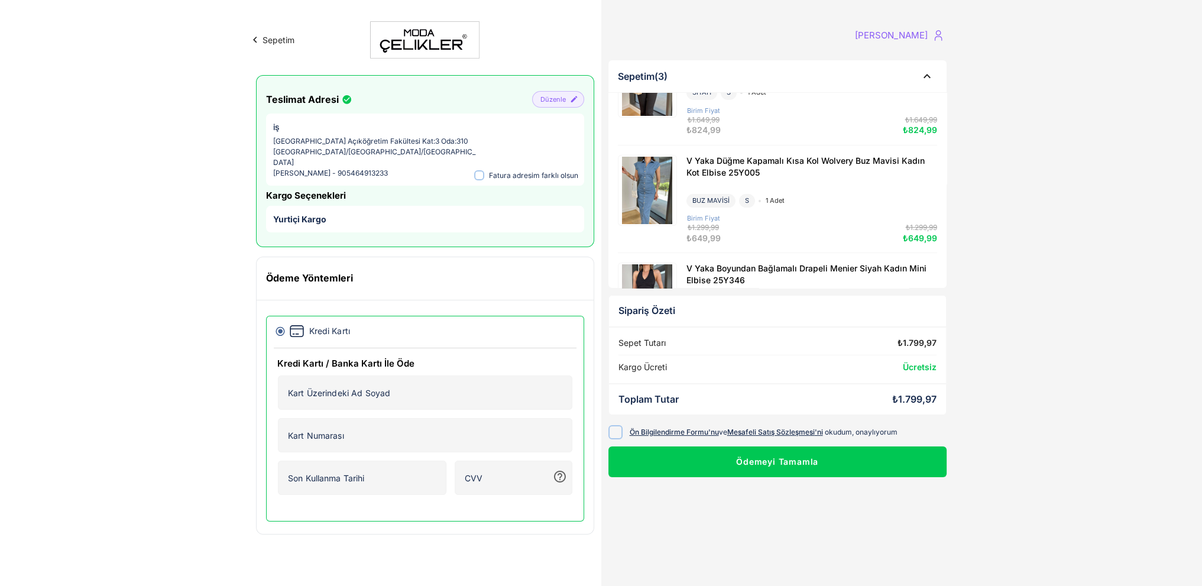
scroll to position [135, 0]
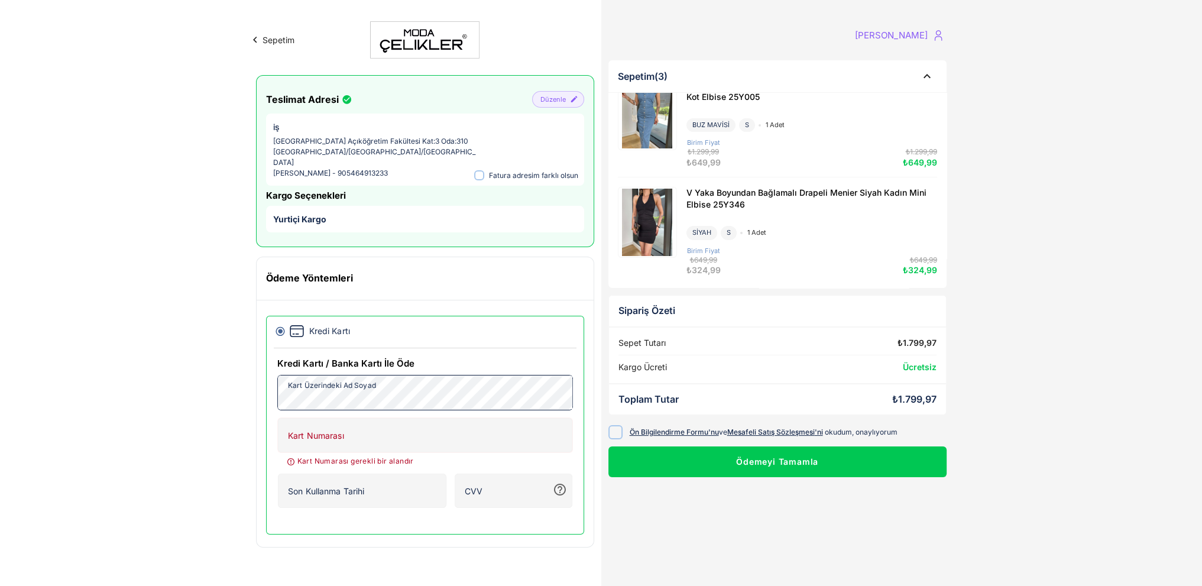
click at [240, 393] on div "Sepetim gamze atıcı Teslimat Adresi Düzenle iş anadolu Üniversitesi Yunusemre K…" at bounding box center [601, 293] width 1202 height 586
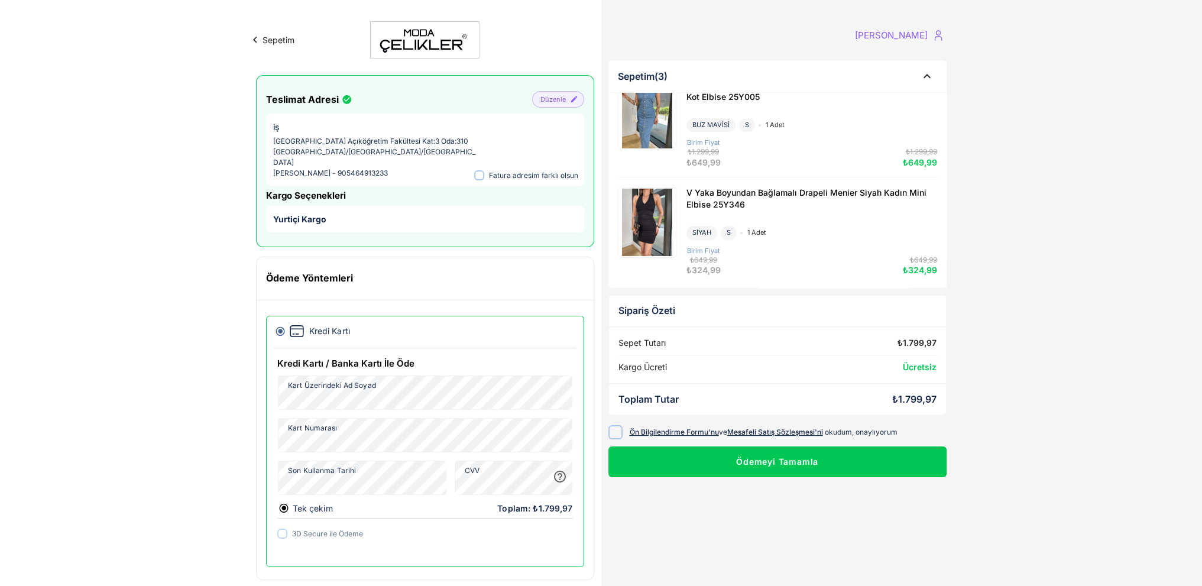
click at [667, 503] on div "Sepetim (3) Önden Fermuarlı Kısa Kol İspanyol Paça Dinale Siyah Kadın Kot Tulum…" at bounding box center [777, 324] width 352 height 543
click at [265, 471] on div "Kredi Kartı Kredi Kartı / Banka Kartı İle Öde Kart Üzerindeki Ad Soyad Kart Üze…" at bounding box center [425, 440] width 337 height 280
click at [169, 476] on div "Sepetim gamze atıcı Teslimat Adresi Düzenle iş anadolu Üniversitesi Yunusemre K…" at bounding box center [601, 299] width 1202 height 599
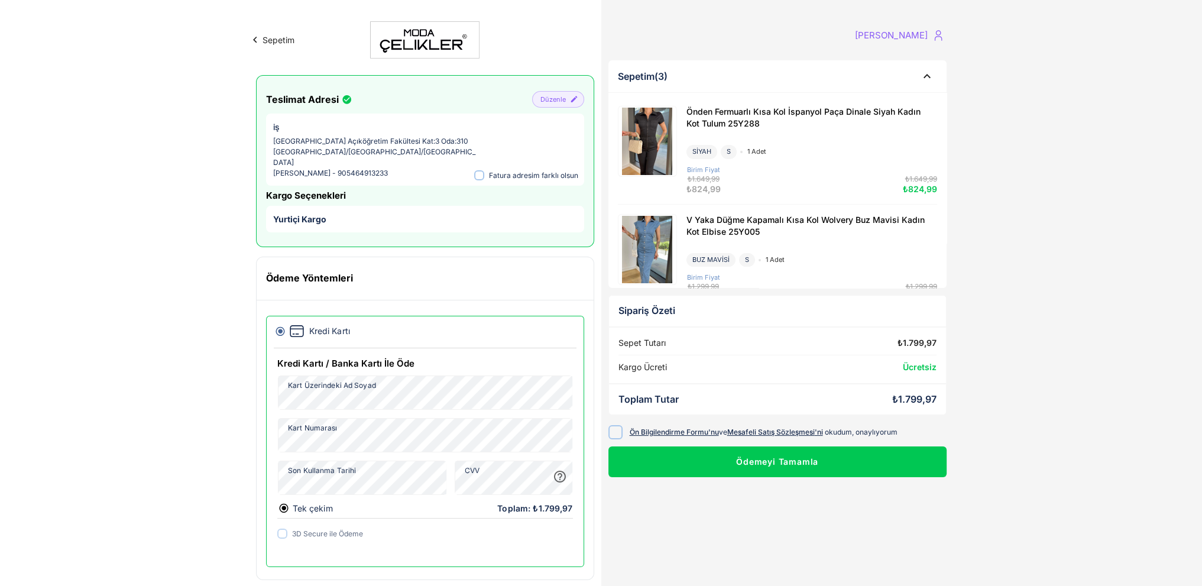
click at [440, 42] on img at bounding box center [424, 39] width 109 height 37
